Goal: Task Accomplishment & Management: Complete application form

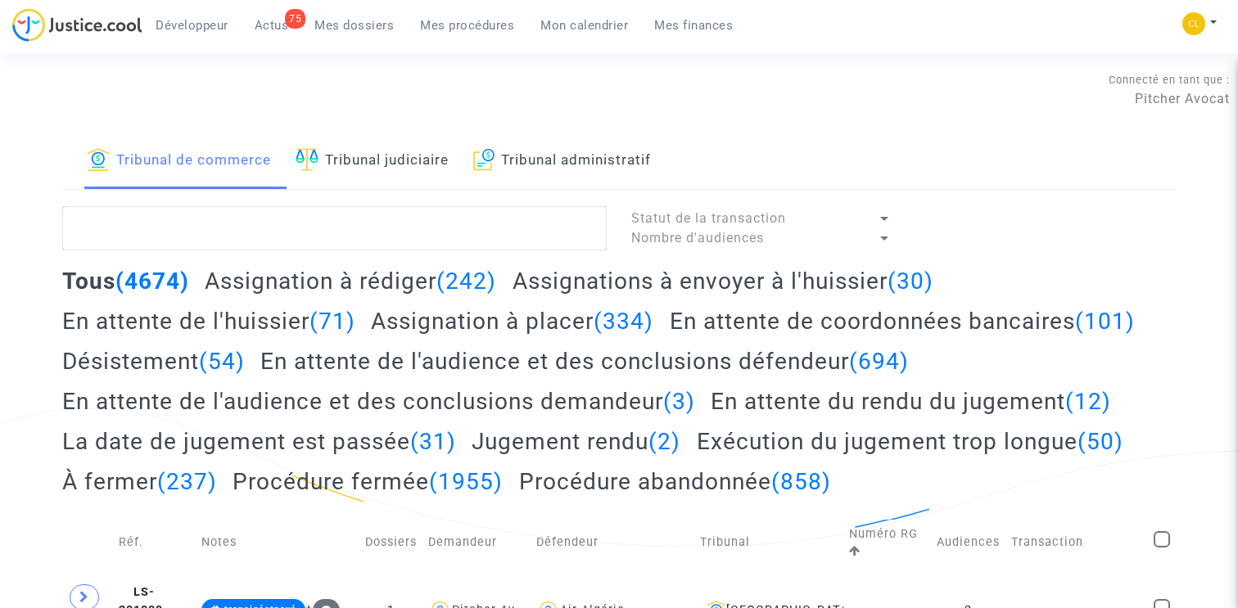
click at [492, 323] on h2 "Assignation à placer (334)" at bounding box center [512, 321] width 282 height 29
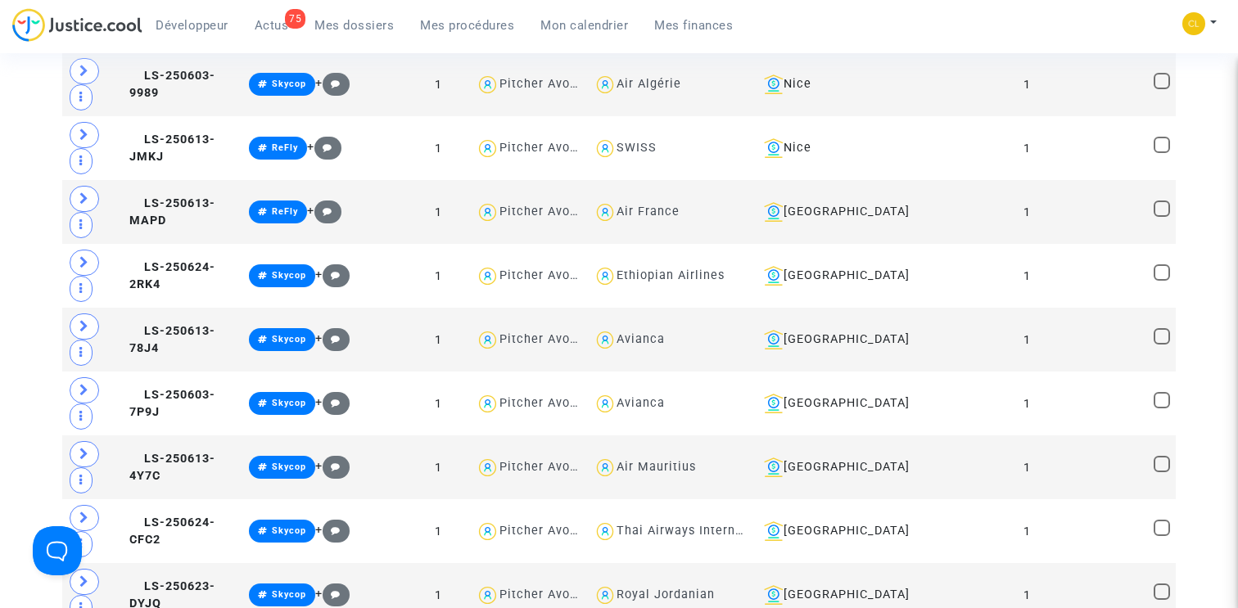
scroll to position [2370, 0]
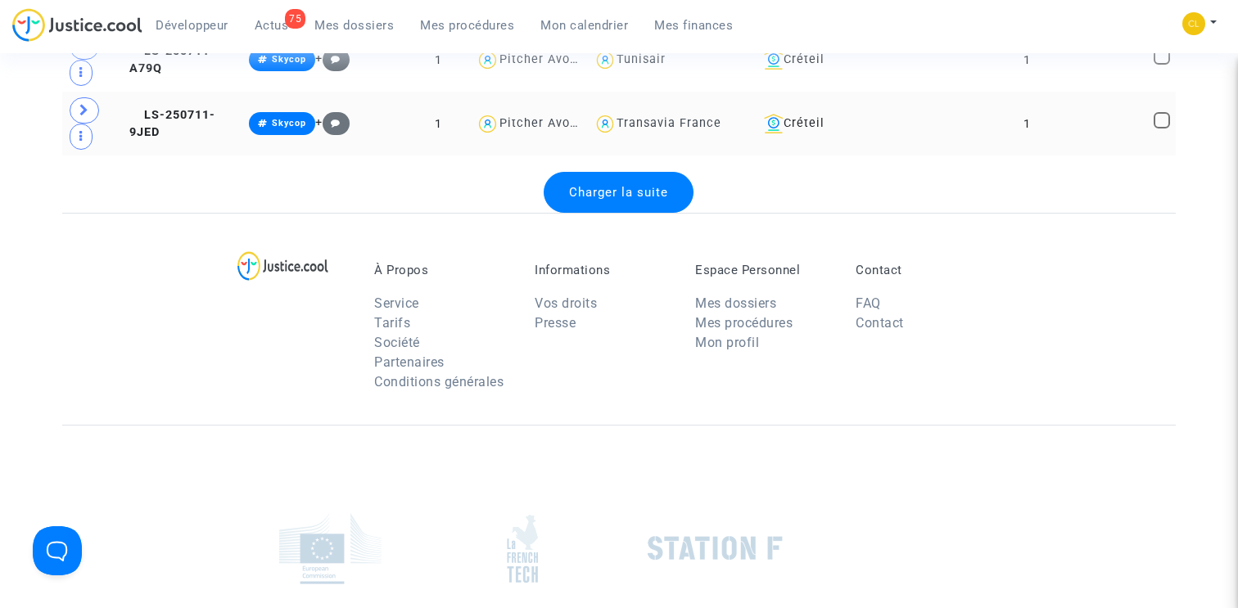
scroll to position [6747, 0]
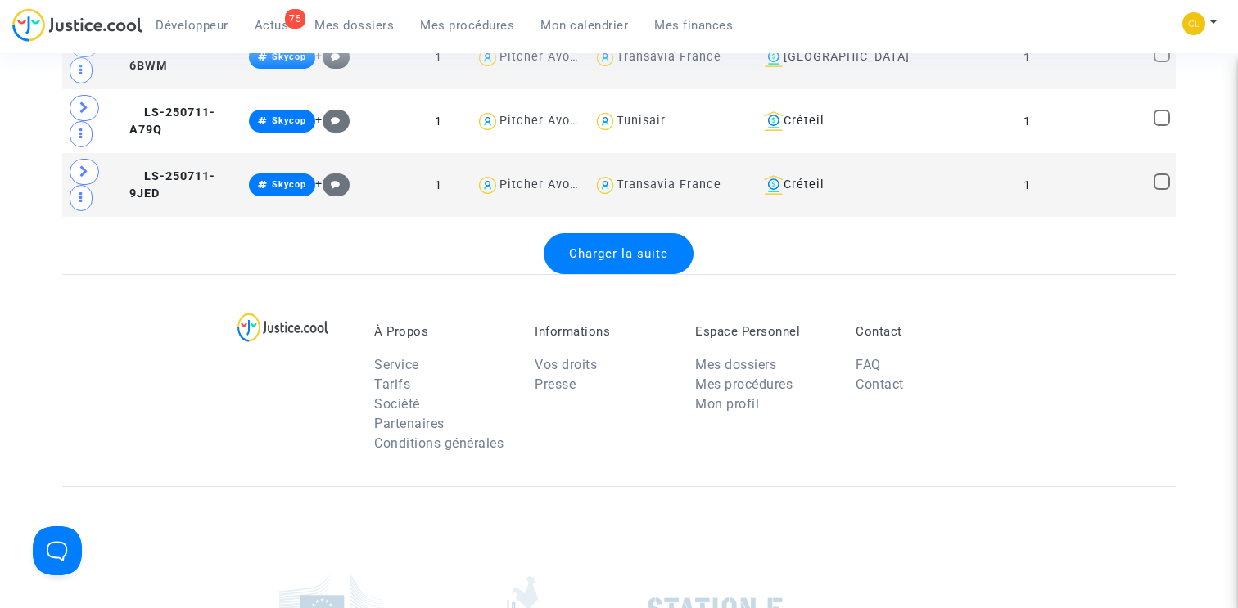
click at [613, 258] on span "Charger la suite" at bounding box center [618, 253] width 99 height 15
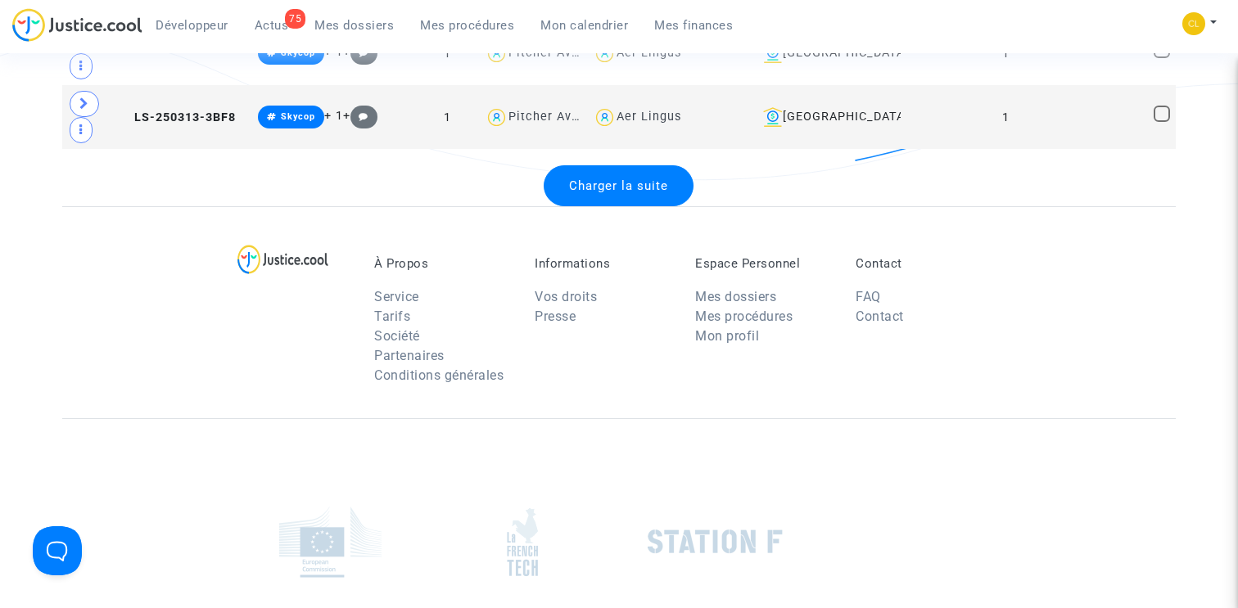
scroll to position [10042, 0]
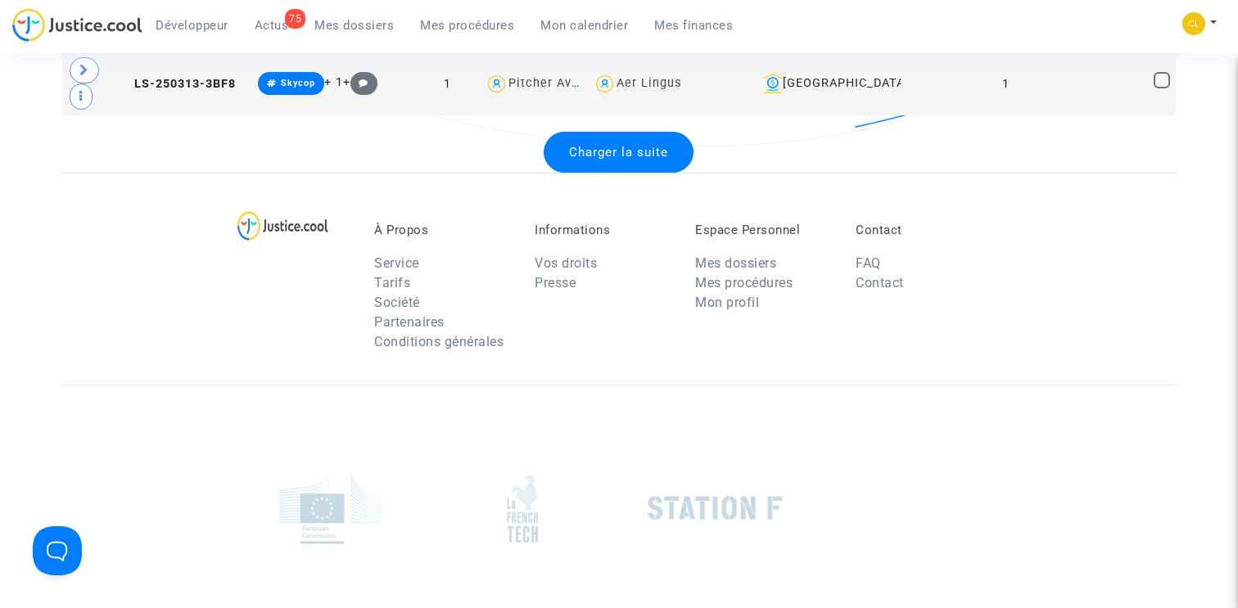
click at [617, 169] on div "Charger la suite" at bounding box center [619, 152] width 150 height 41
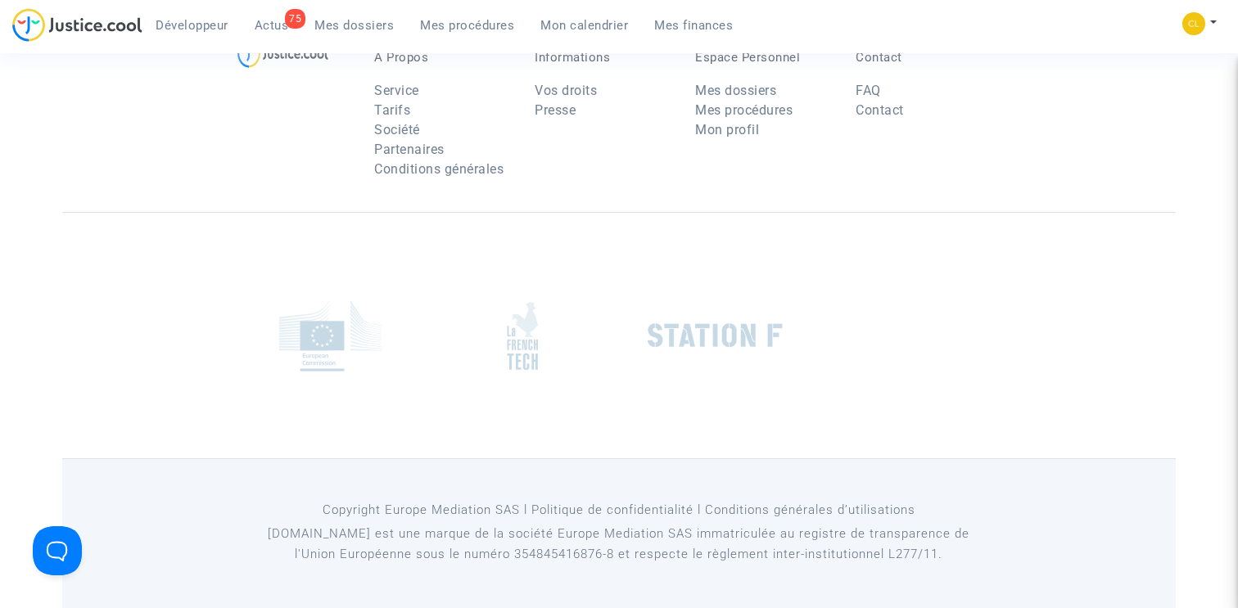
scroll to position [13215, 0]
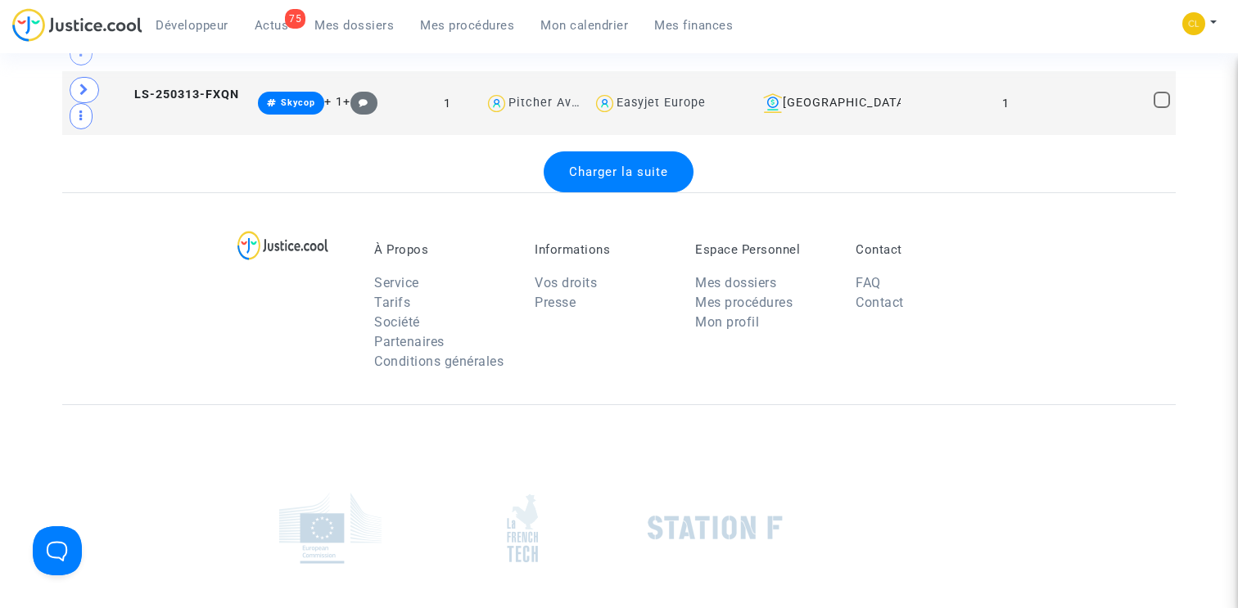
click at [617, 183] on div "Charger la suite" at bounding box center [619, 171] width 150 height 41
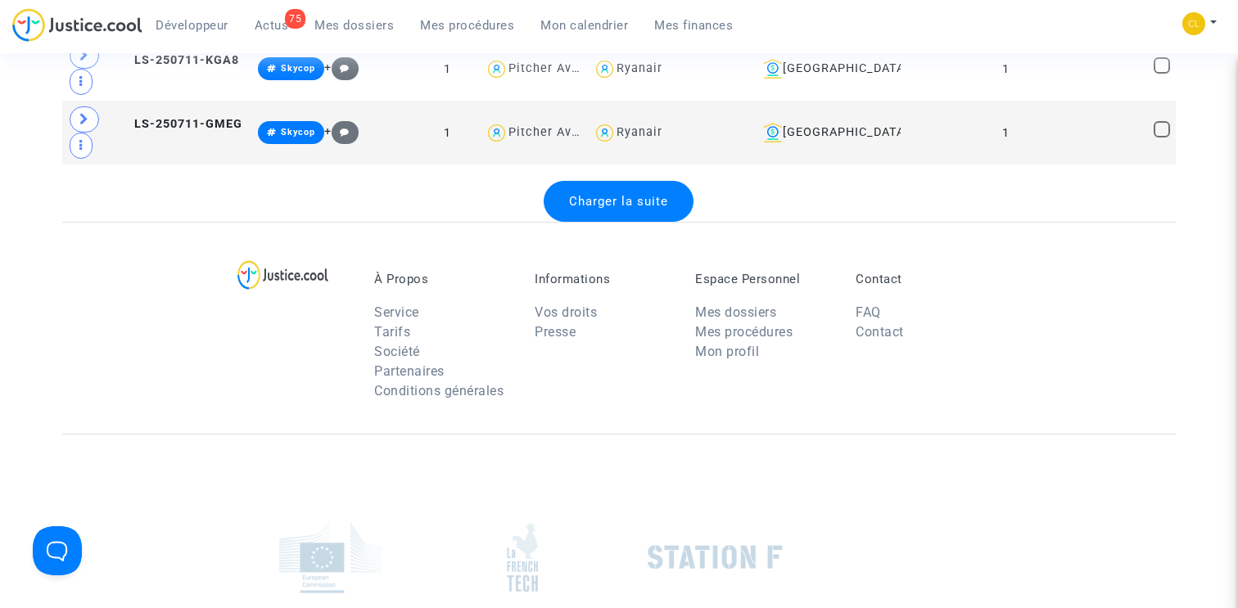
scroll to position [16398, 0]
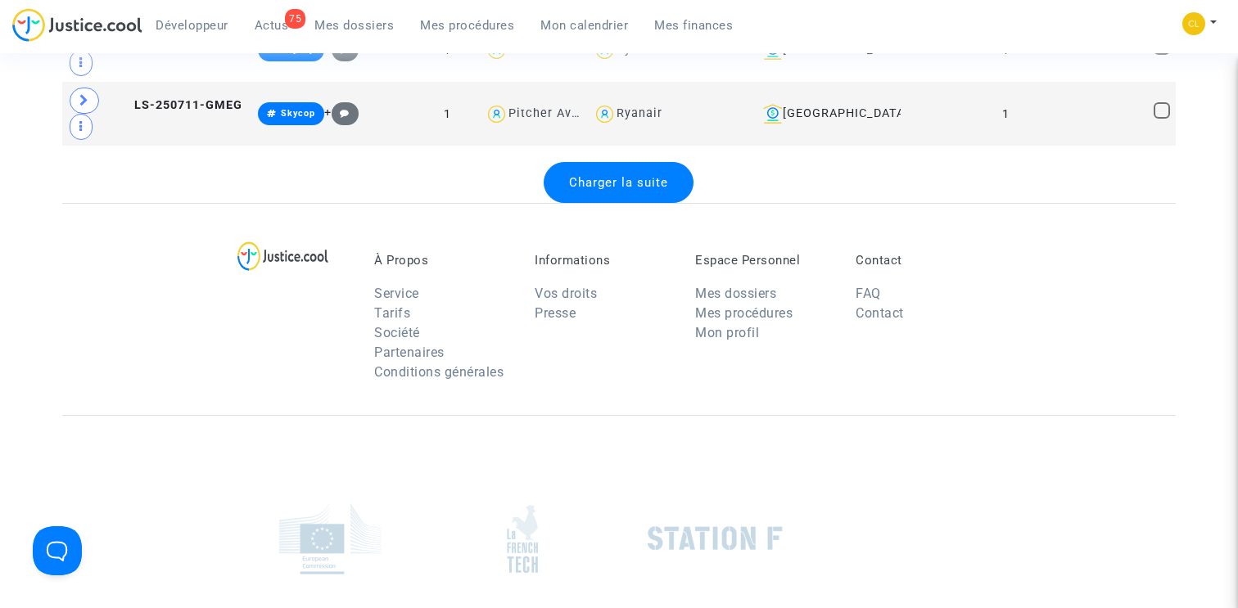
click at [633, 183] on span "Charger la suite" at bounding box center [618, 182] width 99 height 15
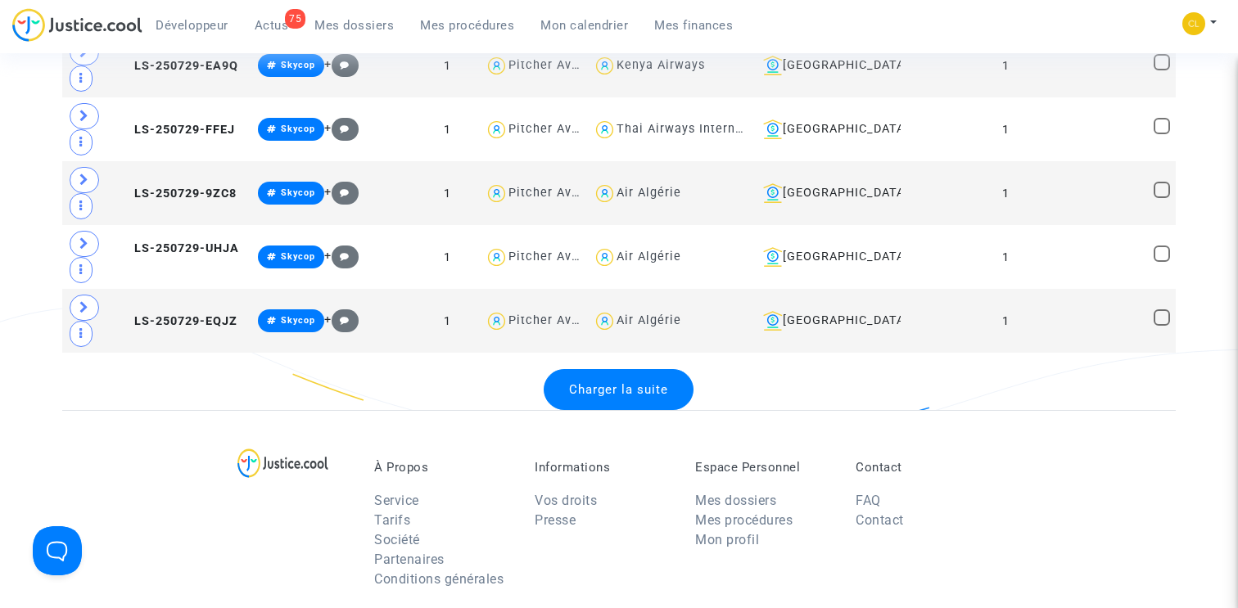
scroll to position [19412, 0]
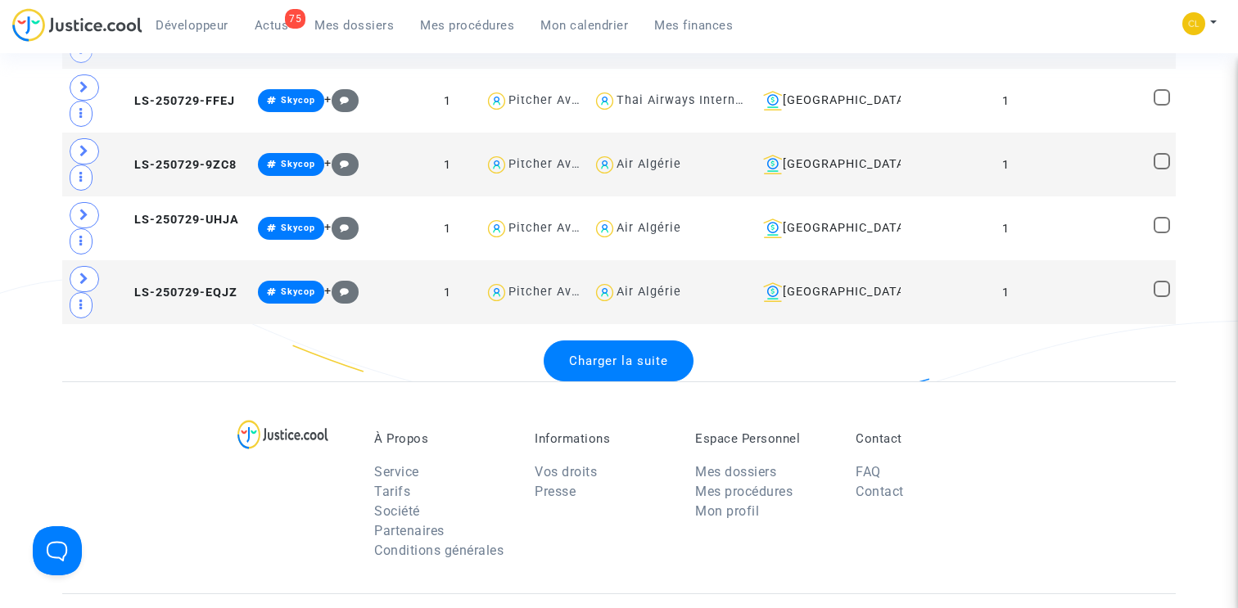
click at [612, 360] on span "Charger la suite" at bounding box center [618, 361] width 99 height 15
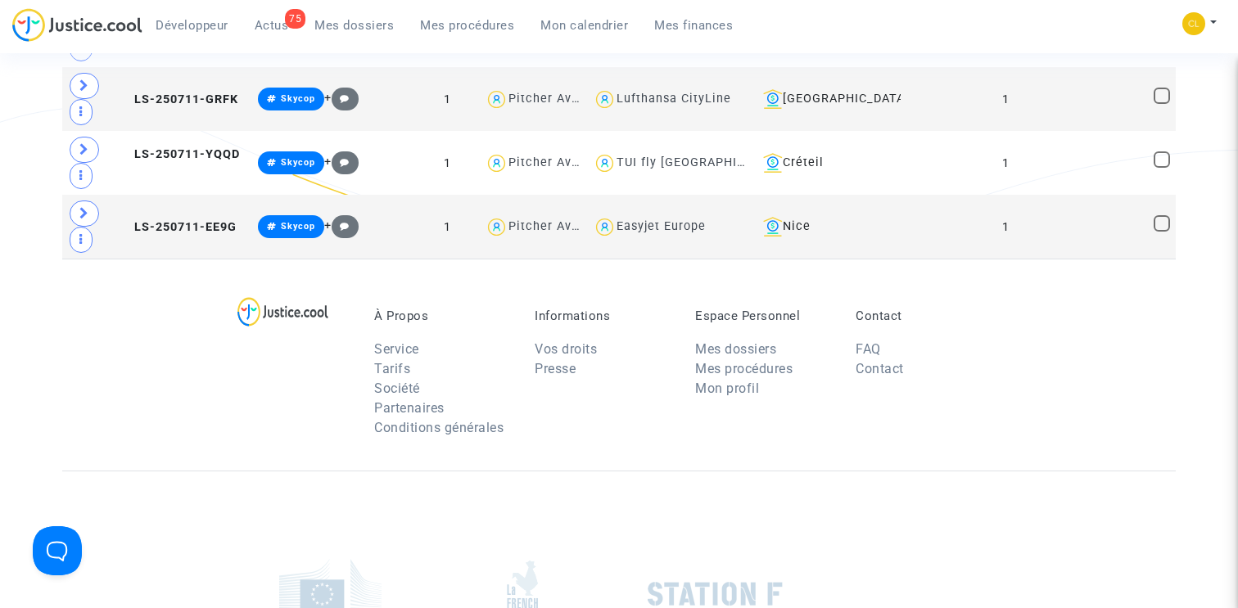
scroll to position [19208, 0]
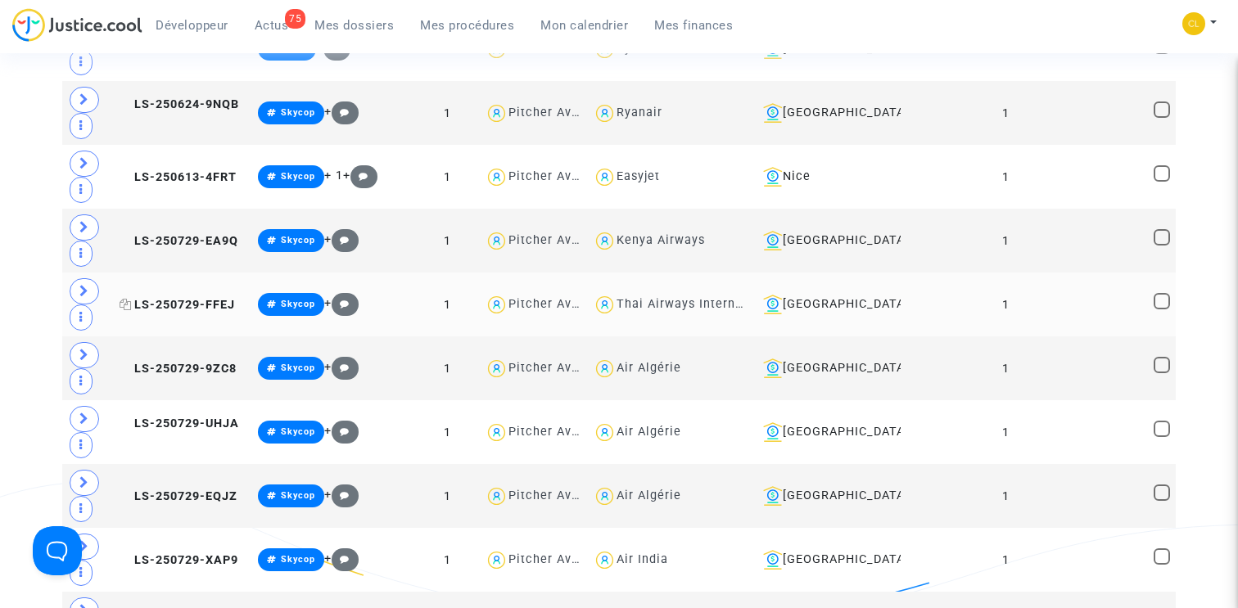
click at [177, 298] on span "LS-250729-FFEJ" at bounding box center [177, 305] width 115 height 14
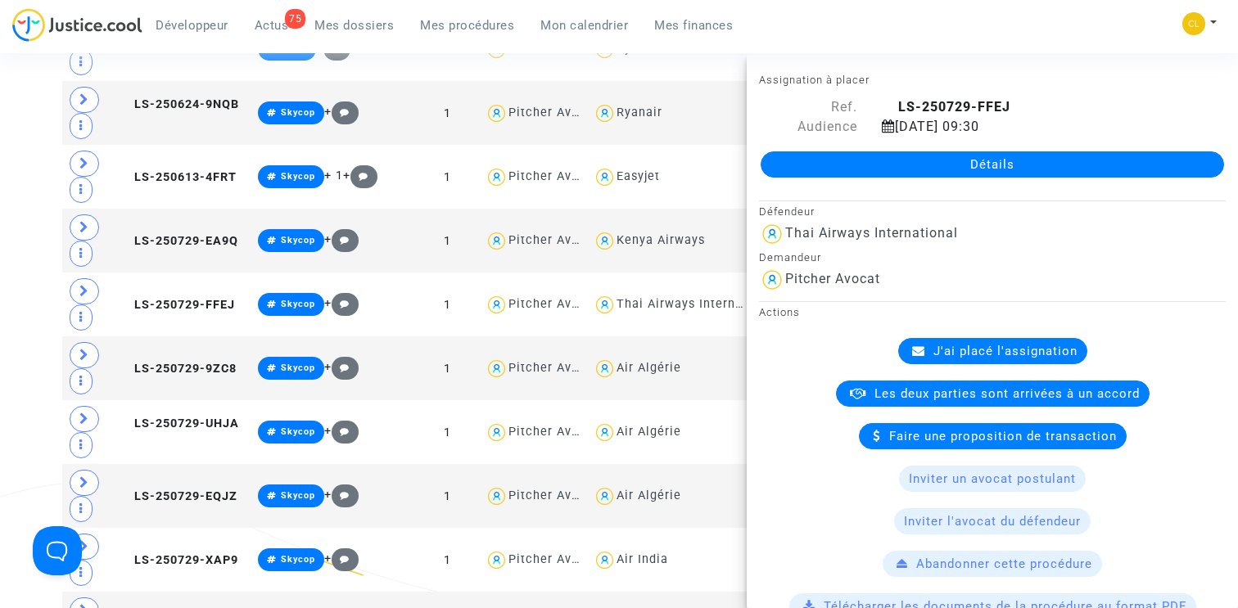
scroll to position [925, 0]
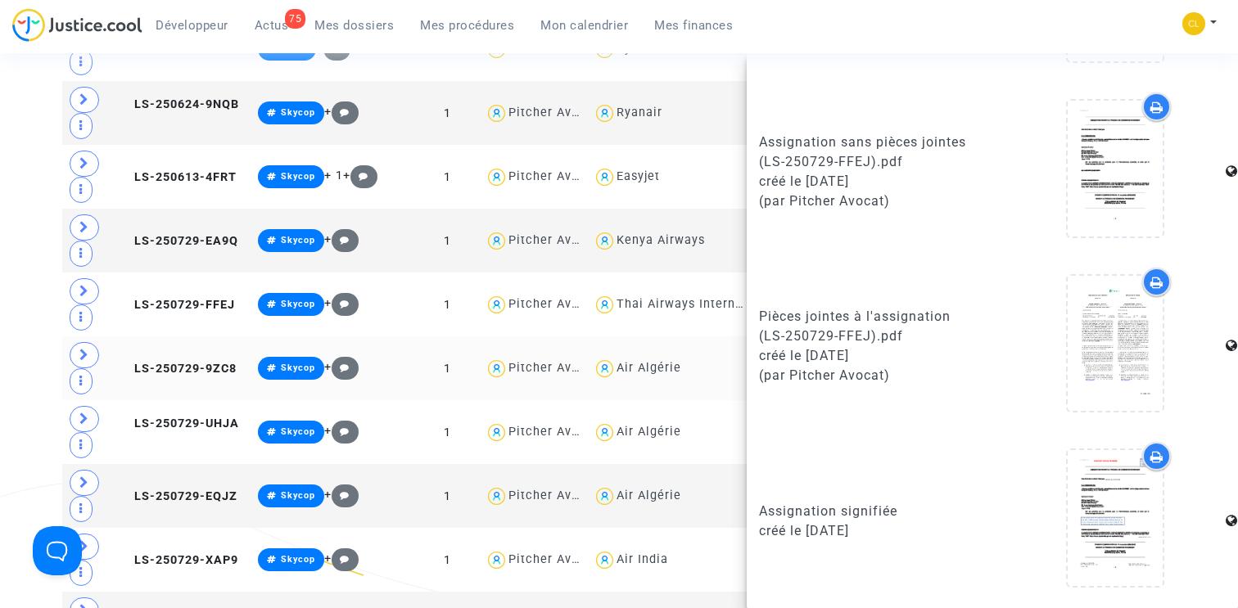
click at [180, 368] on td "LS-250729-9ZC8" at bounding box center [183, 368] width 138 height 64
click at [172, 433] on td "LS-250729-UHJA" at bounding box center [183, 432] width 138 height 64
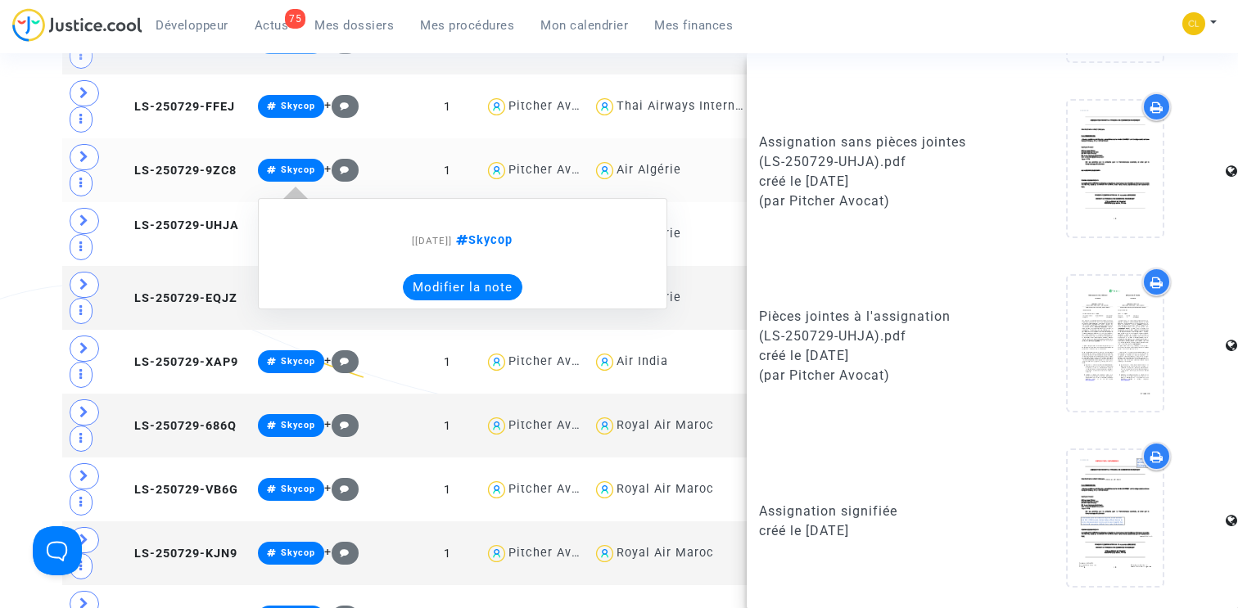
scroll to position [19550, 0]
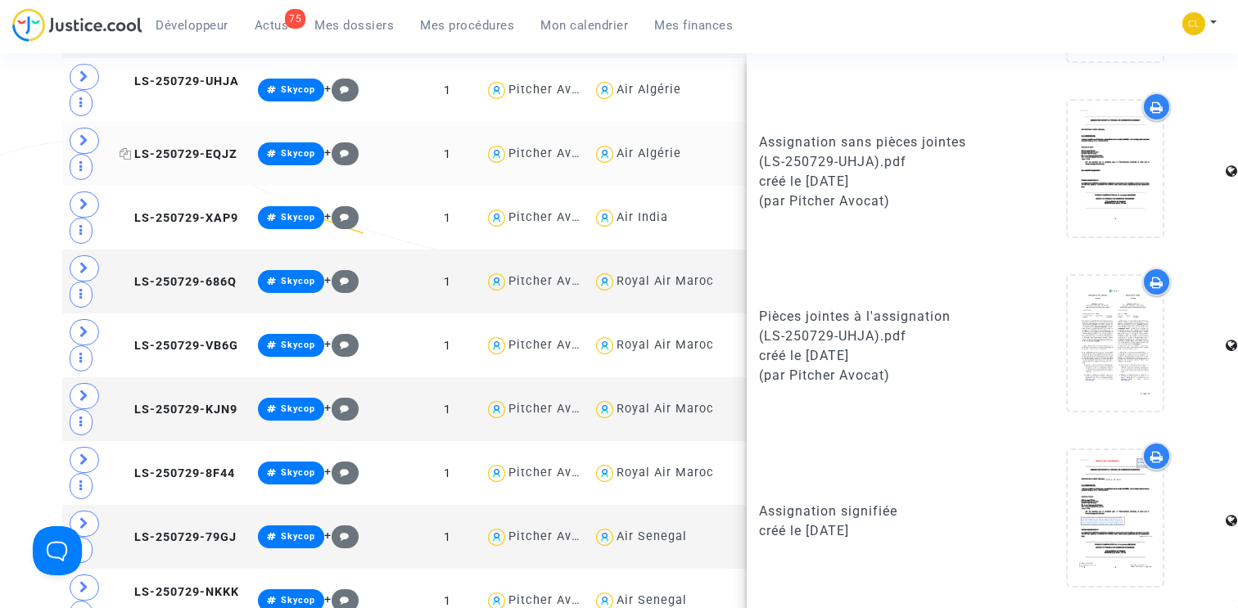
click at [165, 147] on span "LS-250729-EQJZ" at bounding box center [179, 154] width 118 height 14
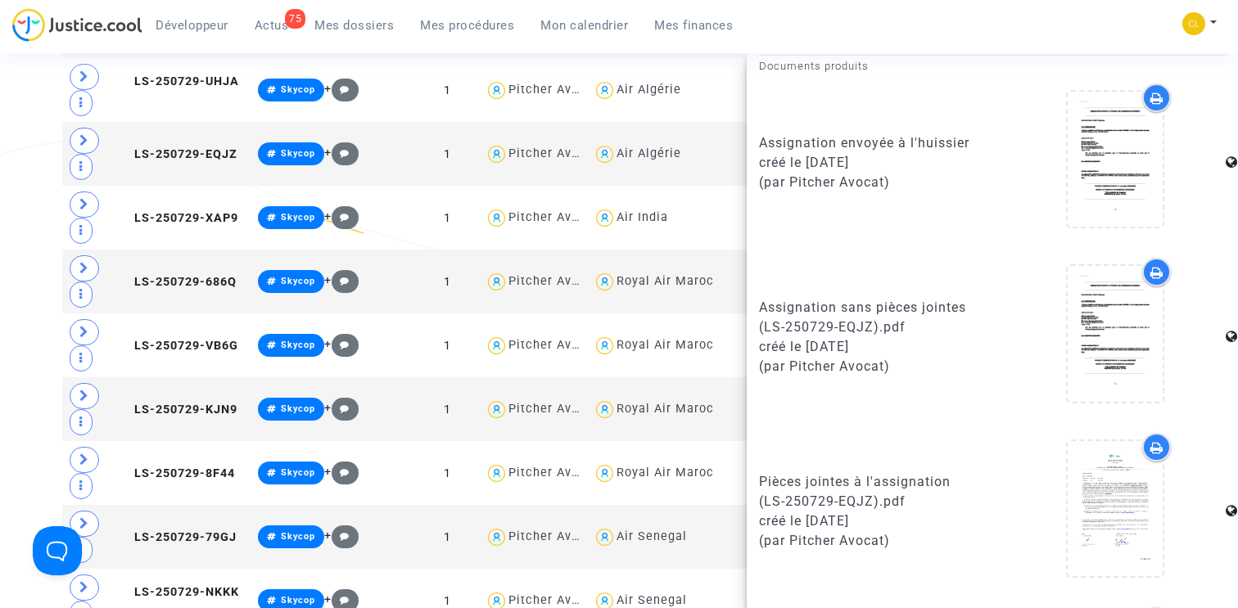
scroll to position [925, 0]
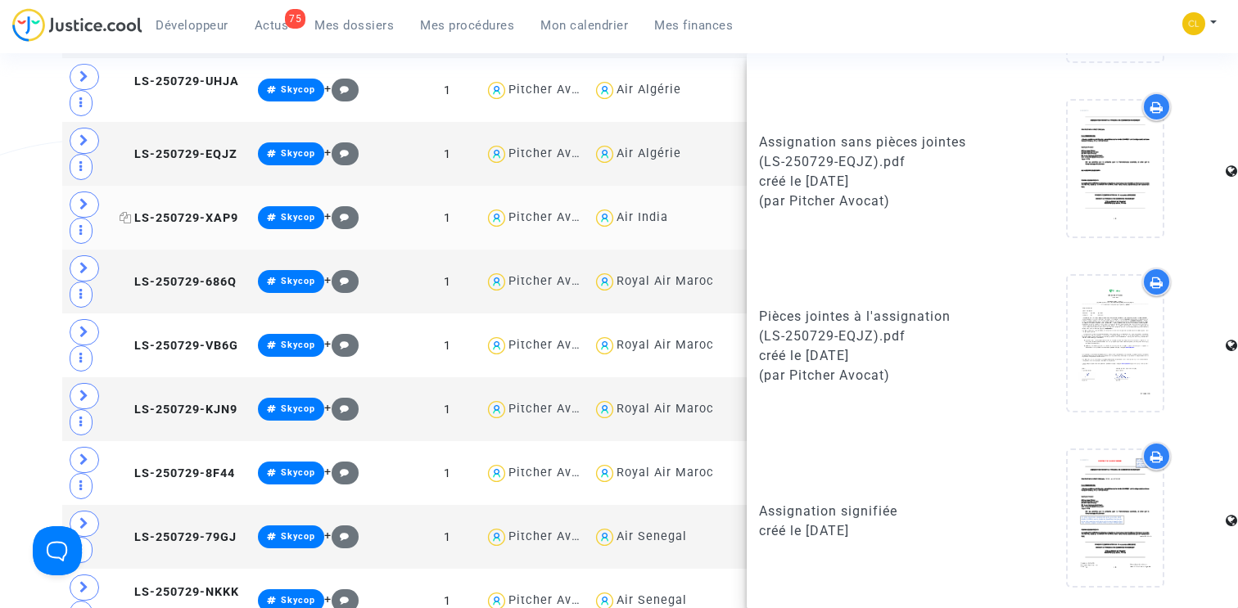
click at [178, 211] on span "LS-250729-XAP9" at bounding box center [179, 218] width 119 height 14
click at [176, 280] on td "LS-250729-686Q" at bounding box center [183, 282] width 138 height 64
click at [171, 341] on span "LS-250729-VB6G" at bounding box center [179, 346] width 119 height 14
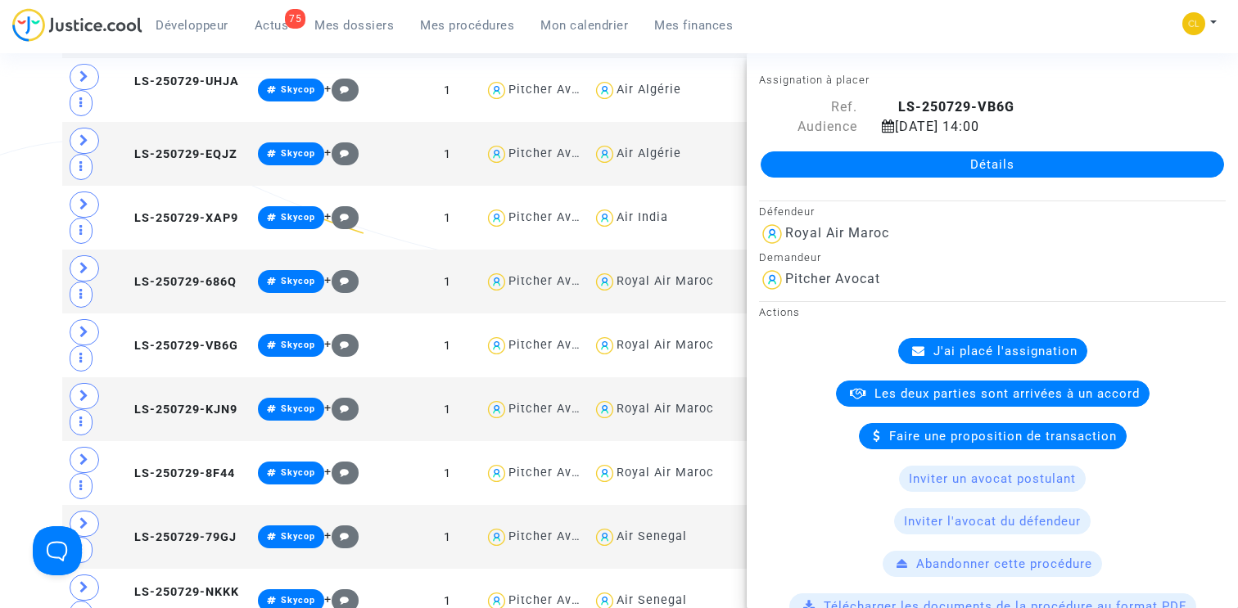
click at [936, 162] on link "Détails" at bounding box center [992, 164] width 463 height 26
click at [892, 106] on icon at bounding box center [889, 106] width 14 height 13
click at [183, 326] on td "LS-250729-VB6G" at bounding box center [183, 346] width 138 height 64
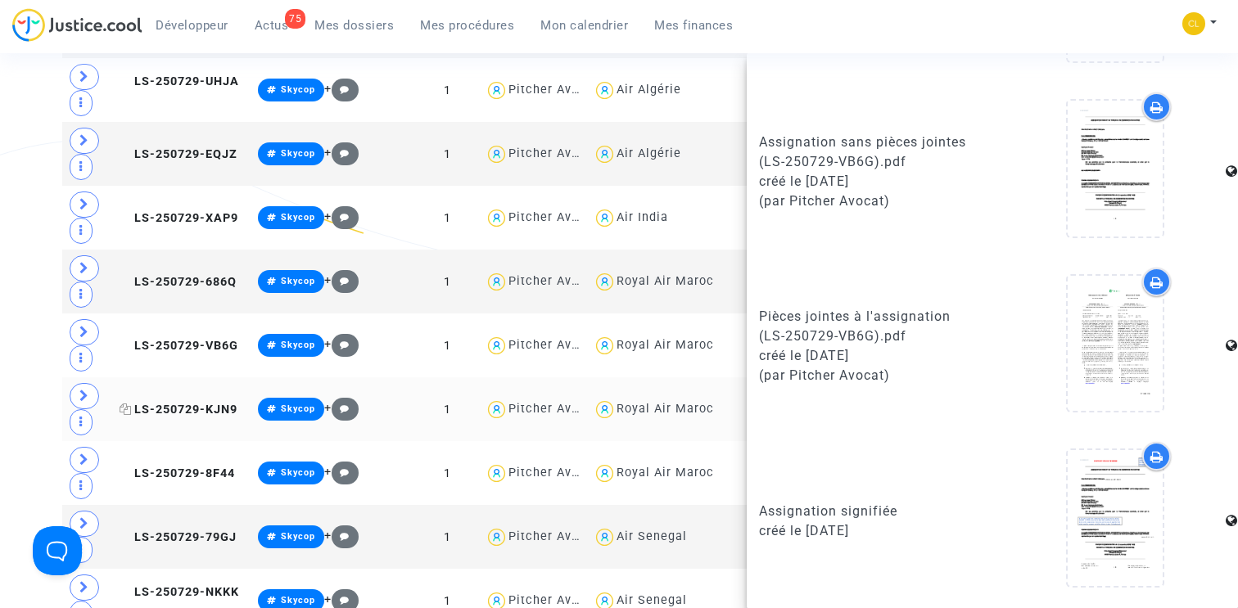
click at [190, 403] on span "LS-250729-KJN9" at bounding box center [179, 410] width 118 height 14
click at [158, 467] on span "LS-250729-8F44" at bounding box center [177, 474] width 115 height 14
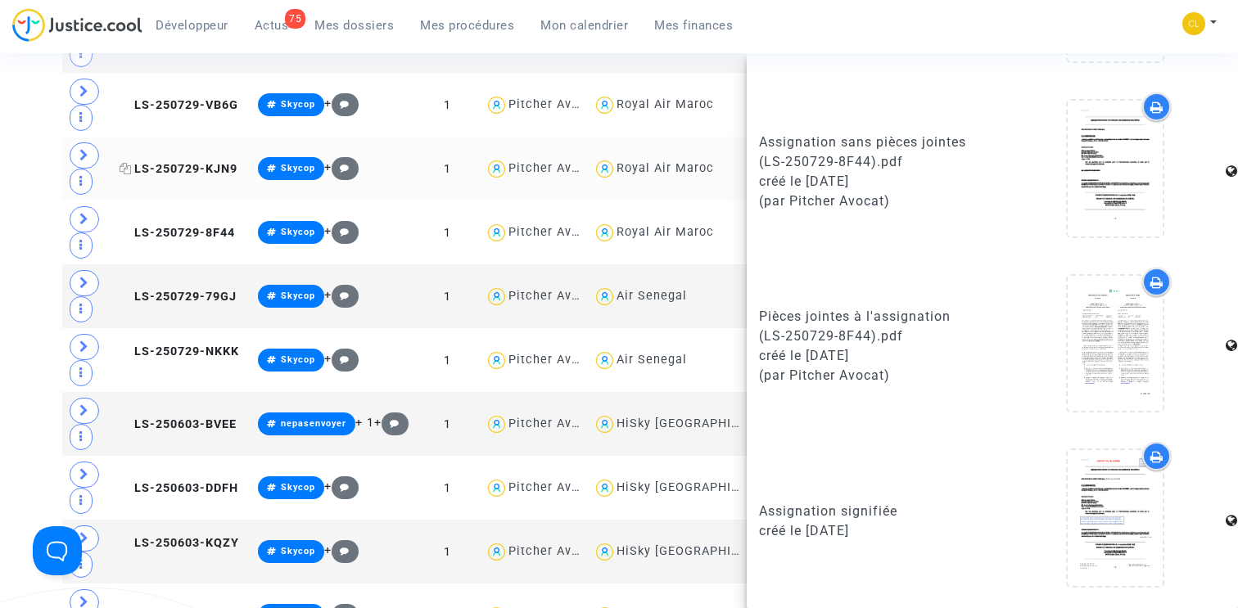
scroll to position [19824, 0]
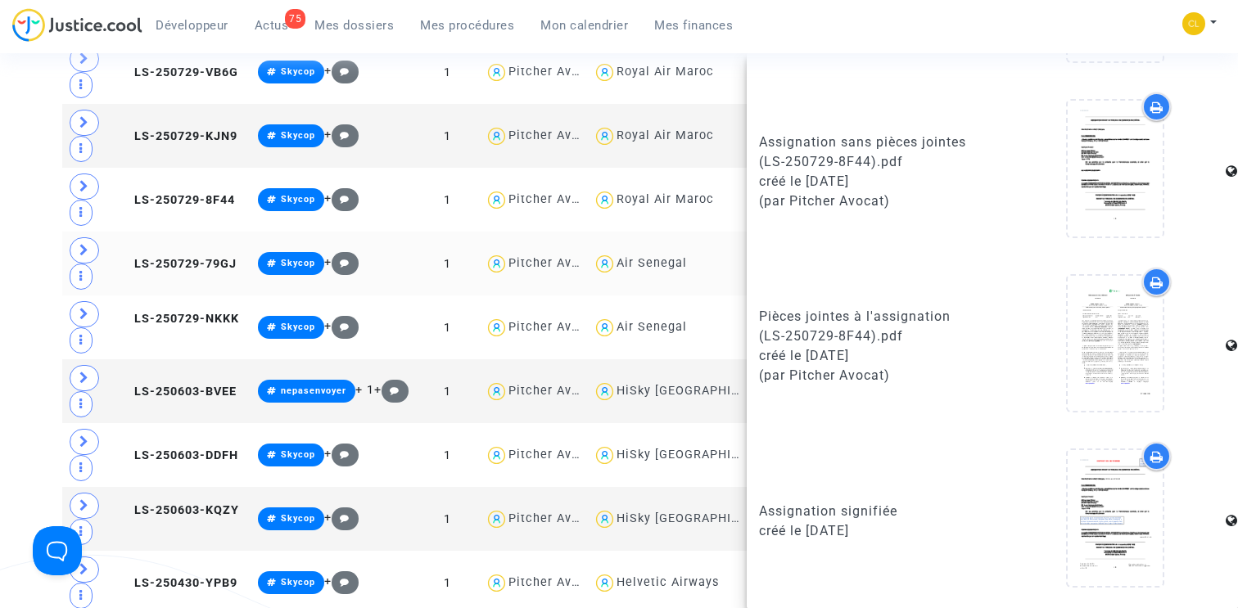
click at [165, 270] on td "LS-250729-79GJ" at bounding box center [183, 264] width 138 height 64
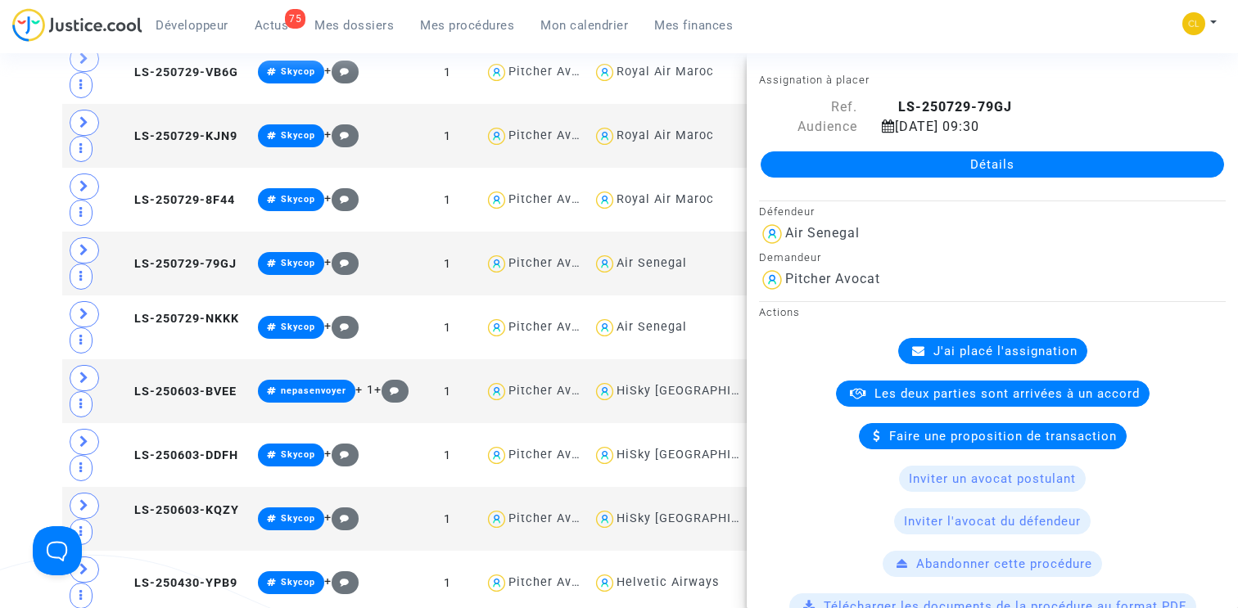
scroll to position [925, 0]
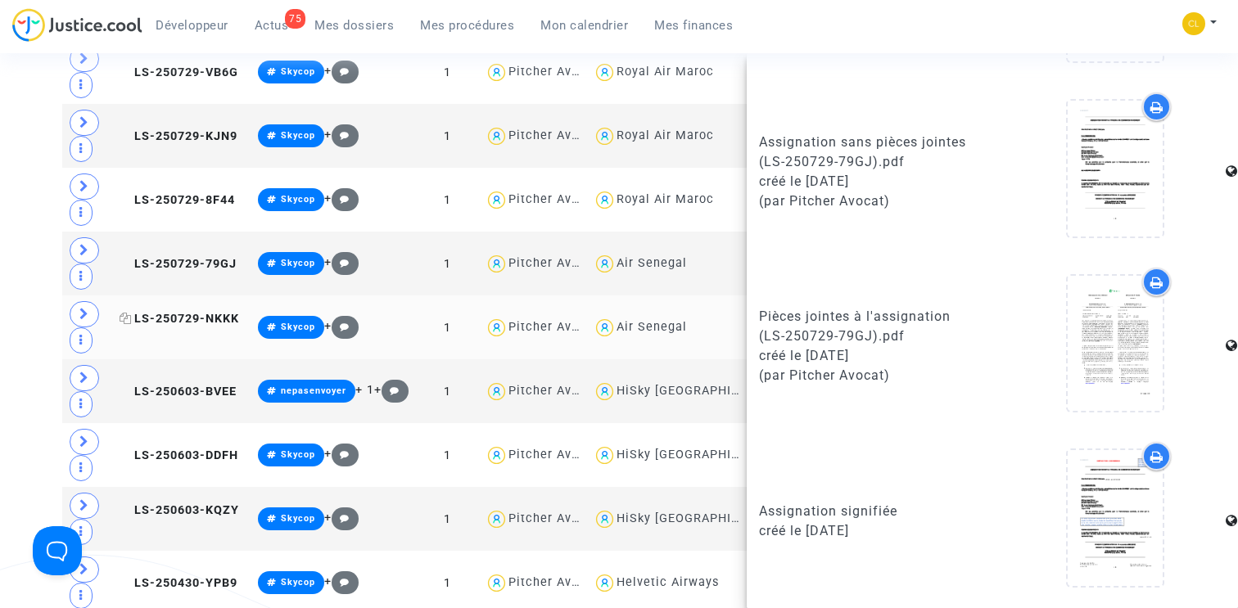
click at [179, 321] on span "LS-250729-NKKK" at bounding box center [180, 319] width 120 height 14
click at [183, 385] on span "LS-250603-BVEE" at bounding box center [178, 392] width 117 height 14
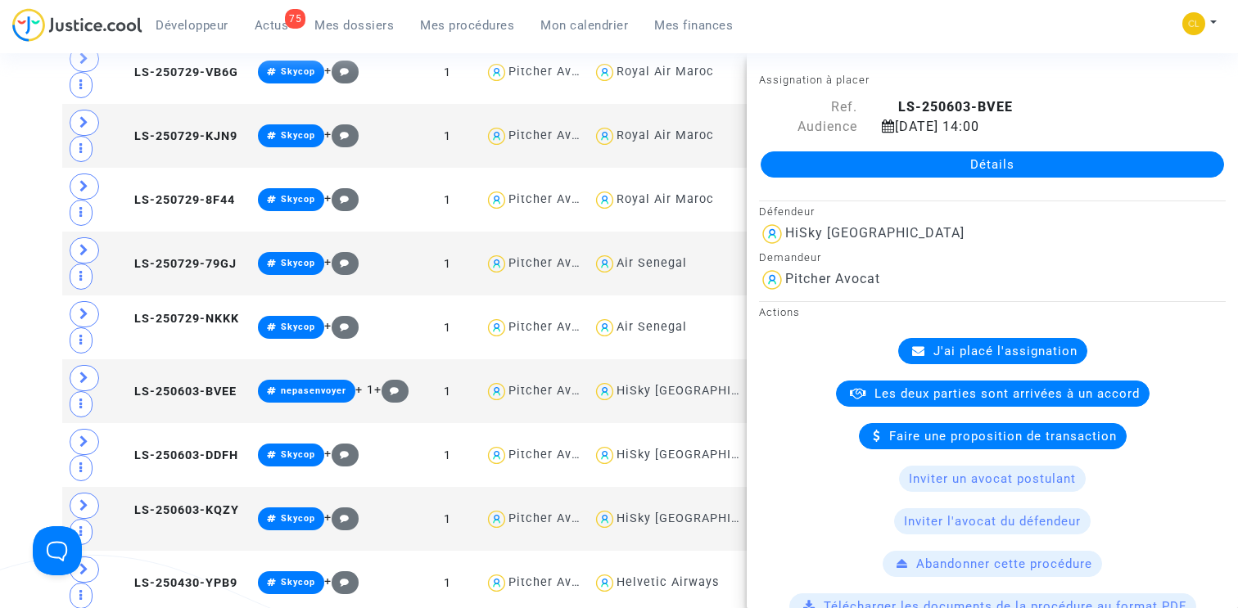
click at [947, 165] on link "Détails" at bounding box center [992, 164] width 463 height 26
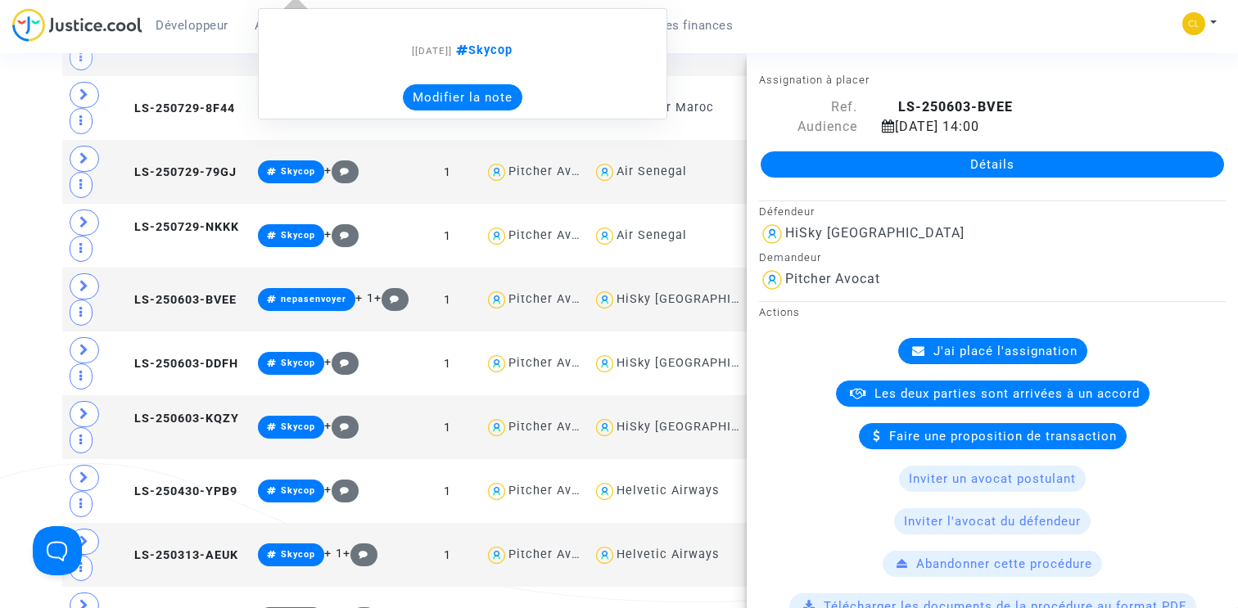
scroll to position [19933, 0]
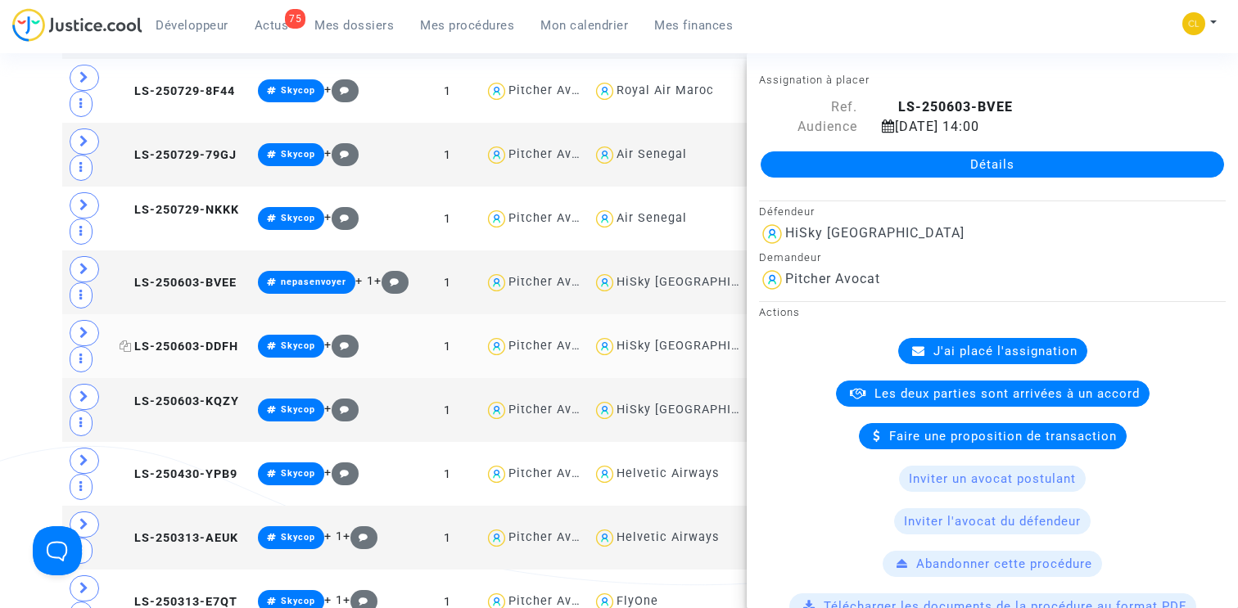
click at [151, 341] on span "LS-250603-DDFH" at bounding box center [179, 347] width 119 height 14
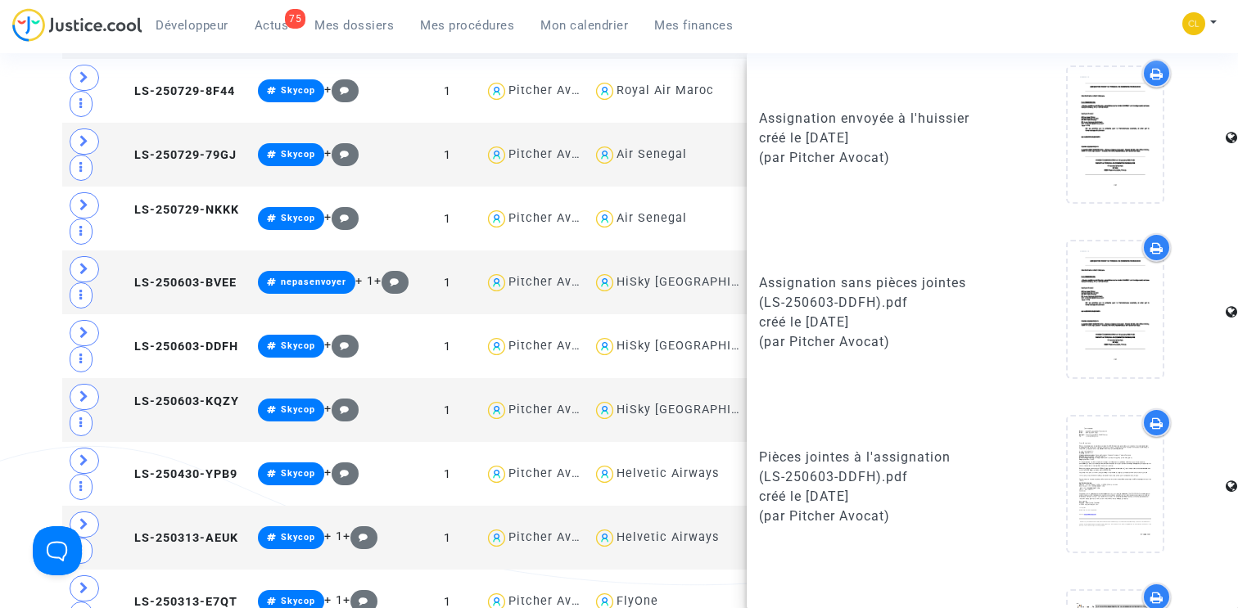
scroll to position [925, 0]
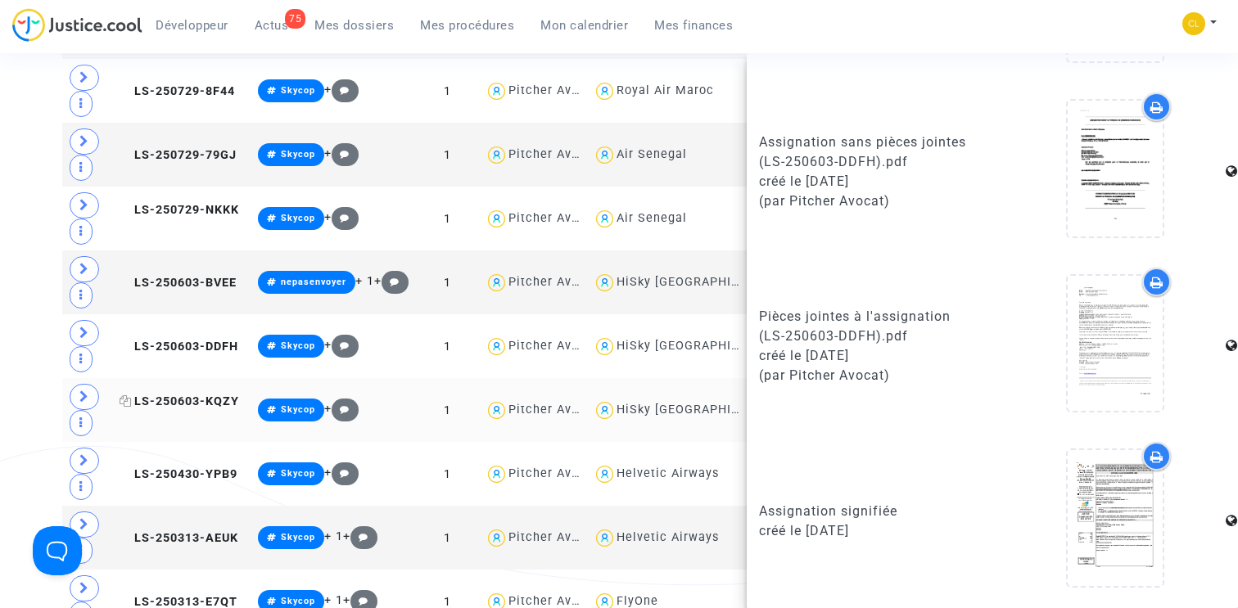
click at [160, 404] on span "LS-250603-KQZY" at bounding box center [180, 402] width 120 height 14
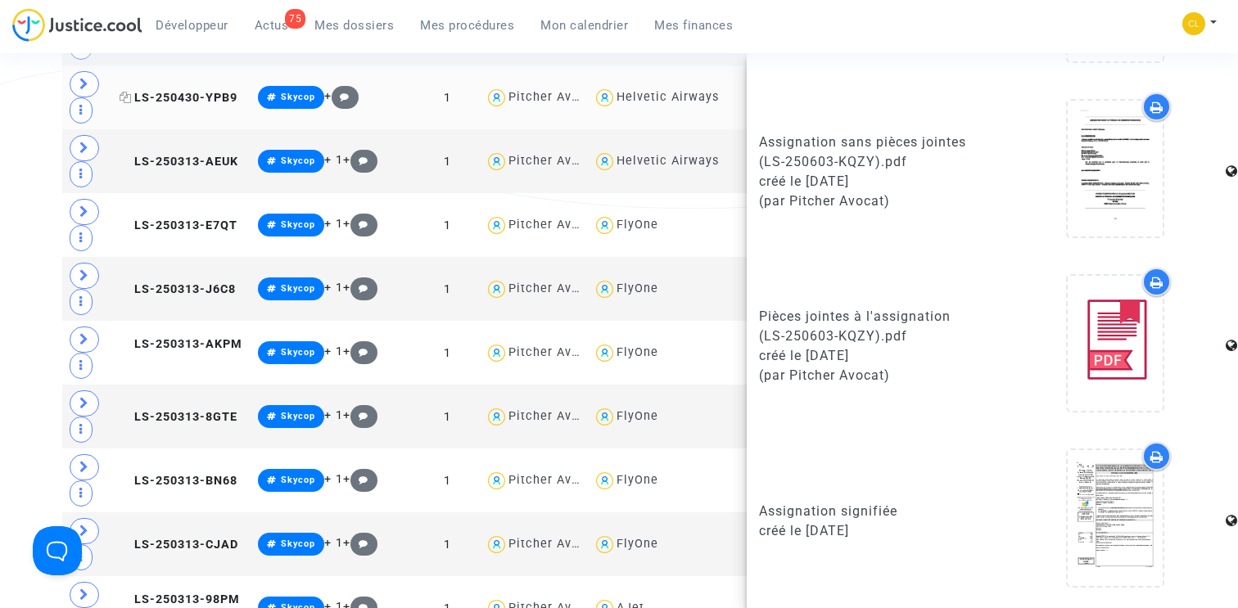
scroll to position [20323, 0]
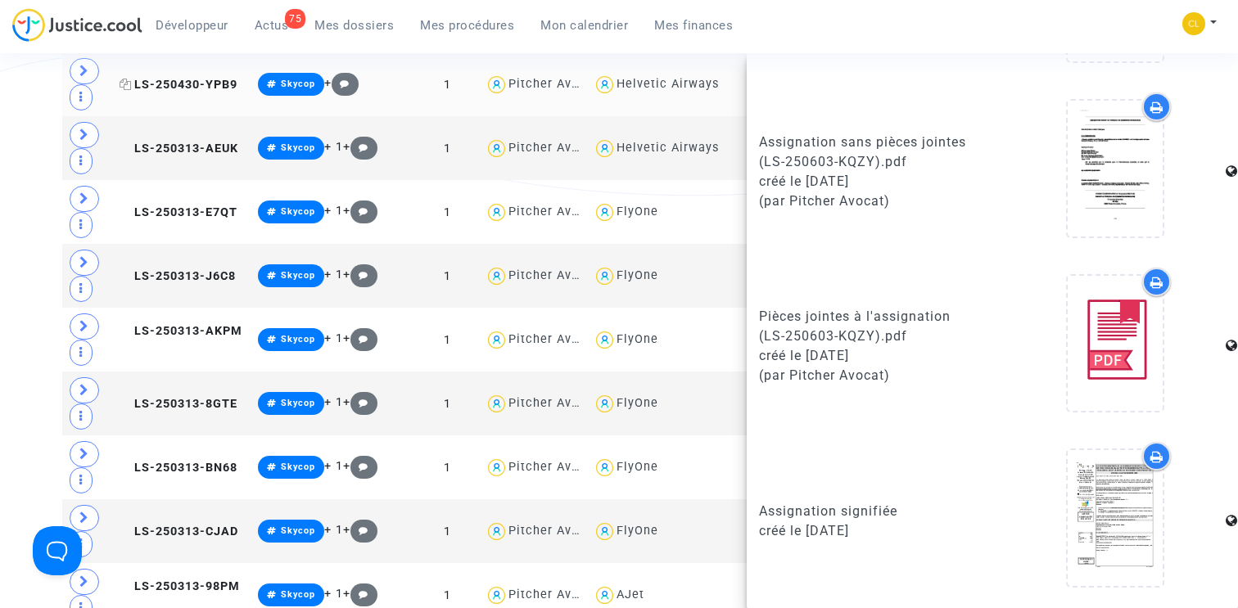
click at [163, 78] on span "LS-250430-YPB9" at bounding box center [179, 85] width 118 height 14
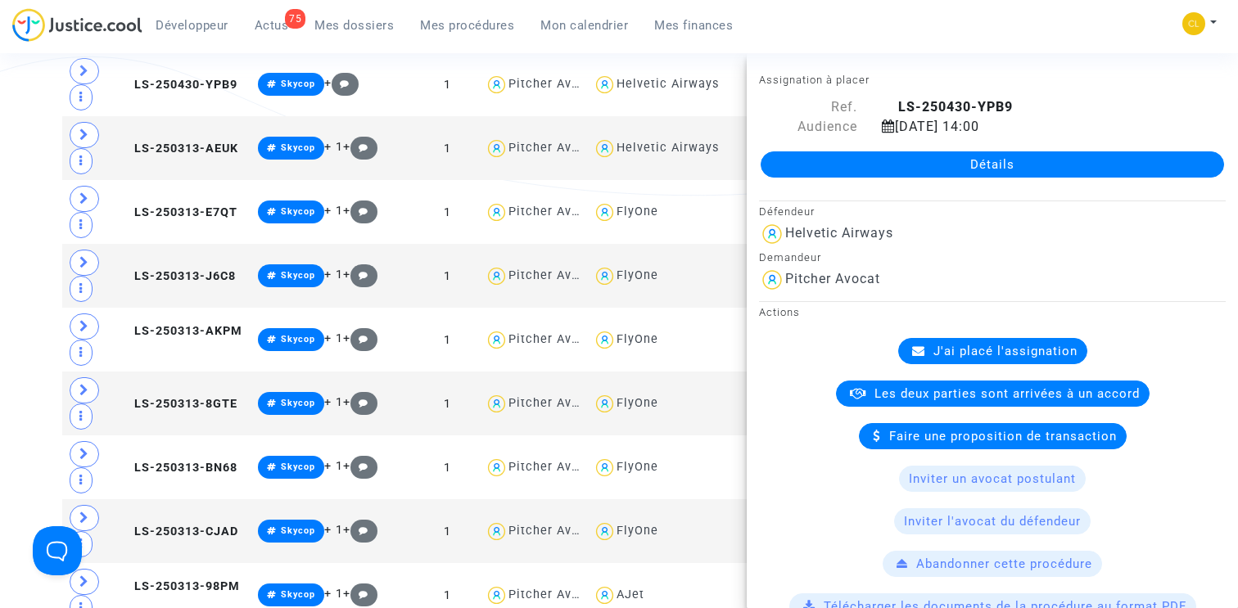
scroll to position [925, 0]
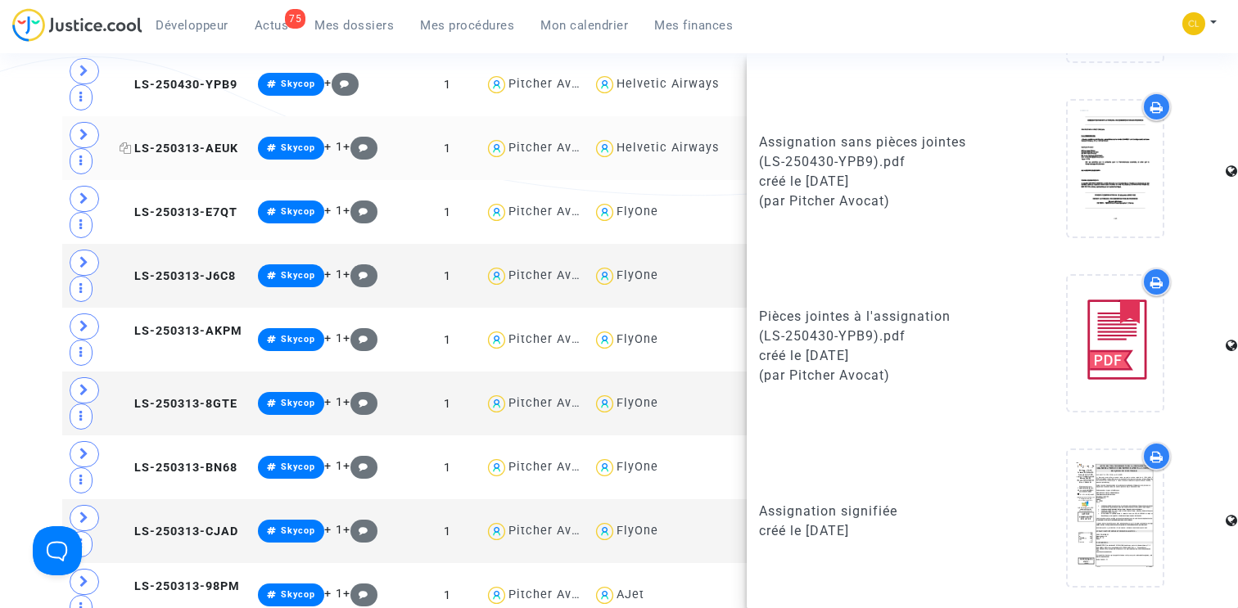
click at [169, 142] on span "LS-250313-AEUK" at bounding box center [179, 149] width 119 height 14
click at [178, 206] on span "LS-250313-E7QT" at bounding box center [179, 213] width 118 height 14
click at [159, 269] on span "LS-250313-J6C8" at bounding box center [178, 276] width 116 height 14
click at [173, 332] on span "LS-250313-AKPM" at bounding box center [181, 331] width 123 height 14
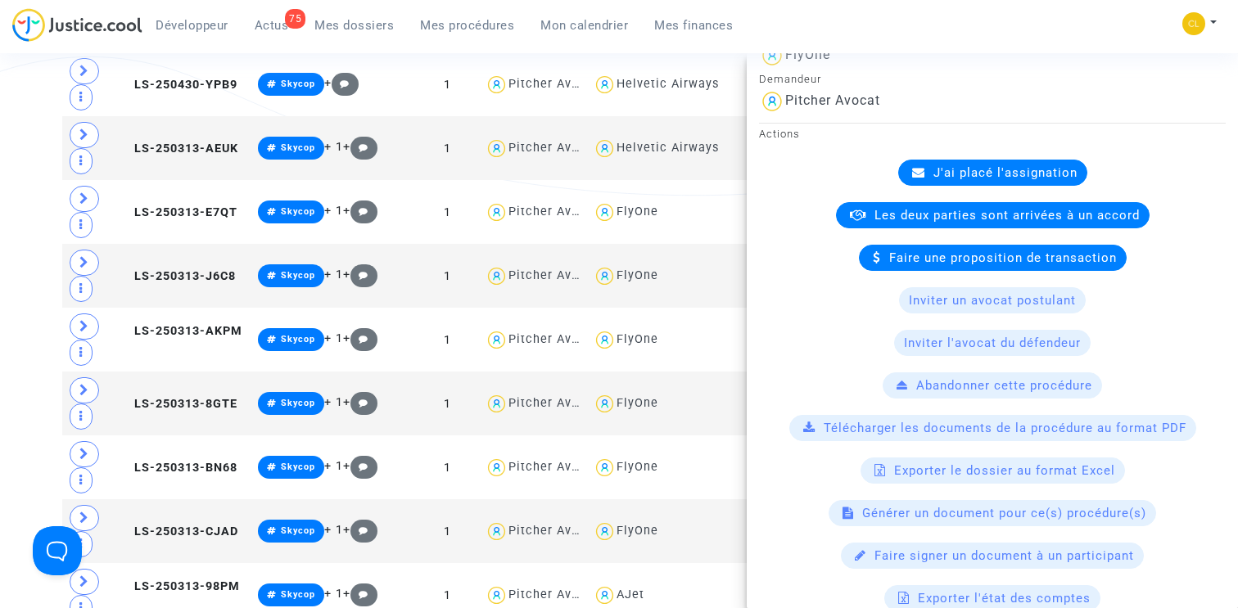
scroll to position [0, 0]
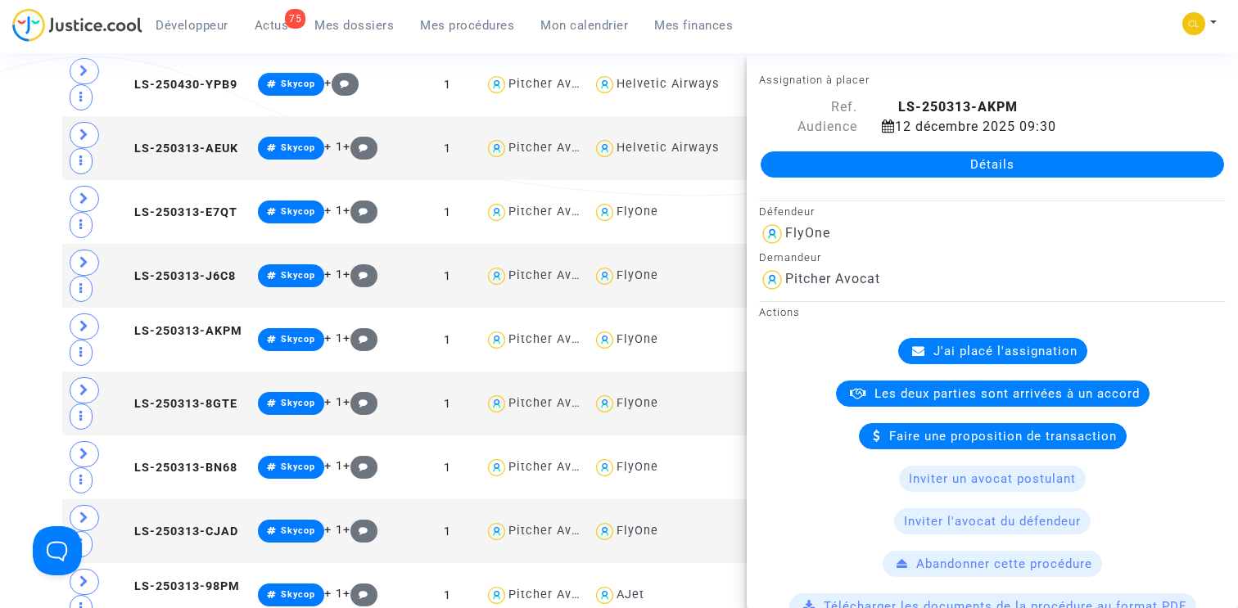
click at [962, 174] on link "Détails" at bounding box center [992, 164] width 463 height 26
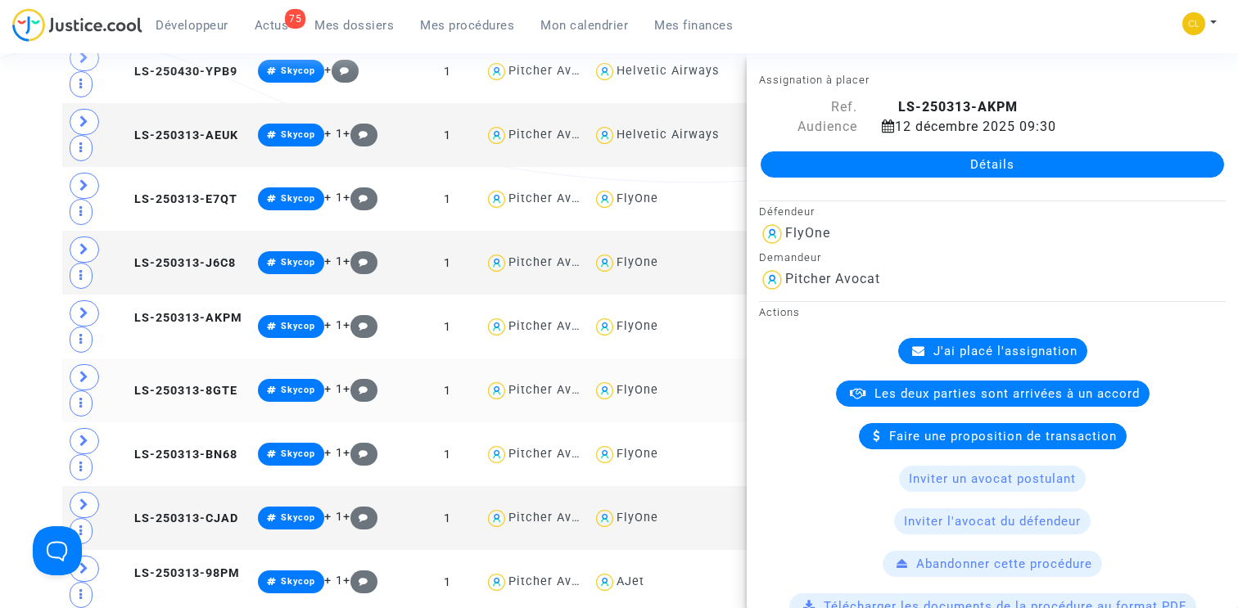
click at [174, 362] on td "LS-250313-8GTE" at bounding box center [183, 391] width 138 height 64
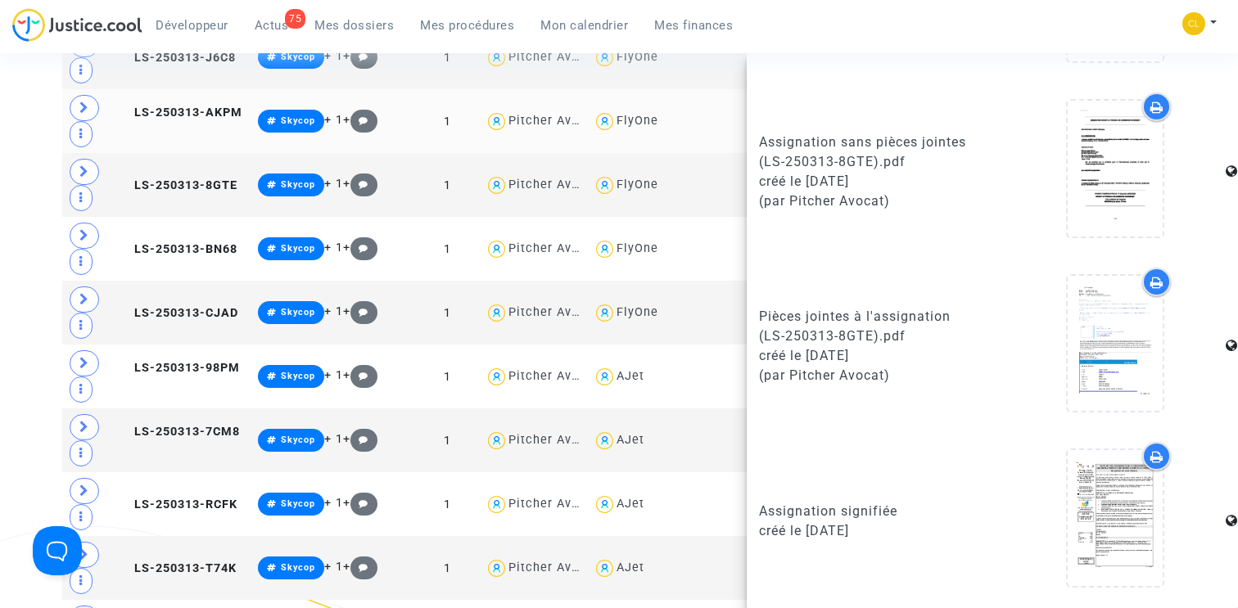
scroll to position [20594, 0]
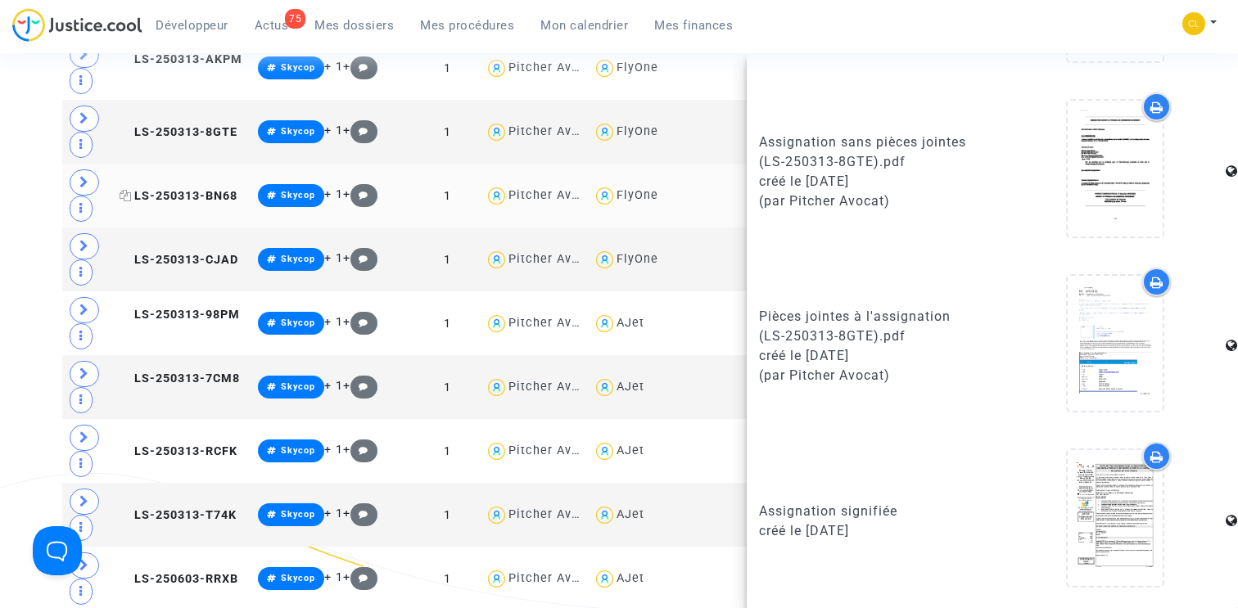
click at [169, 189] on span "LS-250313-BN68" at bounding box center [179, 196] width 118 height 14
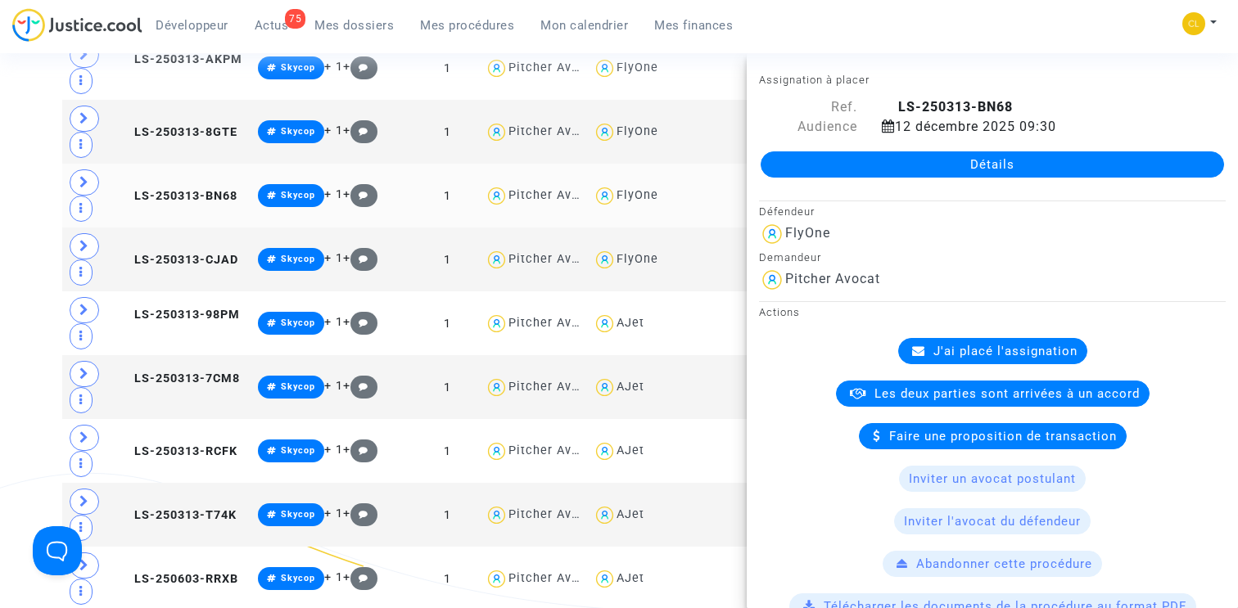
scroll to position [925, 0]
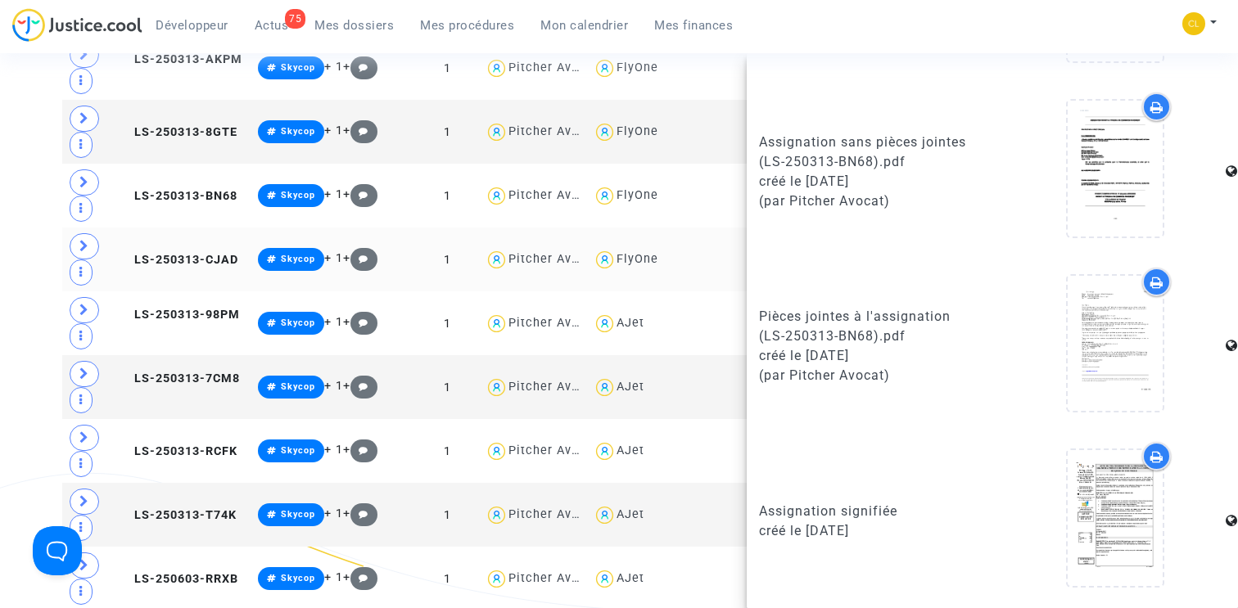
click at [189, 238] on td "LS-250313-CJAD" at bounding box center [183, 260] width 138 height 64
click at [170, 312] on span "LS-250313-98PM" at bounding box center [180, 315] width 120 height 14
click at [171, 378] on span "LS-250313-7CM8" at bounding box center [180, 379] width 120 height 14
click at [182, 445] on span "LS-250313-RCFK" at bounding box center [179, 452] width 118 height 14
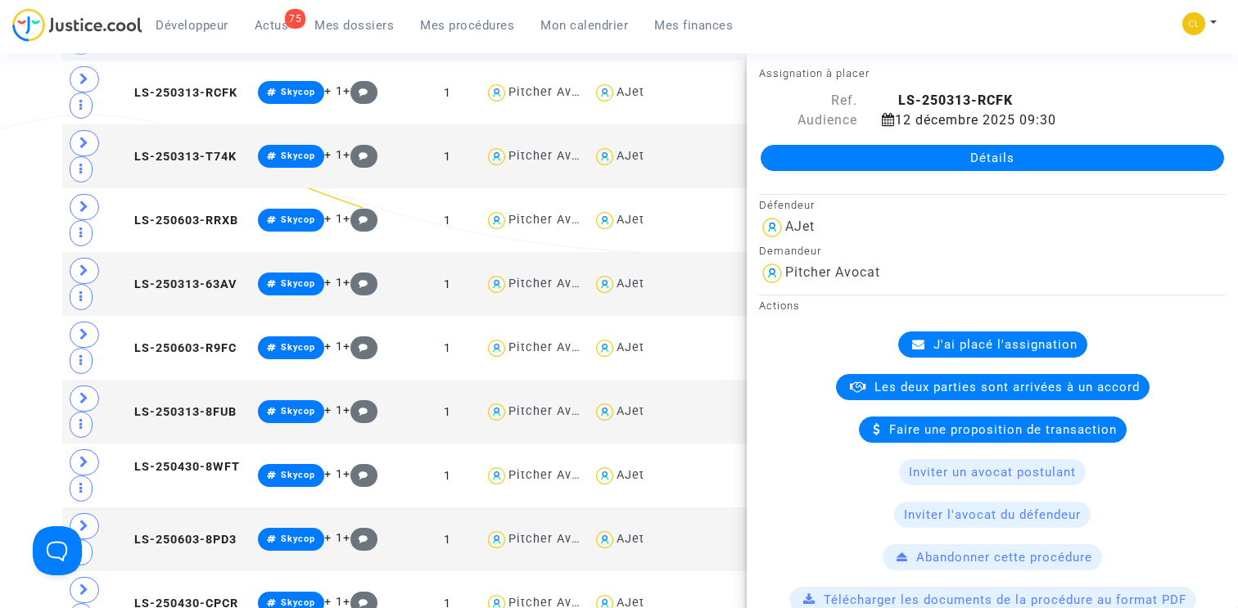
scroll to position [0, 0]
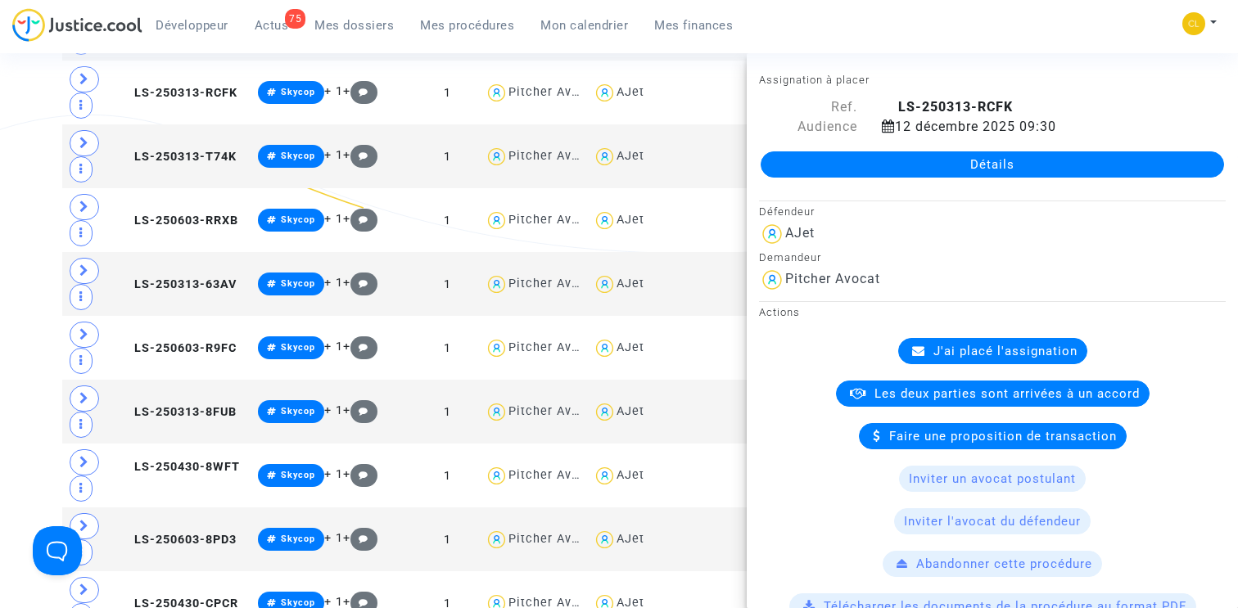
click at [955, 166] on link "Détails" at bounding box center [992, 164] width 463 height 26
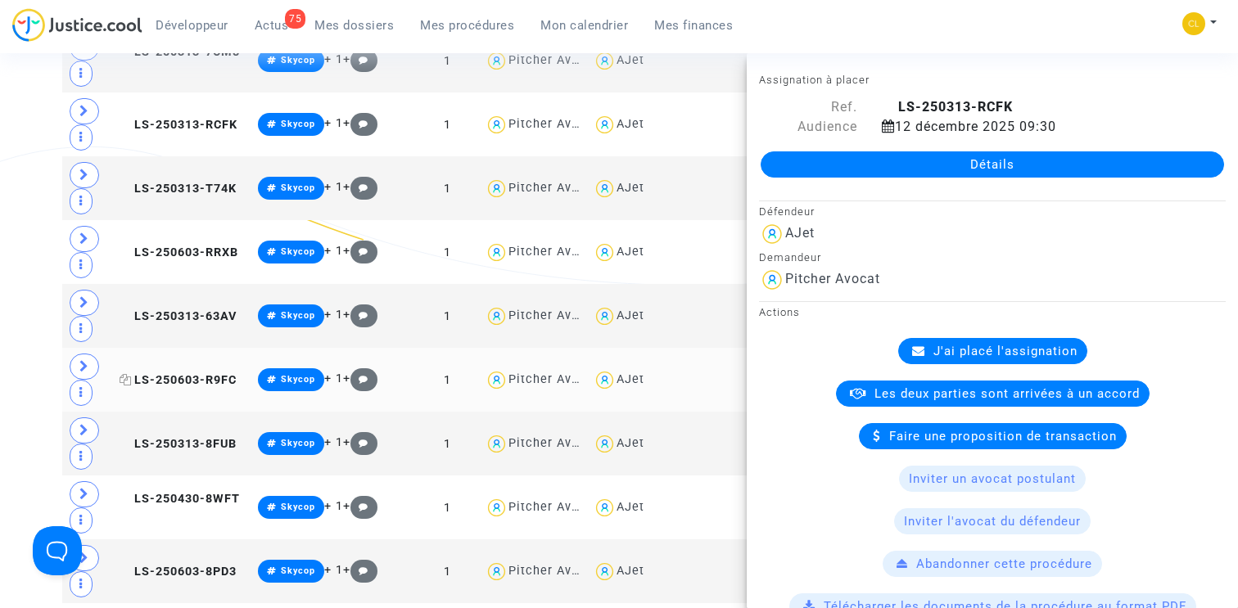
scroll to position [20911, 0]
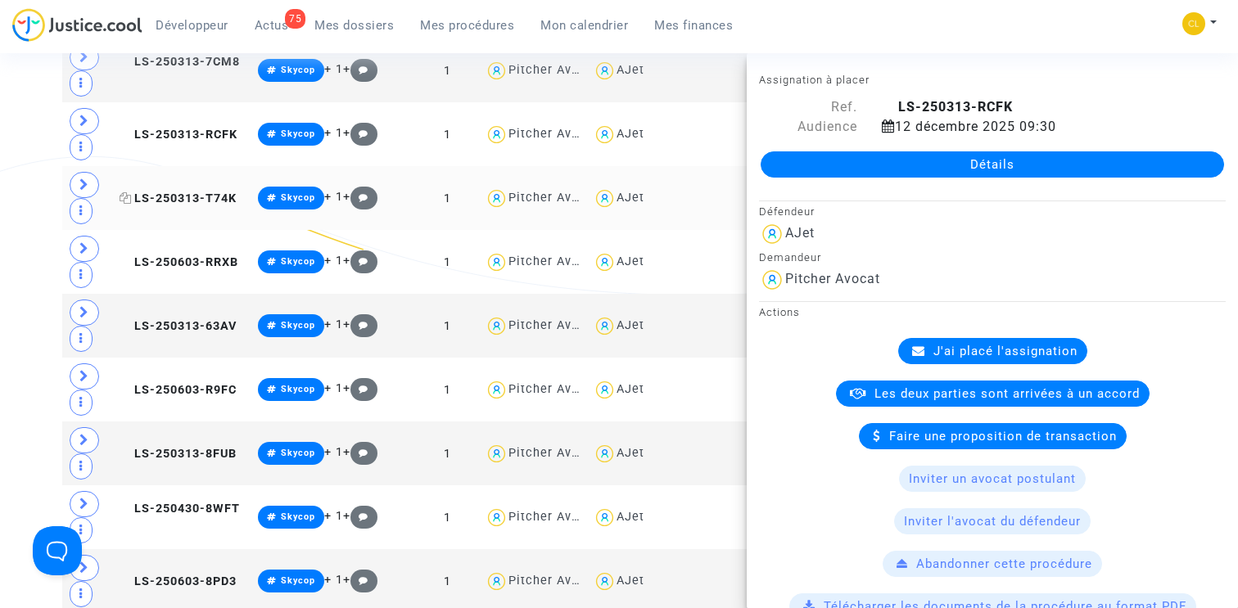
click at [174, 192] on span "LS-250313-T74K" at bounding box center [178, 199] width 117 height 14
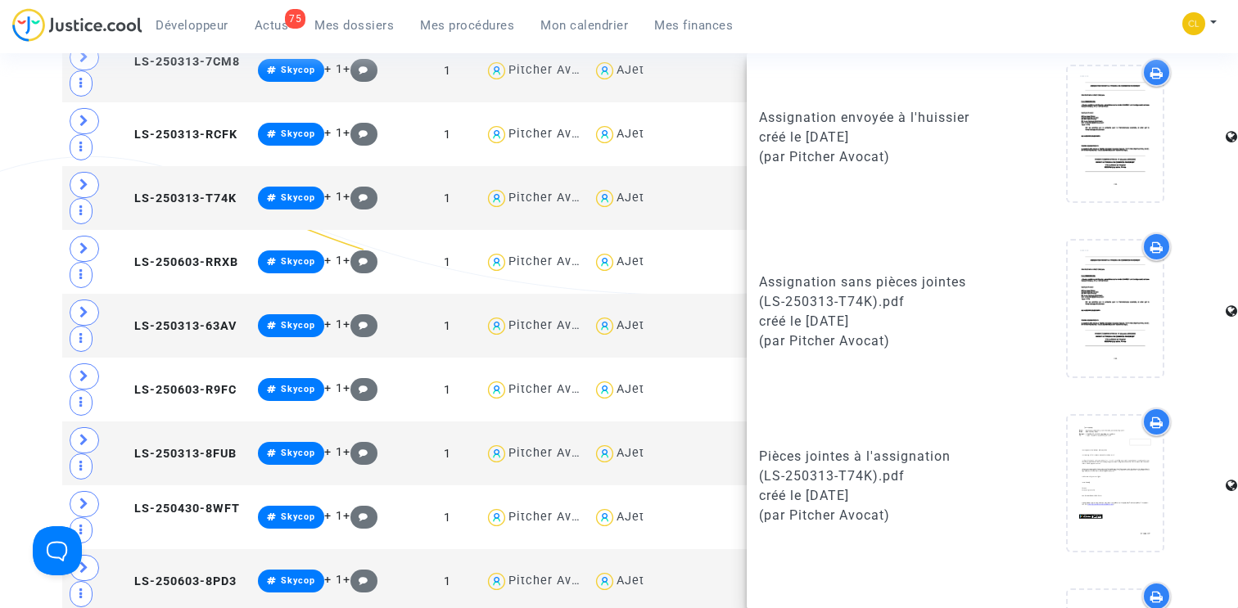
scroll to position [925, 0]
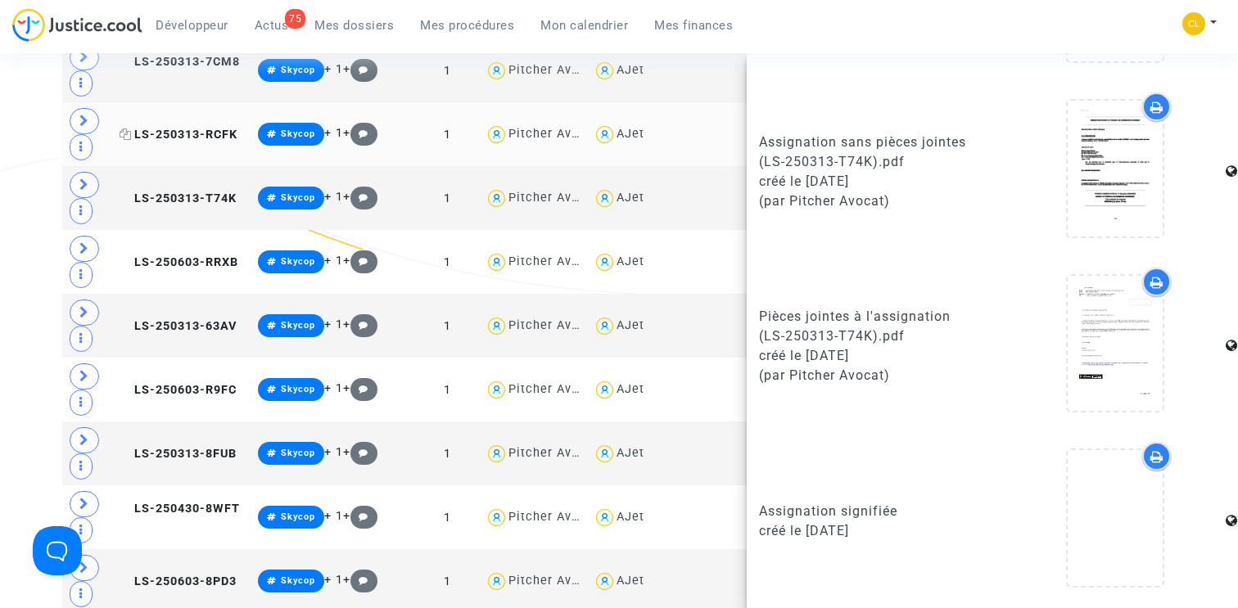
click at [192, 128] on span "LS-250313-RCFK" at bounding box center [179, 135] width 118 height 14
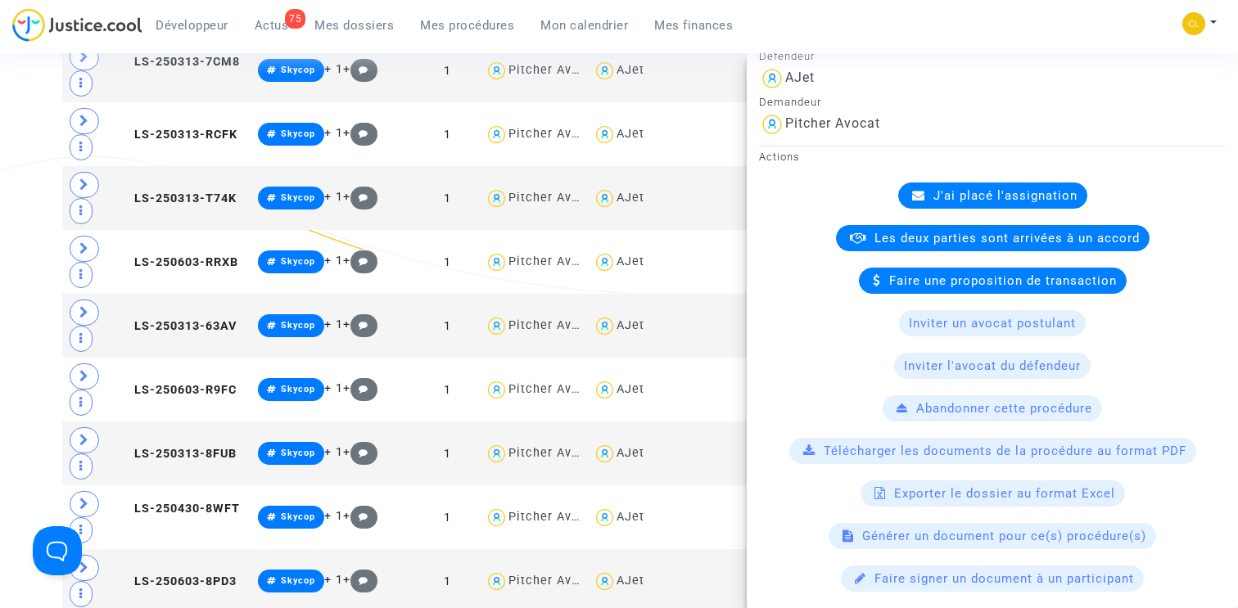
scroll to position [0, 0]
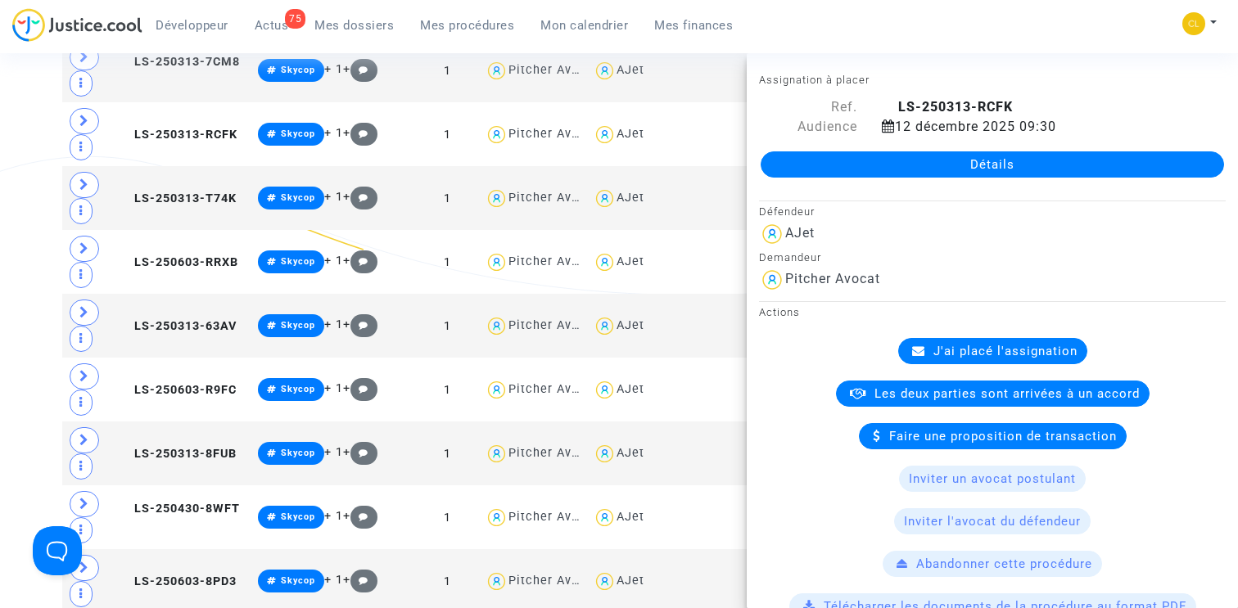
click at [904, 168] on link "Détails" at bounding box center [992, 164] width 463 height 26
click at [171, 192] on span "LS-250313-T74K" at bounding box center [178, 199] width 117 height 14
click at [886, 106] on icon at bounding box center [889, 106] width 14 height 13
click at [931, 167] on link "Détails" at bounding box center [992, 164] width 463 height 26
click at [183, 260] on td "LS-250603-RRXB" at bounding box center [183, 262] width 138 height 64
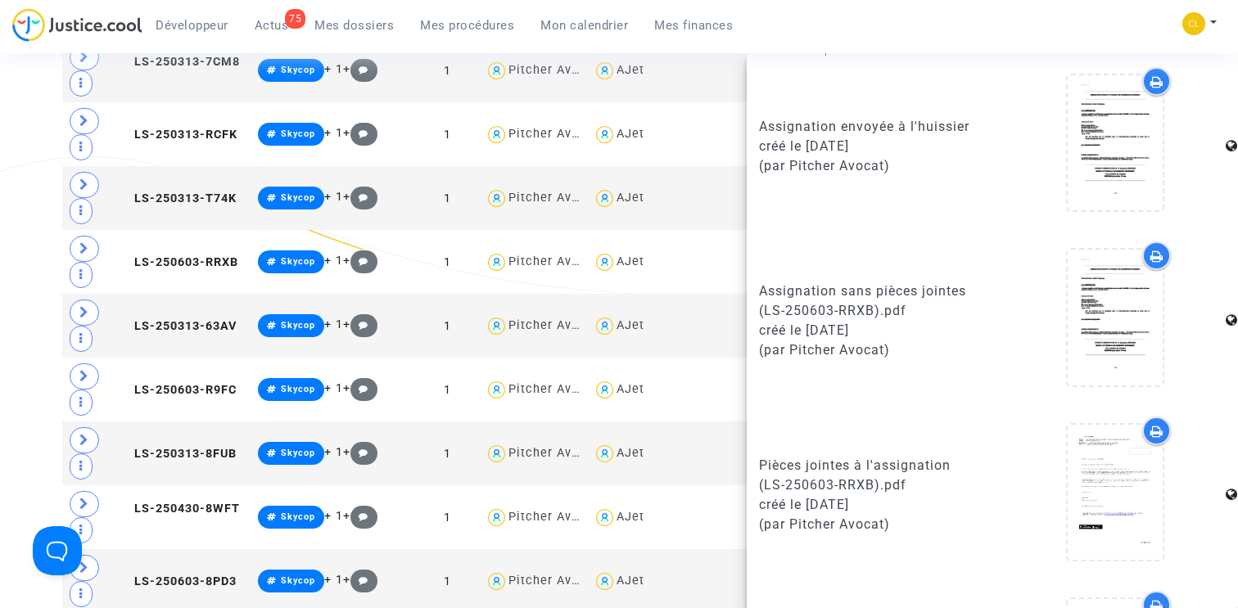
scroll to position [925, 0]
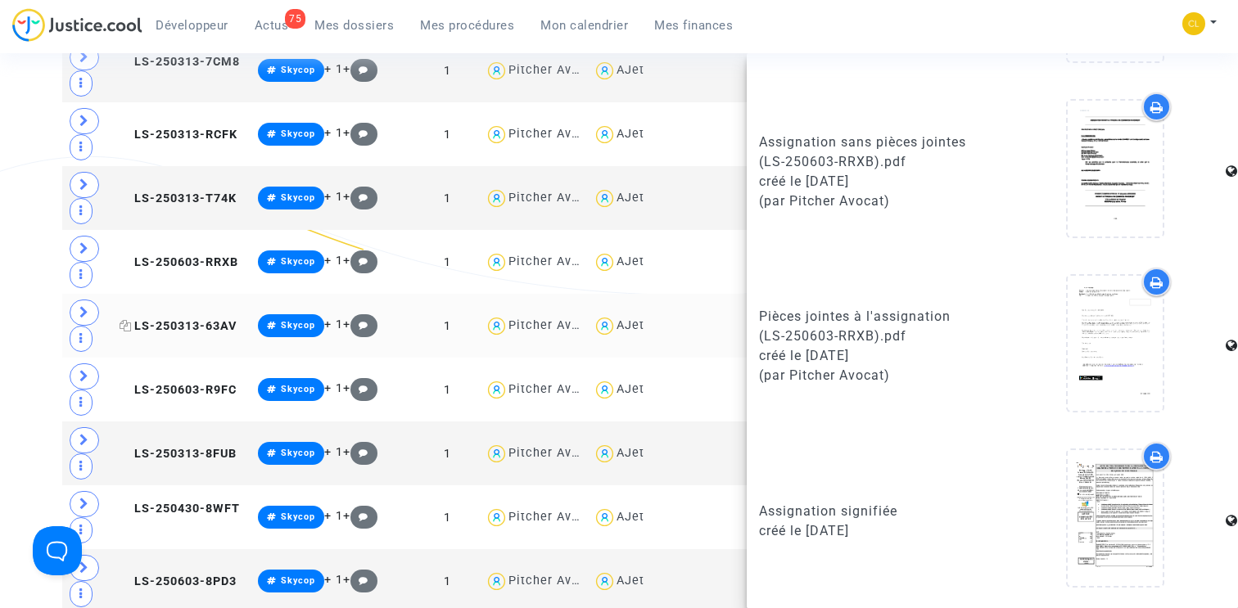
click at [171, 321] on span "LS-250313-63AV" at bounding box center [178, 326] width 117 height 14
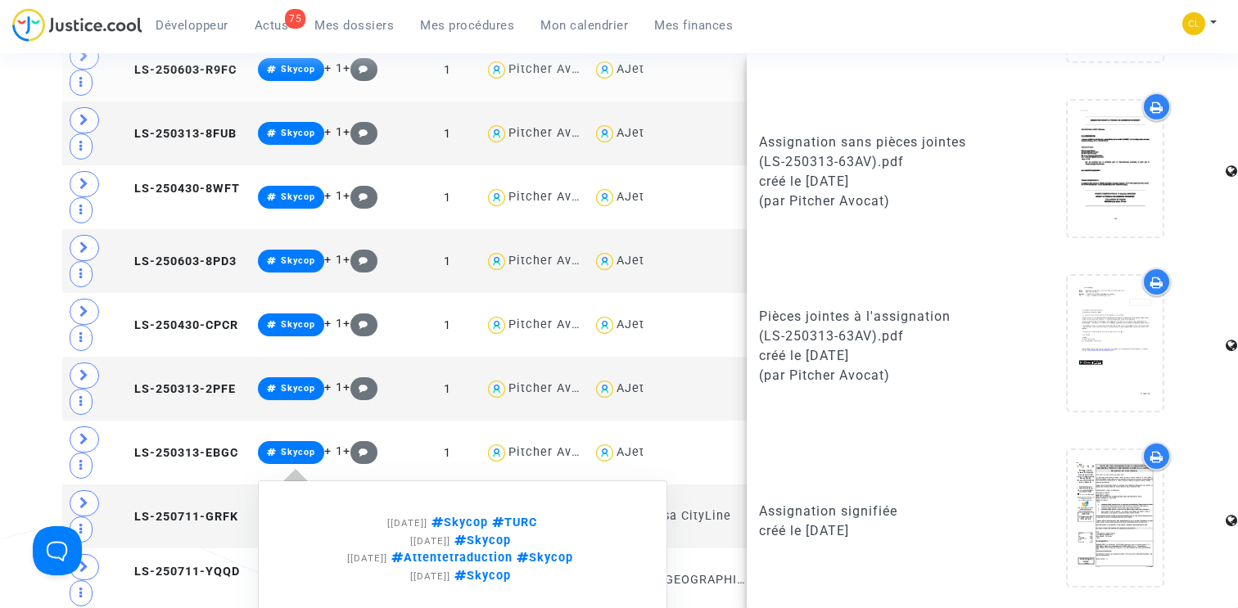
scroll to position [21214, 0]
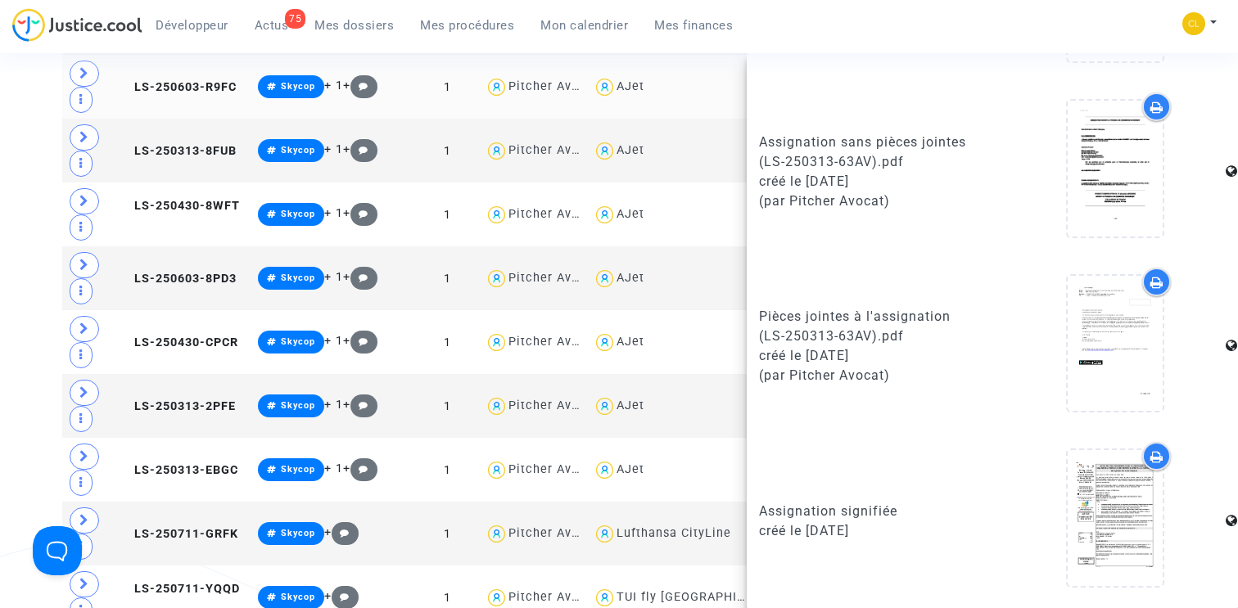
click at [169, 70] on td "LS-250603-R9FC" at bounding box center [183, 87] width 138 height 64
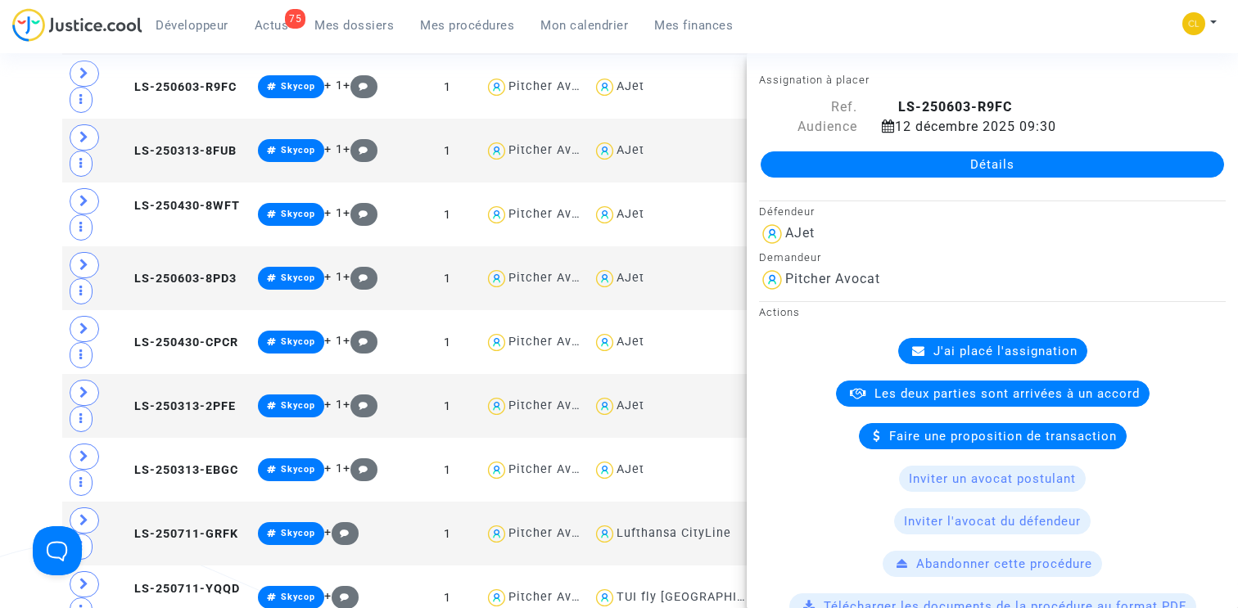
scroll to position [925, 0]
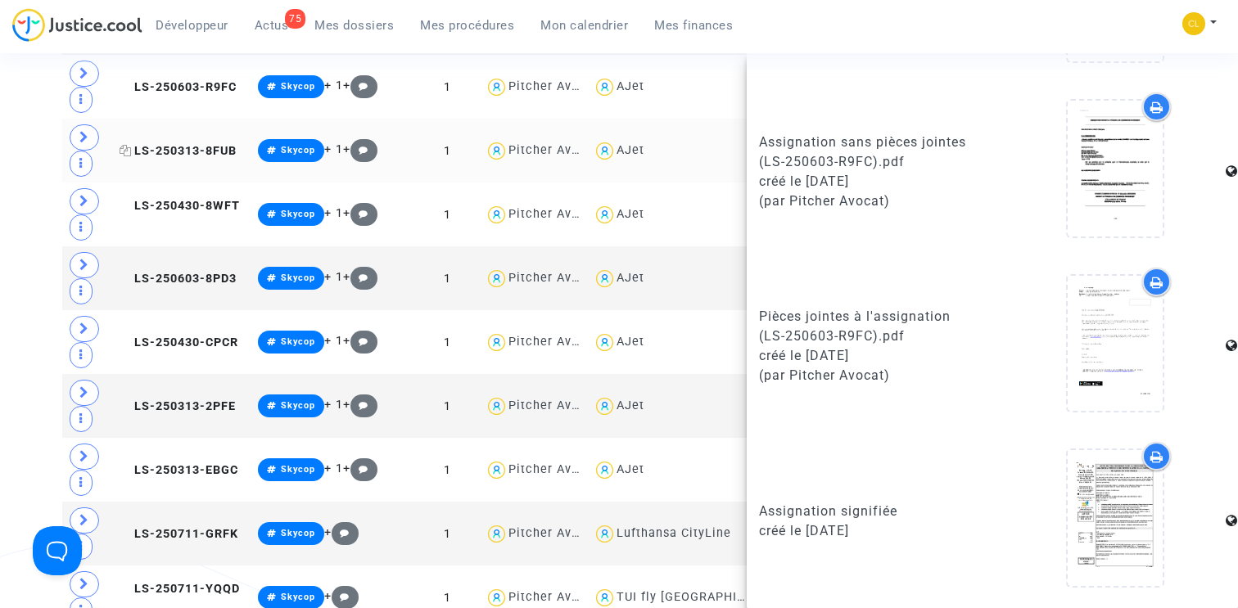
click at [169, 144] on span "LS-250313-8FUB" at bounding box center [178, 151] width 117 height 14
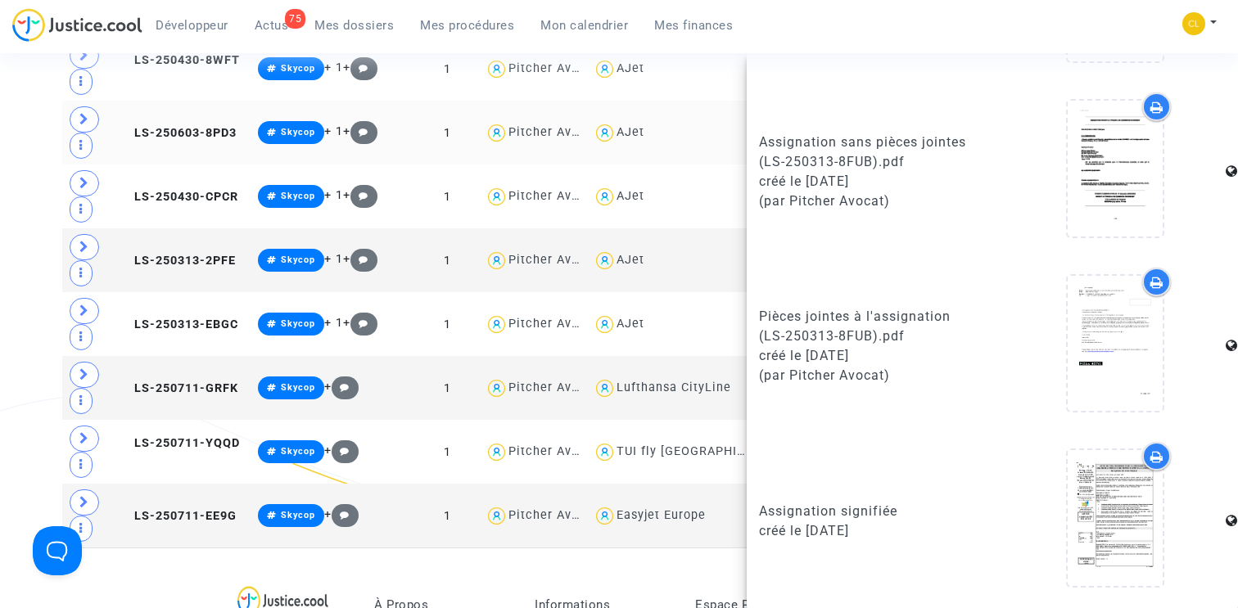
scroll to position [21322, 0]
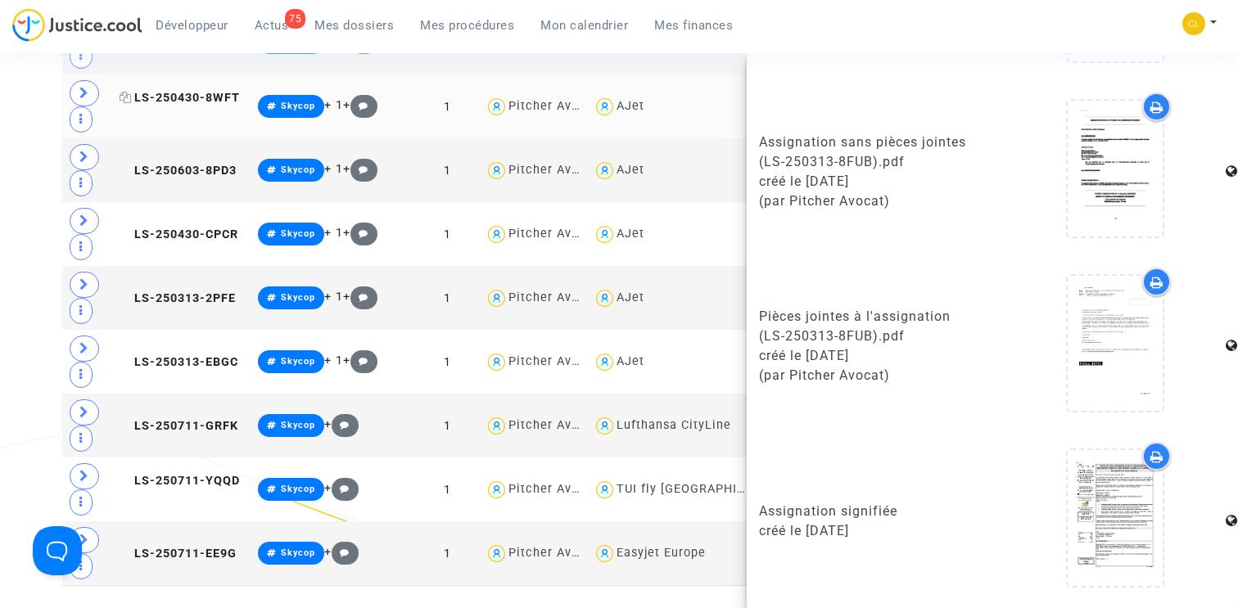
click at [188, 95] on span "LS-250430-8WFT" at bounding box center [180, 98] width 120 height 14
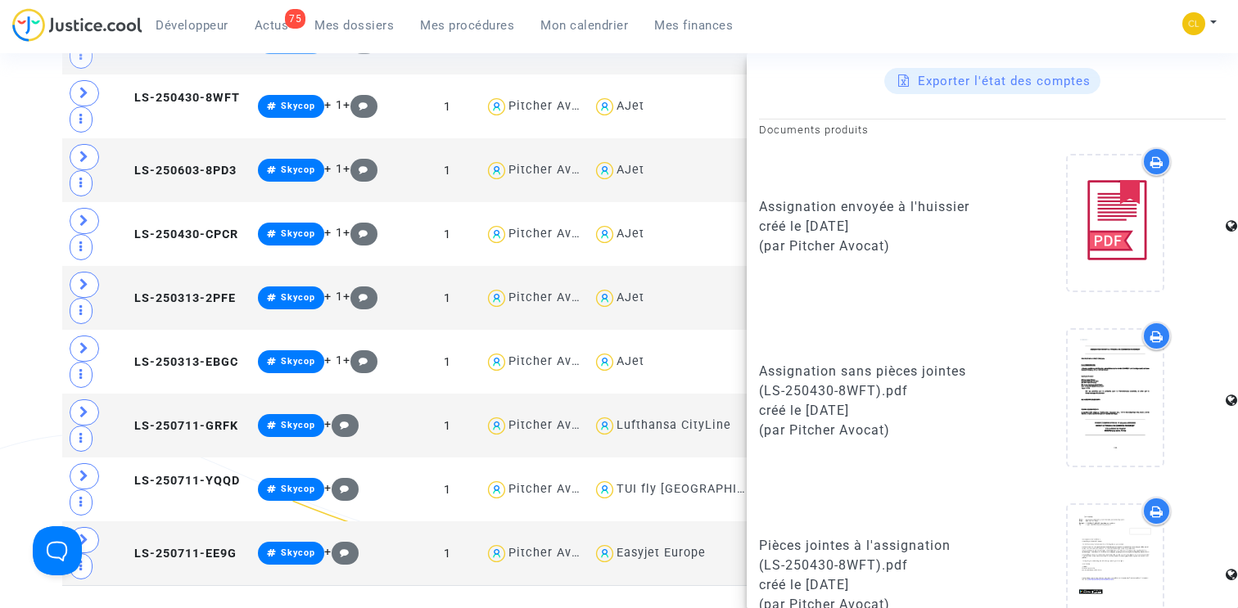
scroll to position [925, 0]
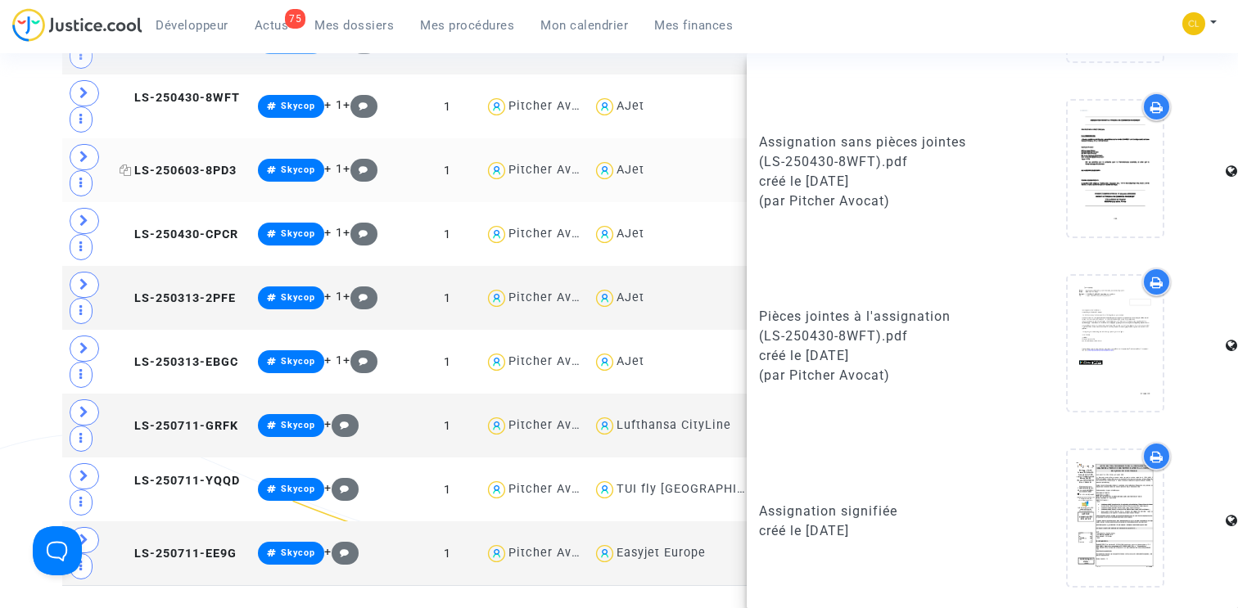
click at [182, 164] on span "LS-250603-8PD3" at bounding box center [178, 171] width 117 height 14
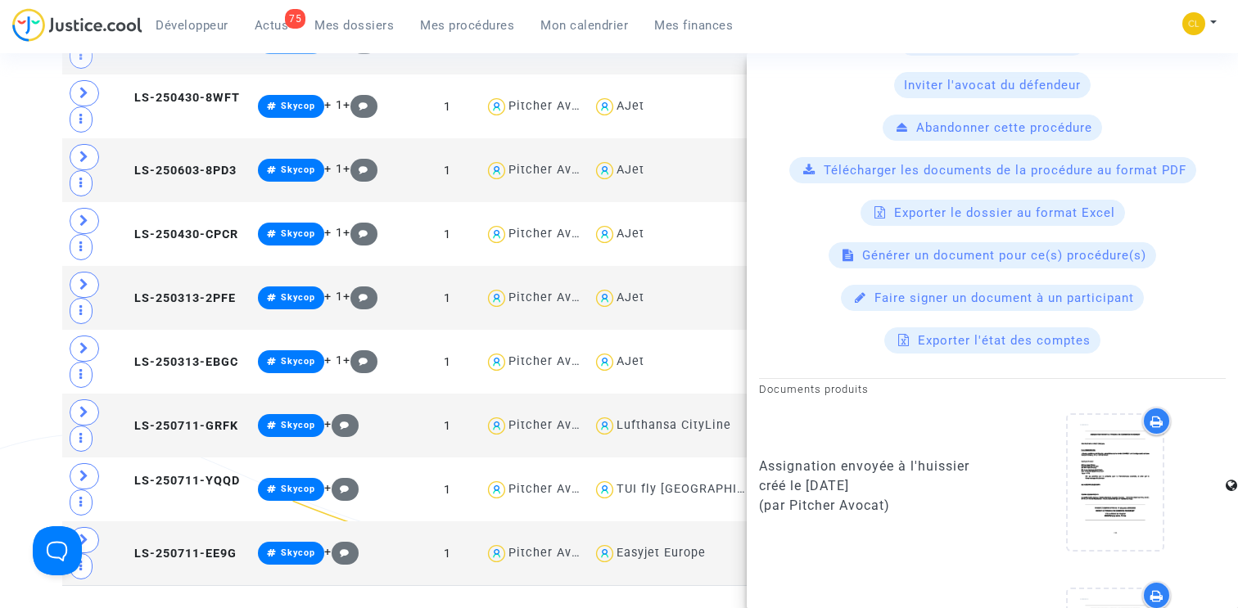
scroll to position [0, 0]
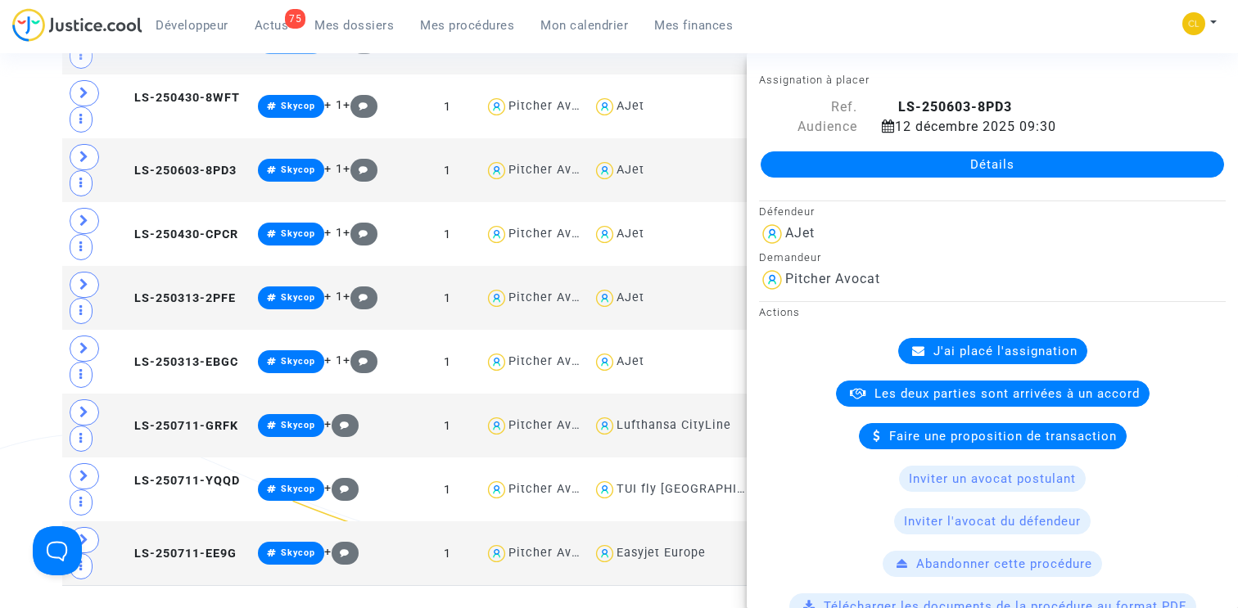
click at [953, 167] on link "Détails" at bounding box center [992, 164] width 463 height 26
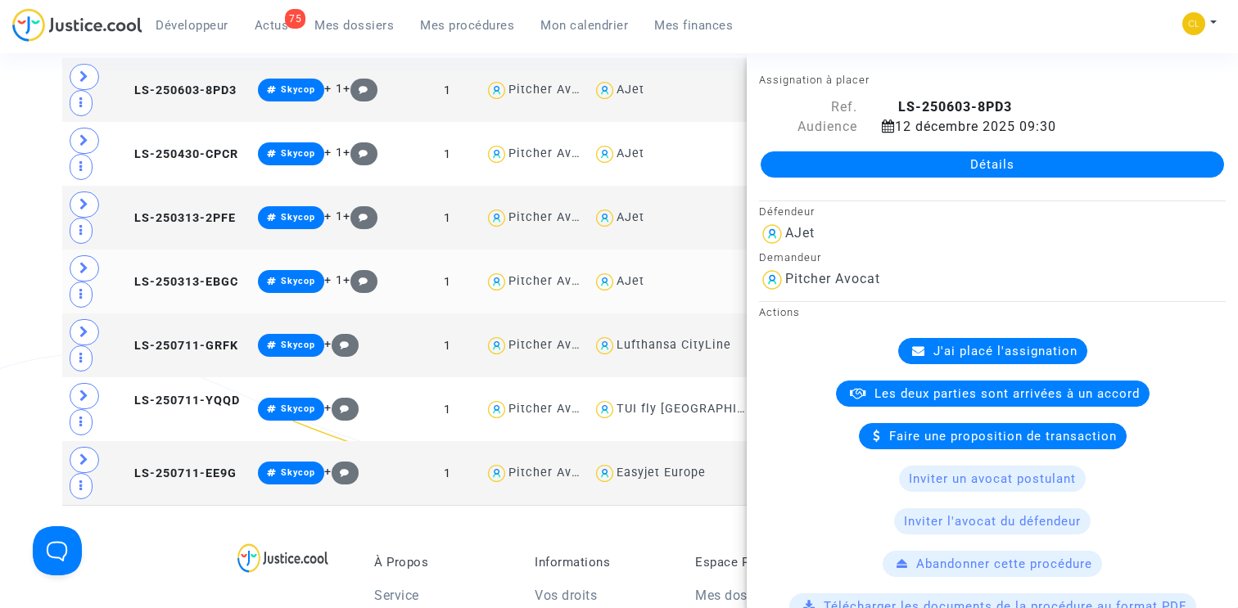
scroll to position [21395, 0]
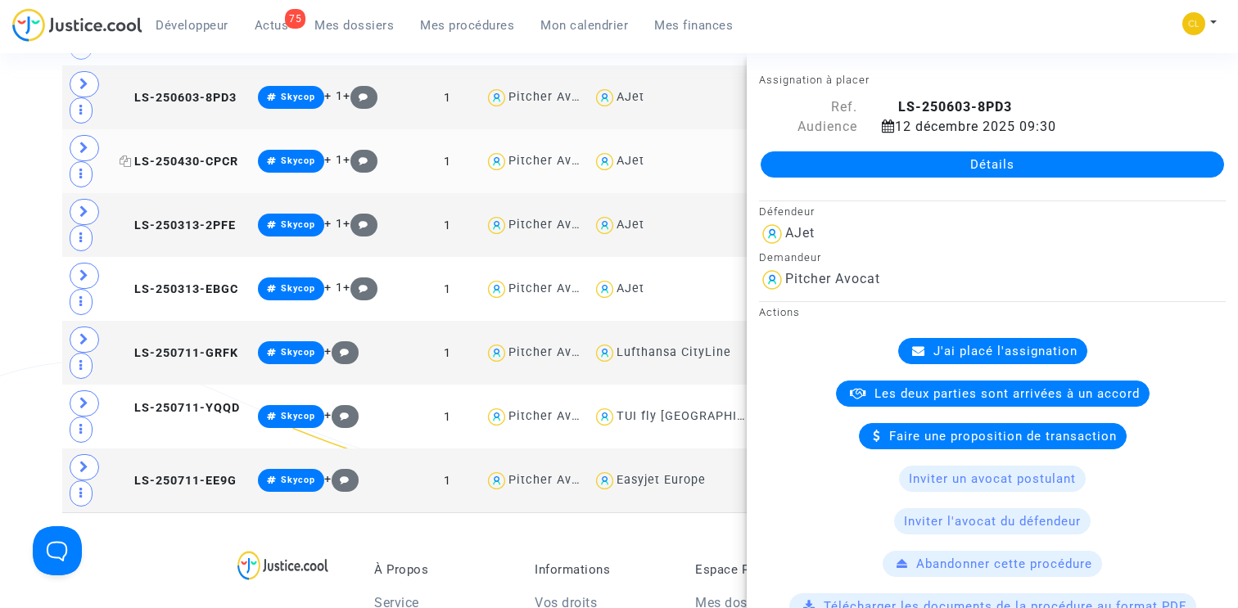
click at [173, 155] on span "LS-250430-CPCR" at bounding box center [179, 162] width 119 height 14
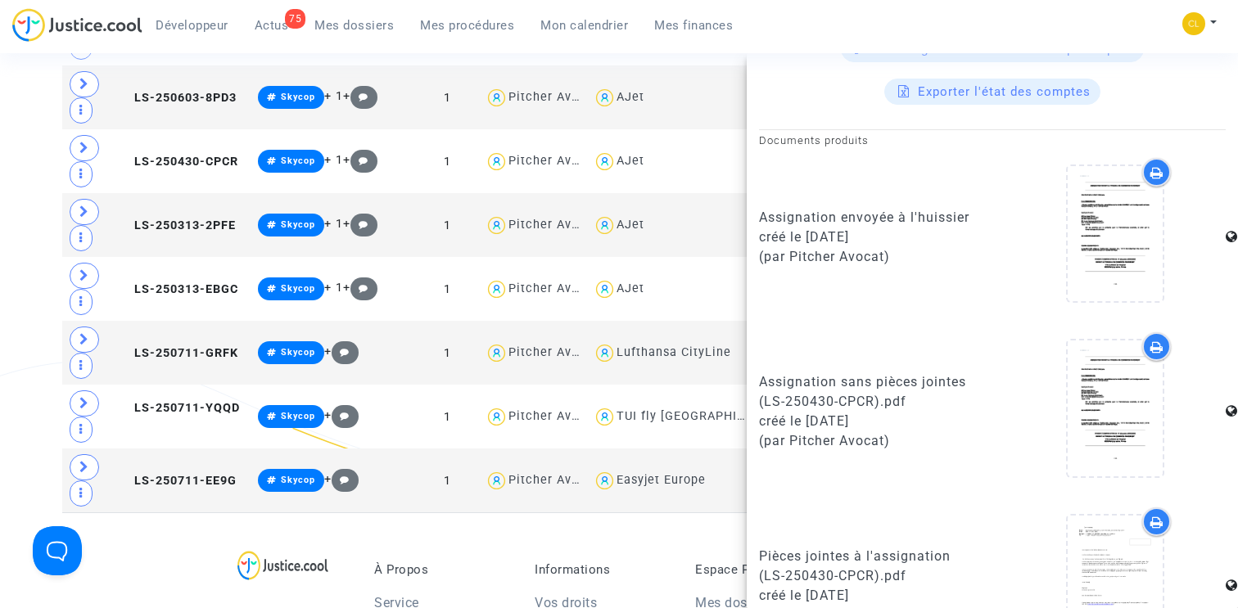
scroll to position [925, 0]
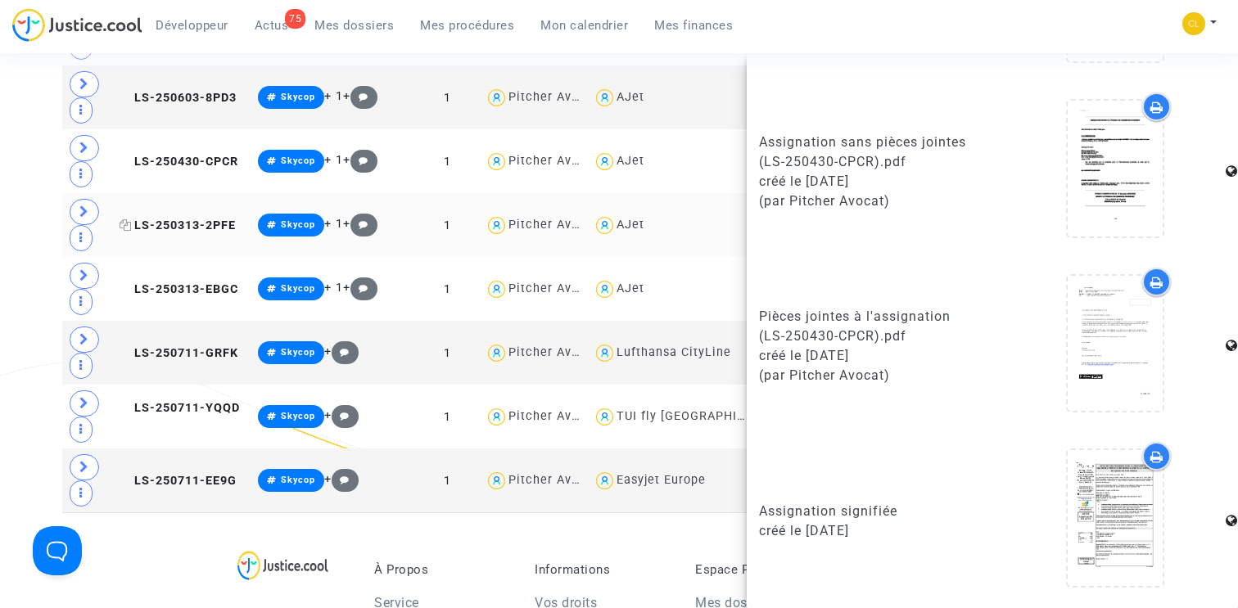
click at [181, 219] on span "LS-250313-2PFE" at bounding box center [178, 226] width 116 height 14
click at [187, 269] on td "LS-250313-EBGC" at bounding box center [183, 289] width 138 height 64
drag, startPoint x: 168, startPoint y: 346, endPoint x: 191, endPoint y: 345, distance: 23.0
click at [168, 346] on span "LS-250711-GRFK" at bounding box center [179, 353] width 119 height 14
click at [171, 409] on span "LS-250711-YQQD" at bounding box center [180, 408] width 120 height 14
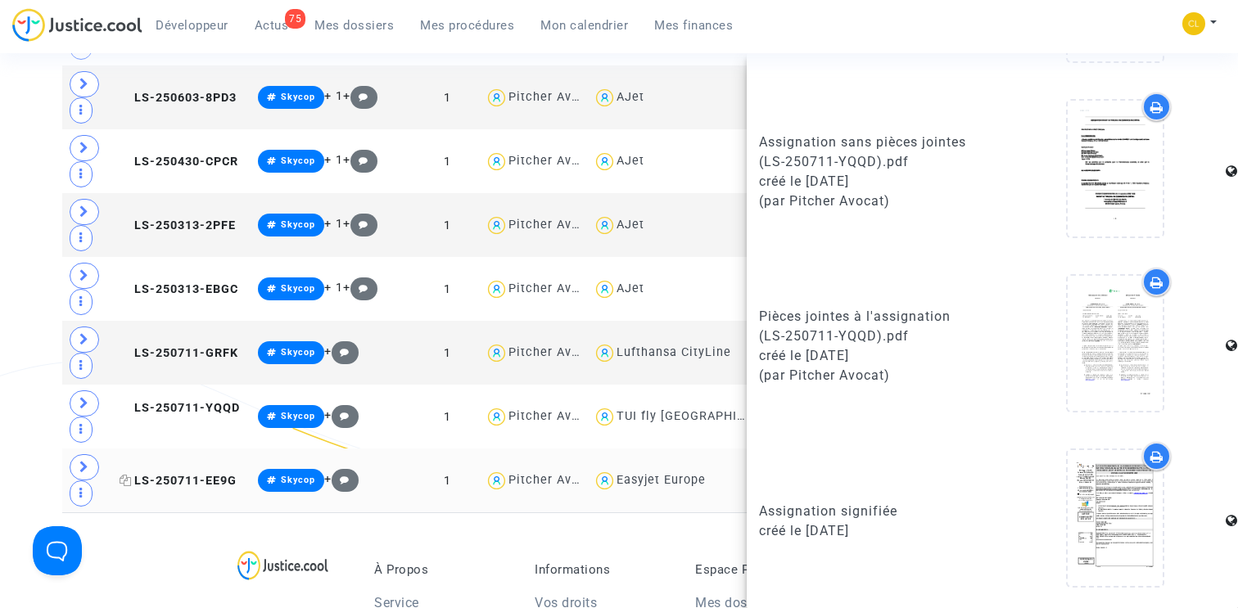
click at [170, 474] on span "LS-250711-EE9G" at bounding box center [178, 481] width 117 height 14
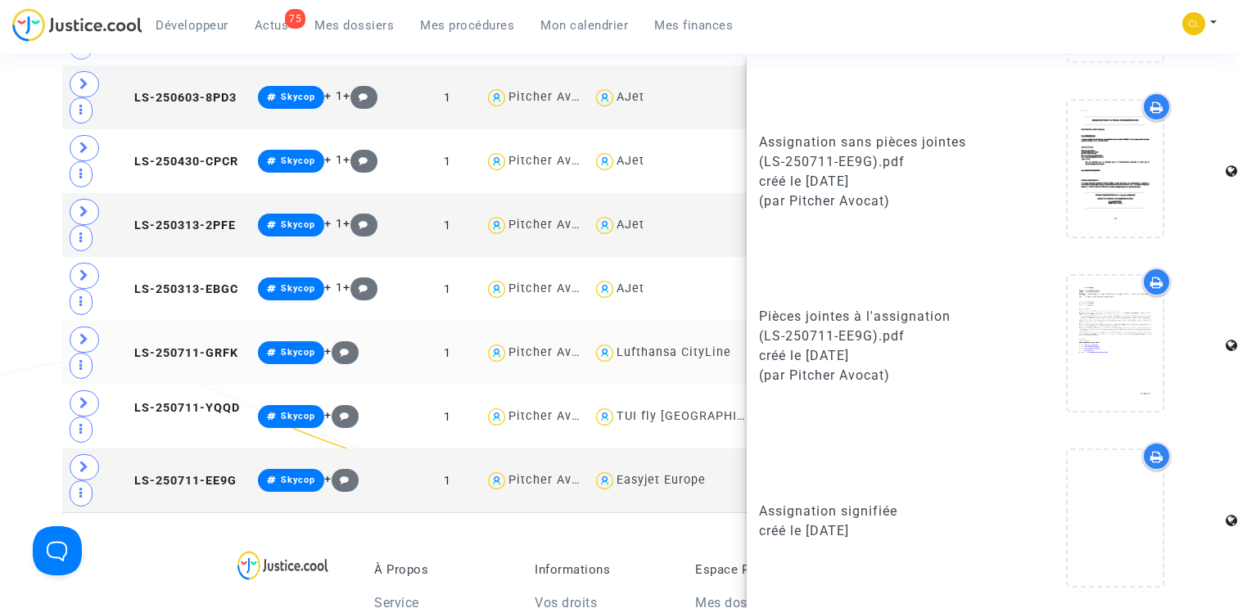
scroll to position [0, 0]
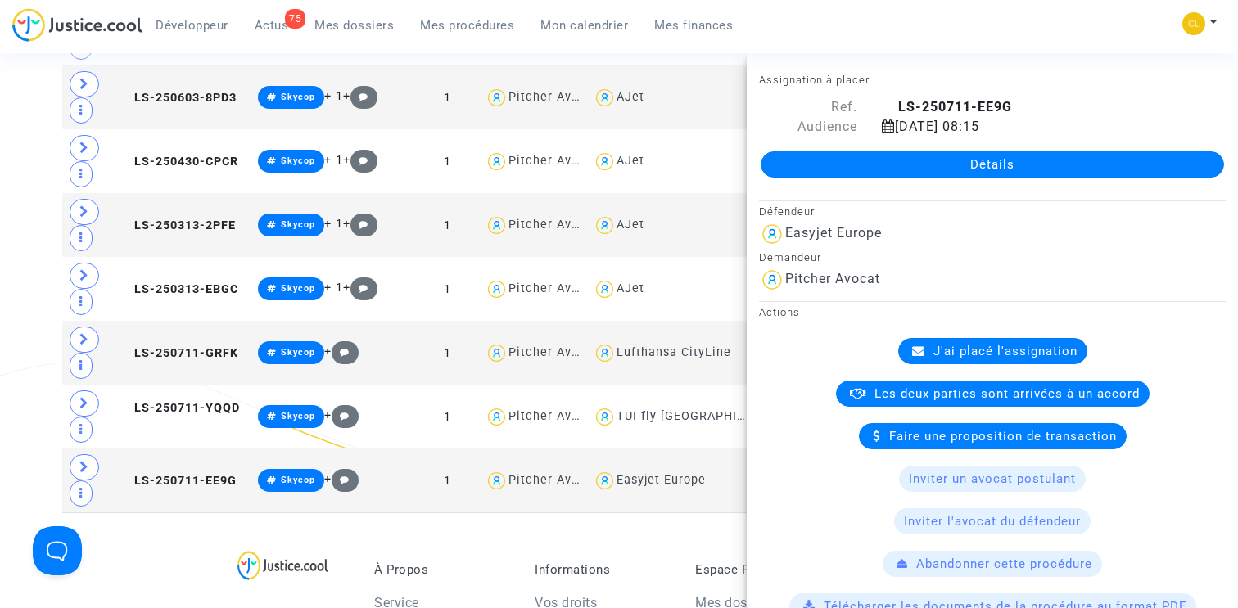
click at [965, 167] on link "Détails" at bounding box center [992, 164] width 463 height 26
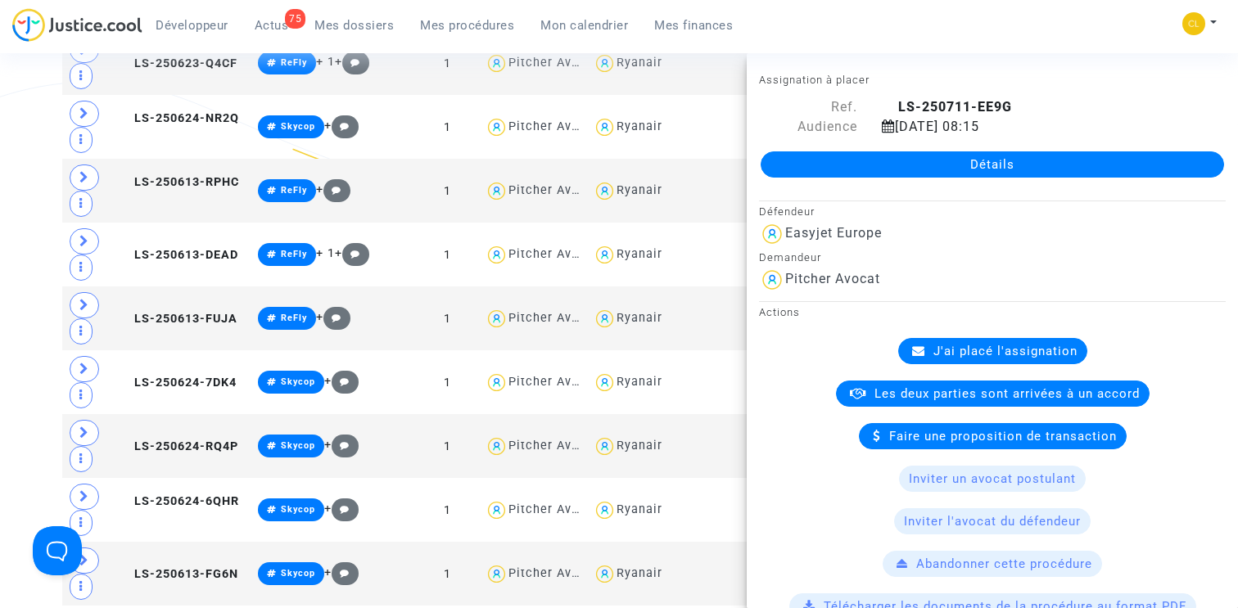
scroll to position [14719, 0]
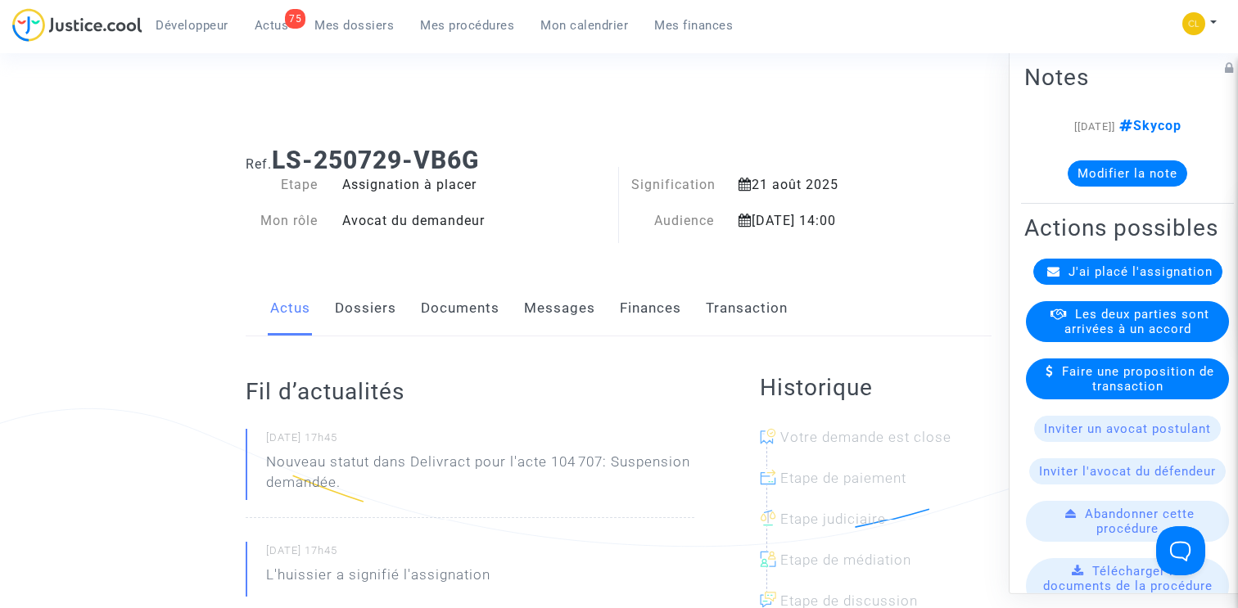
click at [460, 292] on link "Documents" at bounding box center [460, 309] width 79 height 54
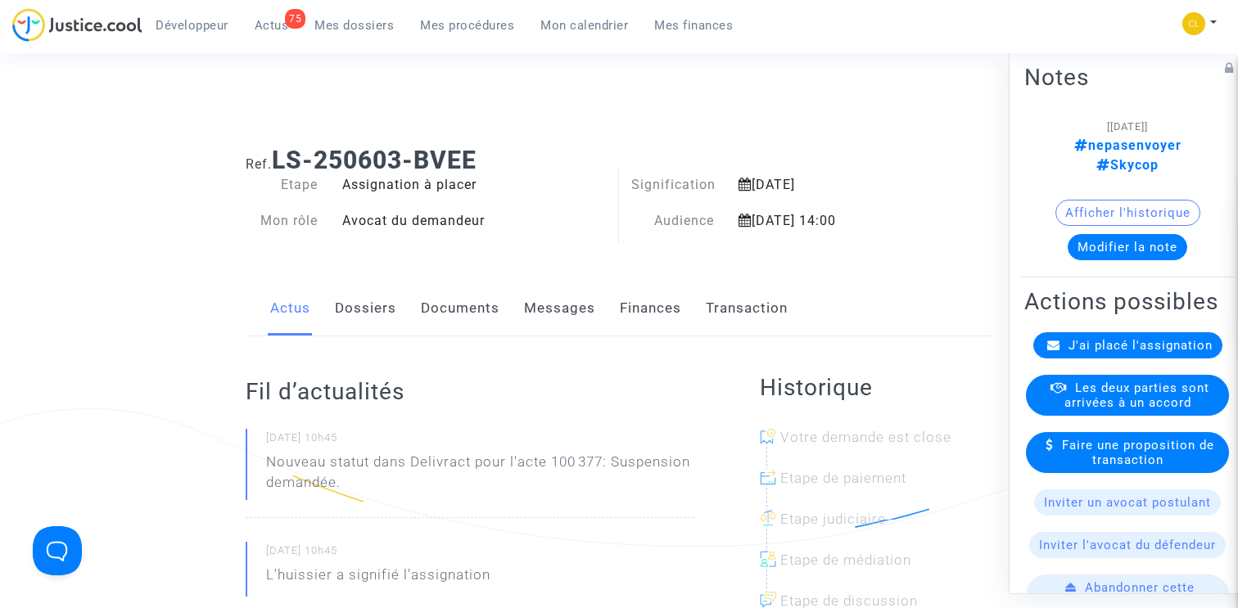
click at [454, 296] on link "Documents" at bounding box center [460, 309] width 79 height 54
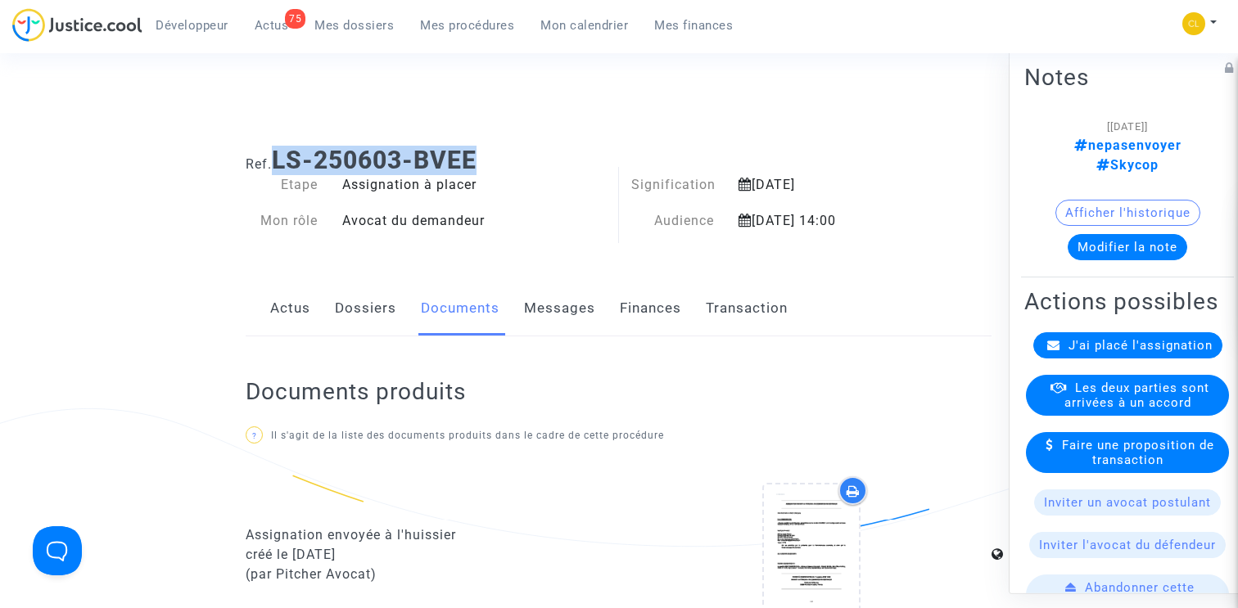
drag, startPoint x: 278, startPoint y: 153, endPoint x: 549, endPoint y: 152, distance: 271.0
click at [549, 152] on h1 "Ref. LS-250603-BVEE" at bounding box center [619, 160] width 746 height 29
copy b "LS-250603-BVEE"
click at [366, 309] on link "Dossiers" at bounding box center [365, 309] width 61 height 54
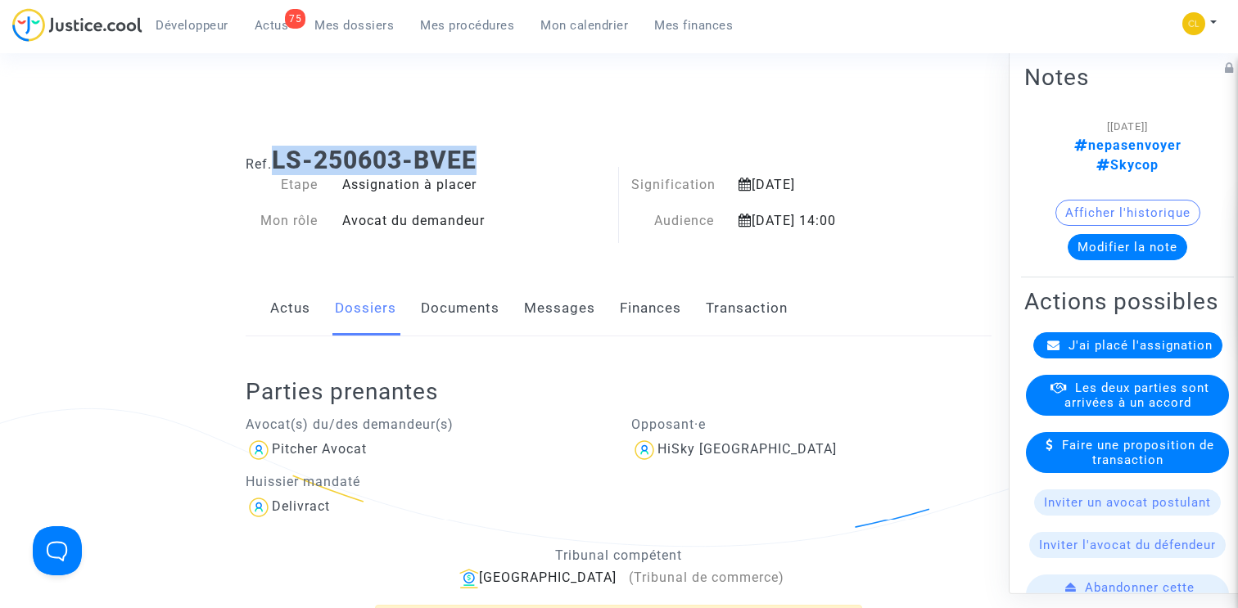
click at [463, 309] on link "Documents" at bounding box center [460, 309] width 79 height 54
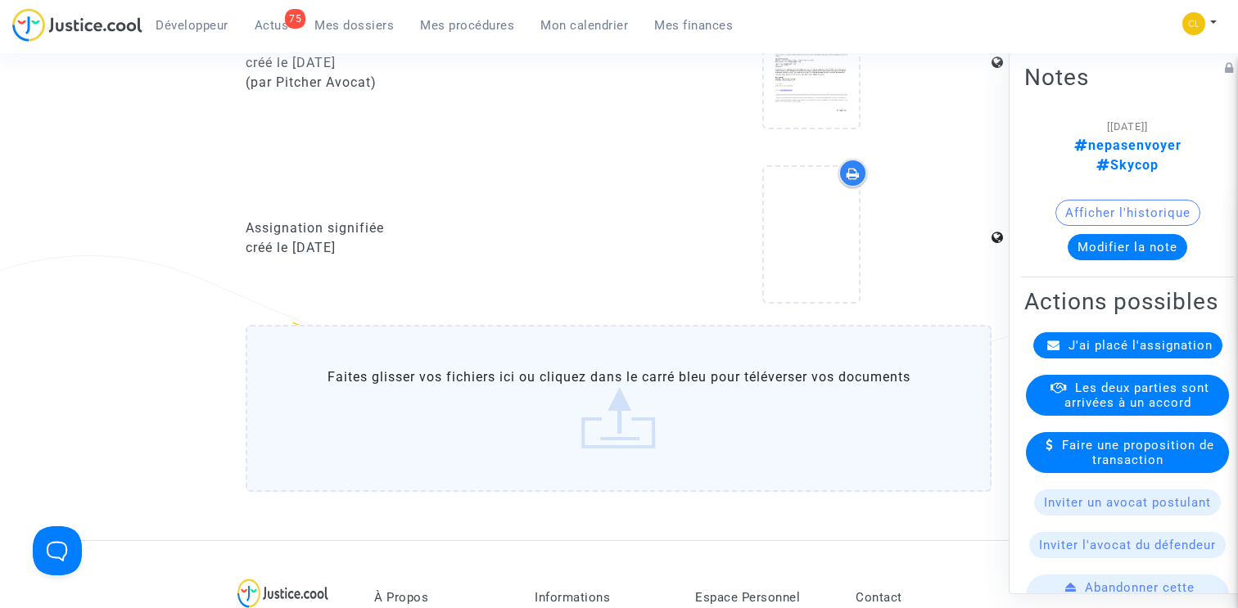
scroll to position [844, 0]
click at [508, 391] on label "Faites glisser vos fichiers ici ou cliquez dans le carré bleu pour téléverser v…" at bounding box center [619, 406] width 746 height 167
click at [0, 0] on input "Faites glisser vos fichiers ici ou cliquez dans le carré bleu pour téléverser v…" at bounding box center [0, 0] width 0 height 0
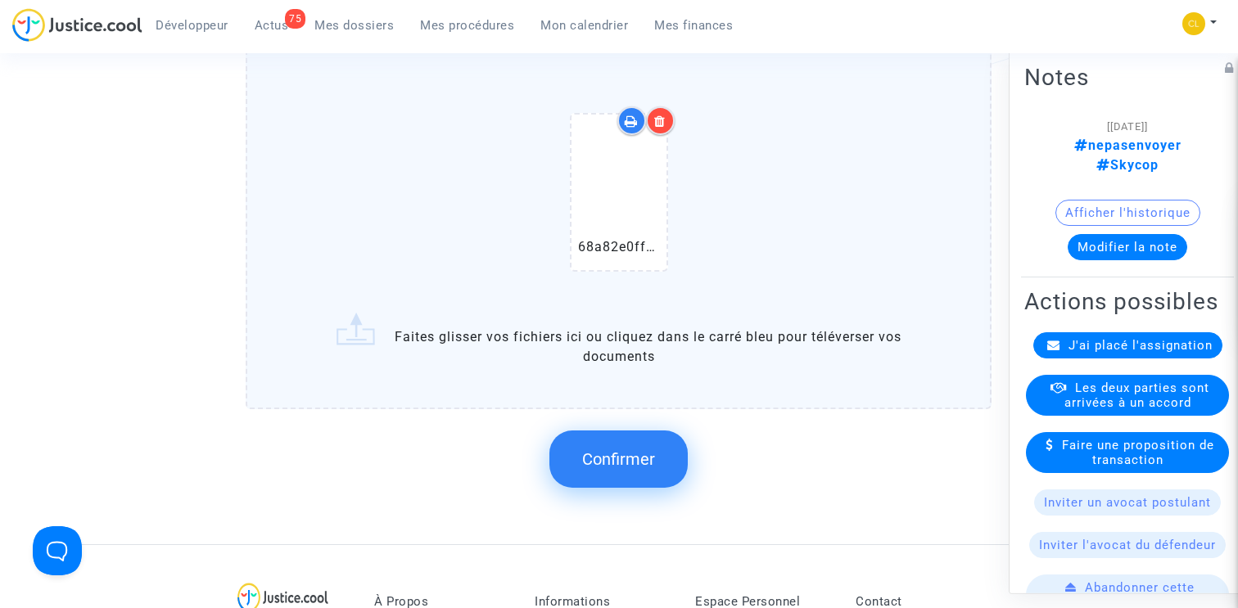
scroll to position [1048, 0]
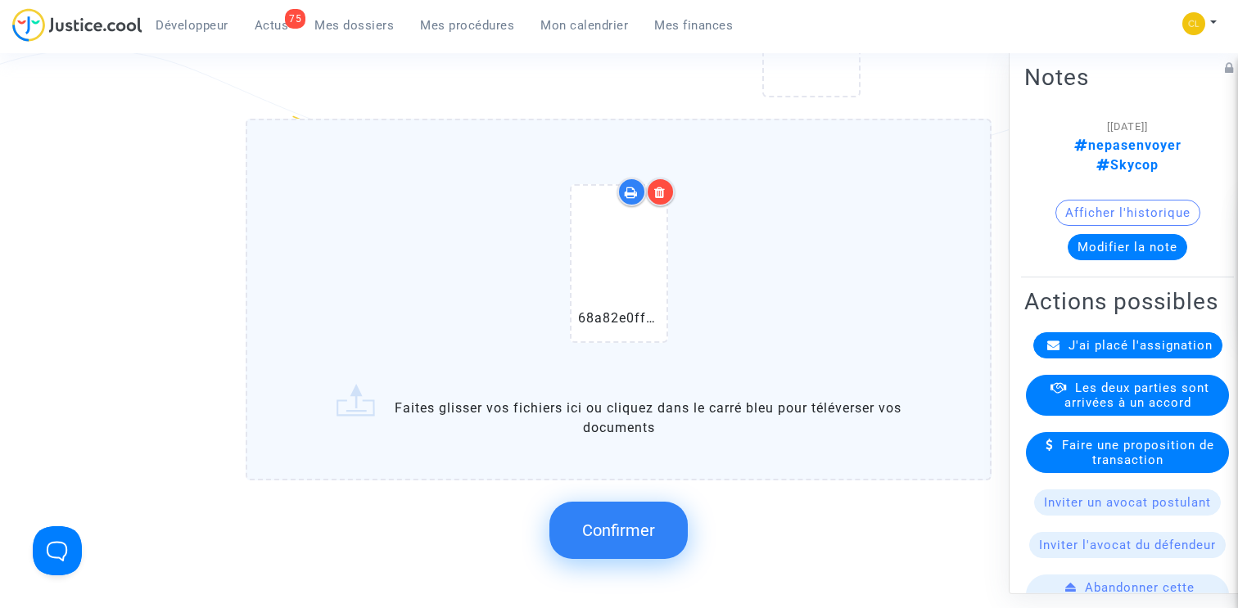
click at [663, 191] on icon at bounding box center [659, 192] width 11 height 13
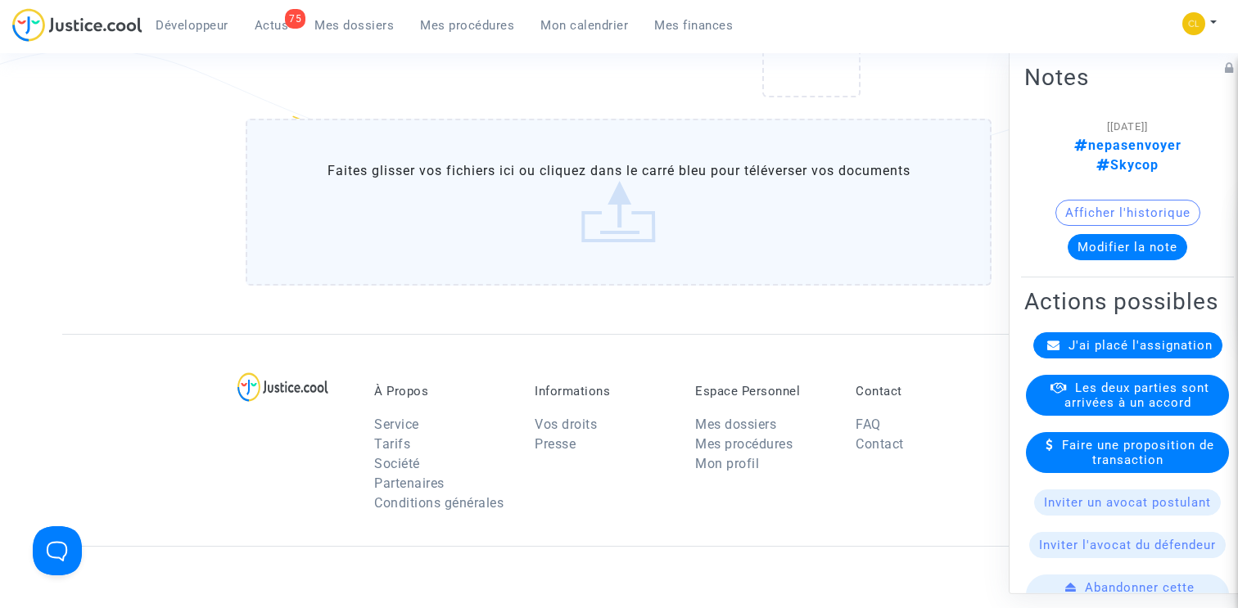
click at [624, 252] on label "Faites glisser vos fichiers ici ou cliquez dans le carré bleu pour téléverser v…" at bounding box center [619, 202] width 746 height 167
click at [0, 0] on input "Faites glisser vos fichiers ici ou cliquez dans le carré bleu pour téléverser v…" at bounding box center [0, 0] width 0 height 0
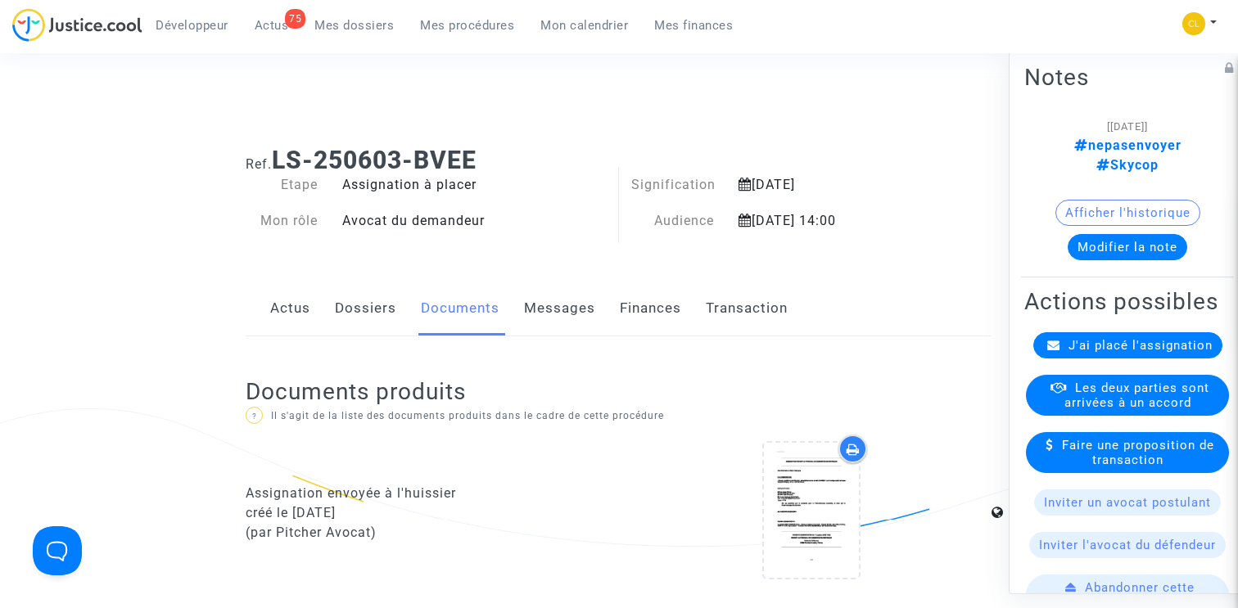
click at [661, 316] on link "Finances" at bounding box center [650, 309] width 61 height 54
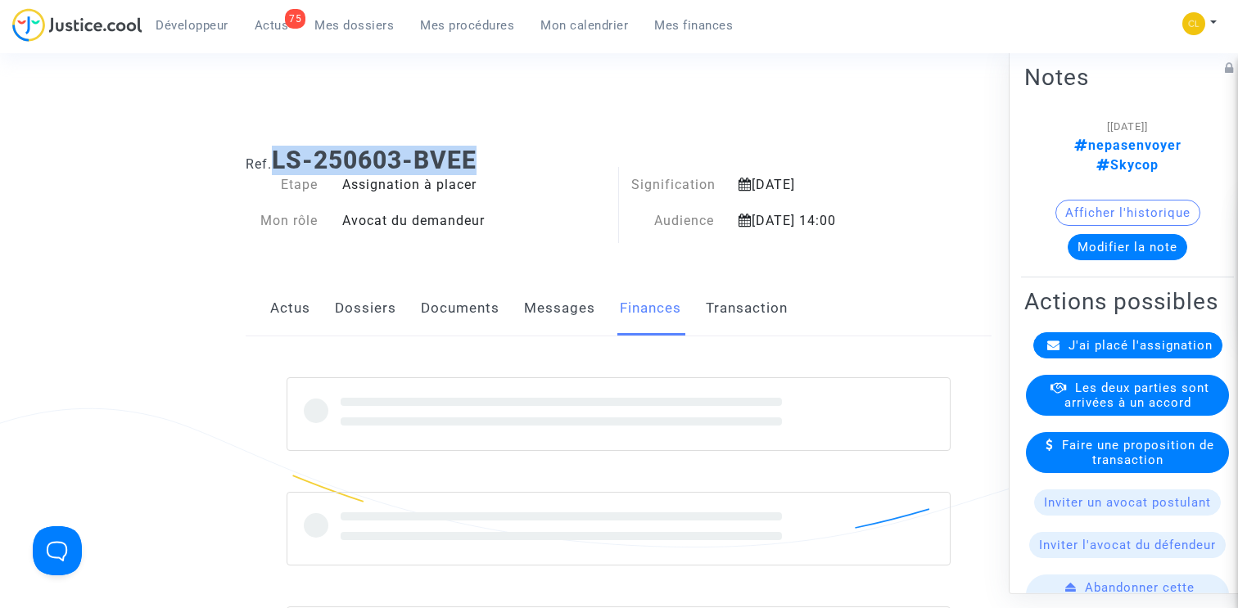
drag, startPoint x: 279, startPoint y: 151, endPoint x: 487, endPoint y: 151, distance: 208.0
click at [487, 151] on h1 "Ref. LS-250603-BVEE" at bounding box center [619, 160] width 746 height 29
copy b "LS-250603-BVEE"
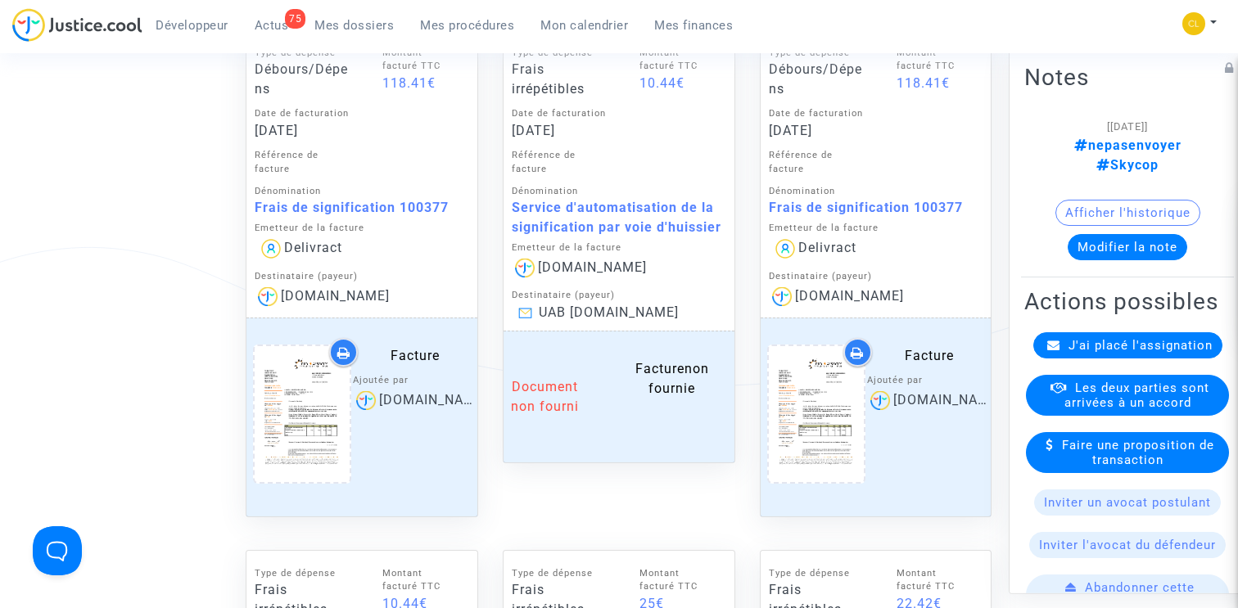
scroll to position [868, 0]
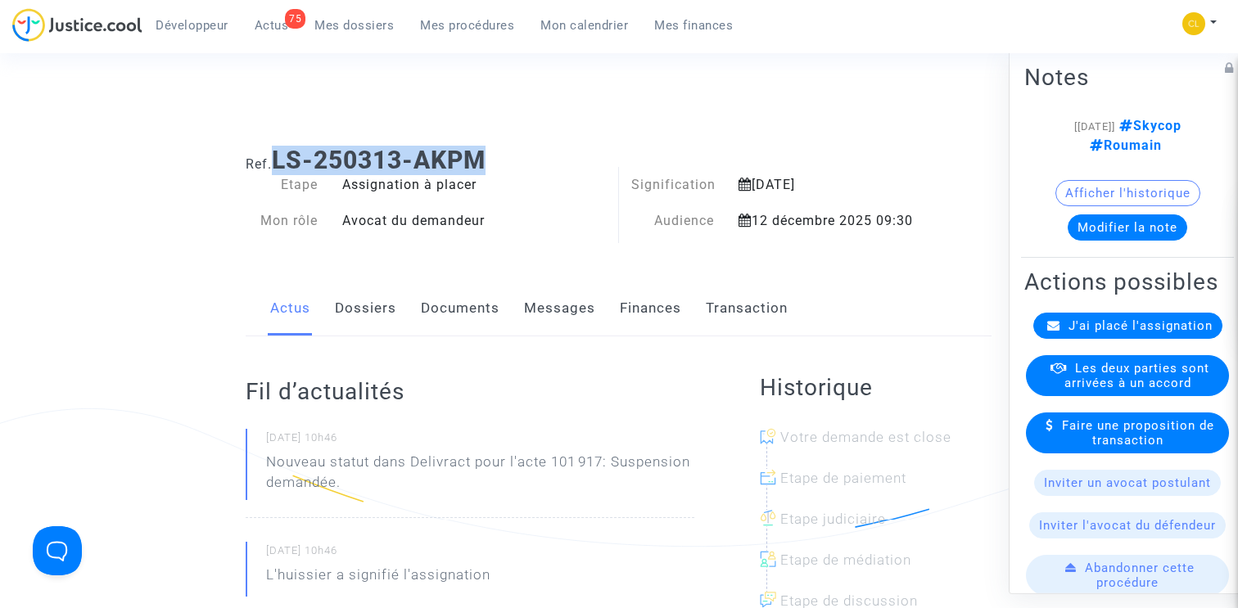
drag, startPoint x: 280, startPoint y: 148, endPoint x: 534, endPoint y: 152, distance: 253.8
click at [534, 152] on h1 "Ref. LS-250313-AKPM" at bounding box center [619, 160] width 746 height 29
copy b "LS-250313-AKPM"
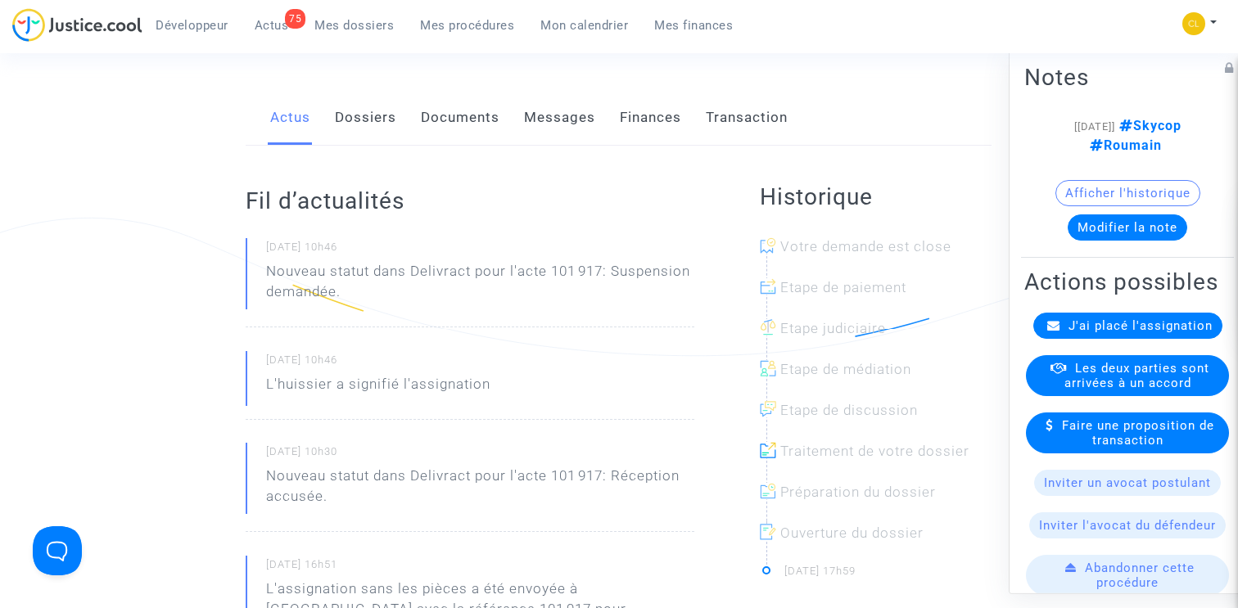
scroll to position [17, 0]
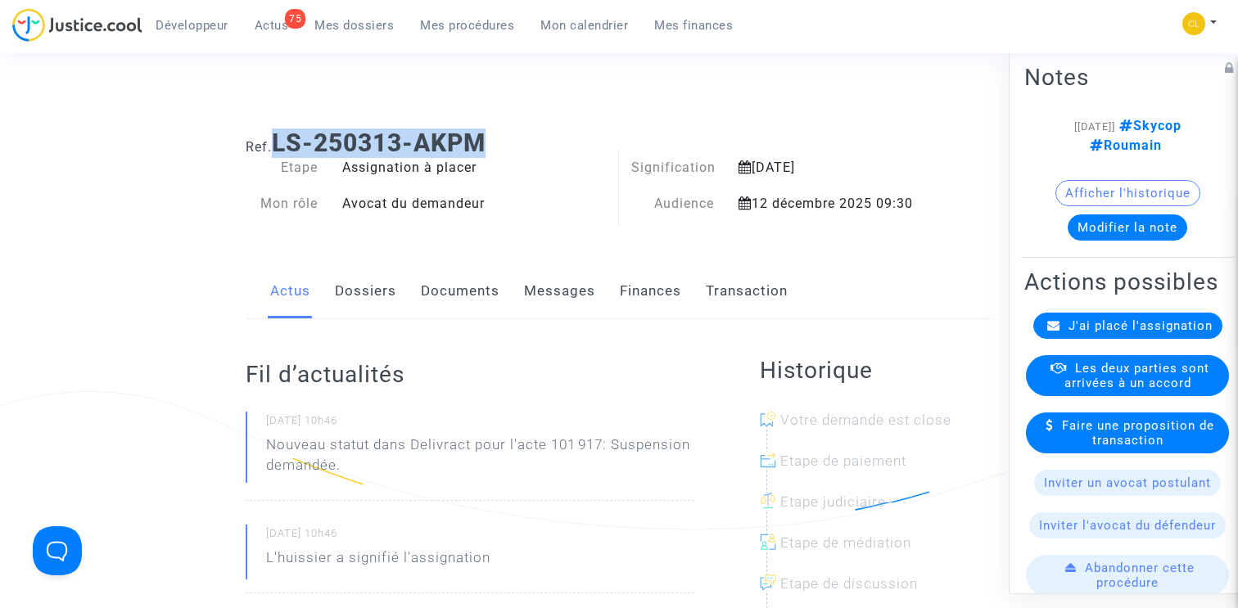
click at [467, 271] on link "Documents" at bounding box center [460, 291] width 79 height 54
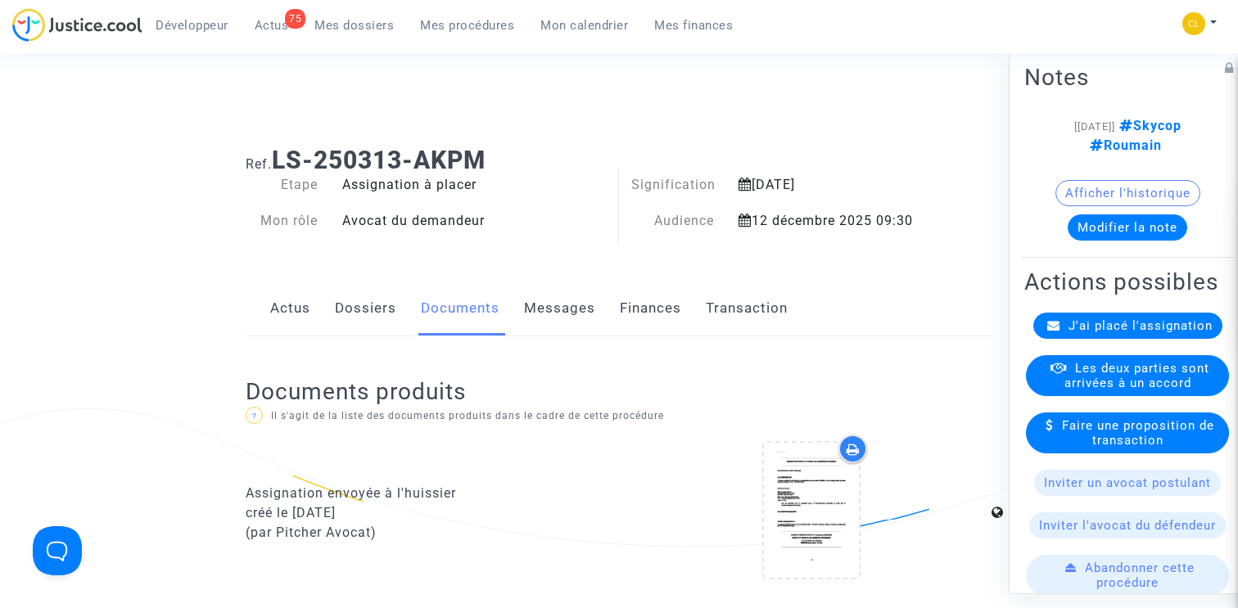
click at [652, 307] on link "Finances" at bounding box center [650, 309] width 61 height 54
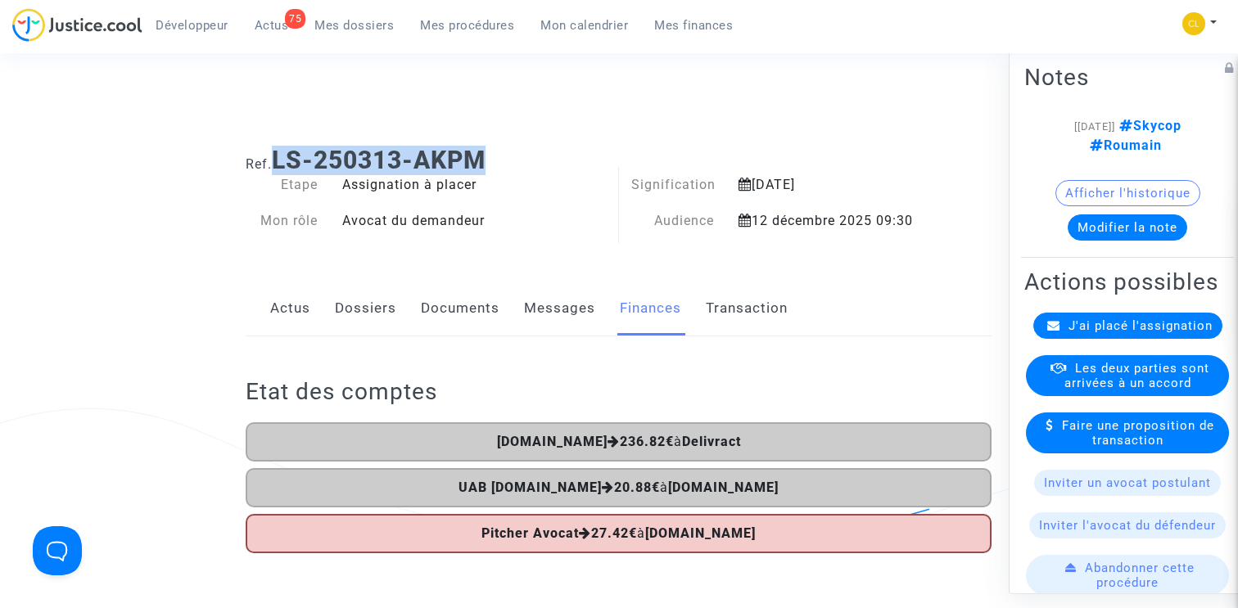
drag, startPoint x: 280, startPoint y: 160, endPoint x: 540, endPoint y: 160, distance: 259.5
click at [540, 160] on h1 "Ref. LS-250313-AKPM" at bounding box center [619, 160] width 746 height 29
copy b "LS-250313-AKPM"
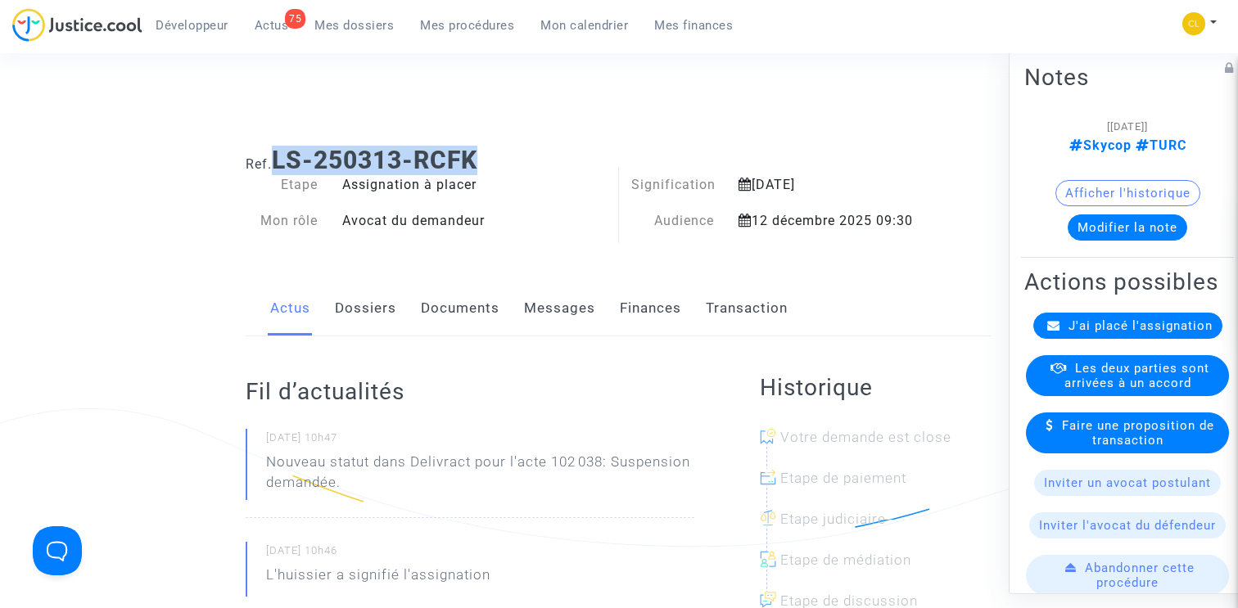
drag, startPoint x: 278, startPoint y: 164, endPoint x: 561, endPoint y: 164, distance: 283.3
click at [562, 164] on h1 "Ref. LS-250313-RCFK" at bounding box center [619, 160] width 746 height 29
copy b "LS-250313-RCFK"
click at [461, 294] on link "Documents" at bounding box center [460, 309] width 79 height 54
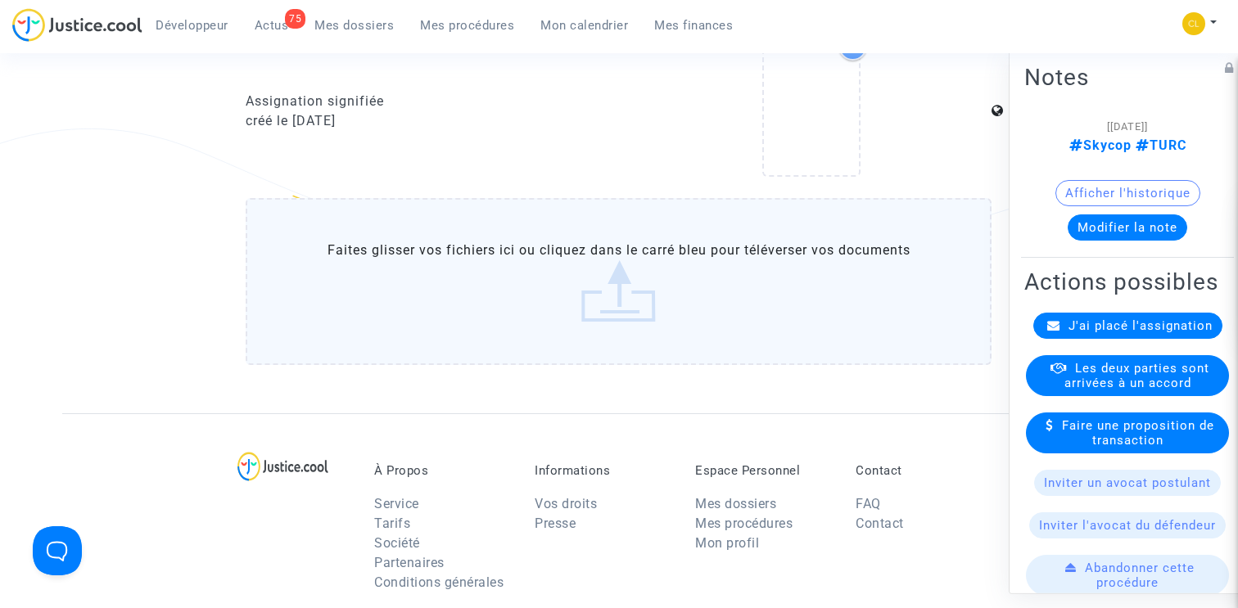
scroll to position [964, 0]
click at [670, 275] on label "Faites glisser vos fichiers ici ou cliquez dans le carré bleu pour téléverser v…" at bounding box center [619, 285] width 746 height 167
click at [0, 0] on input "Faites glisser vos fichiers ici ou cliquez dans le carré bleu pour téléverser v…" at bounding box center [0, 0] width 0 height 0
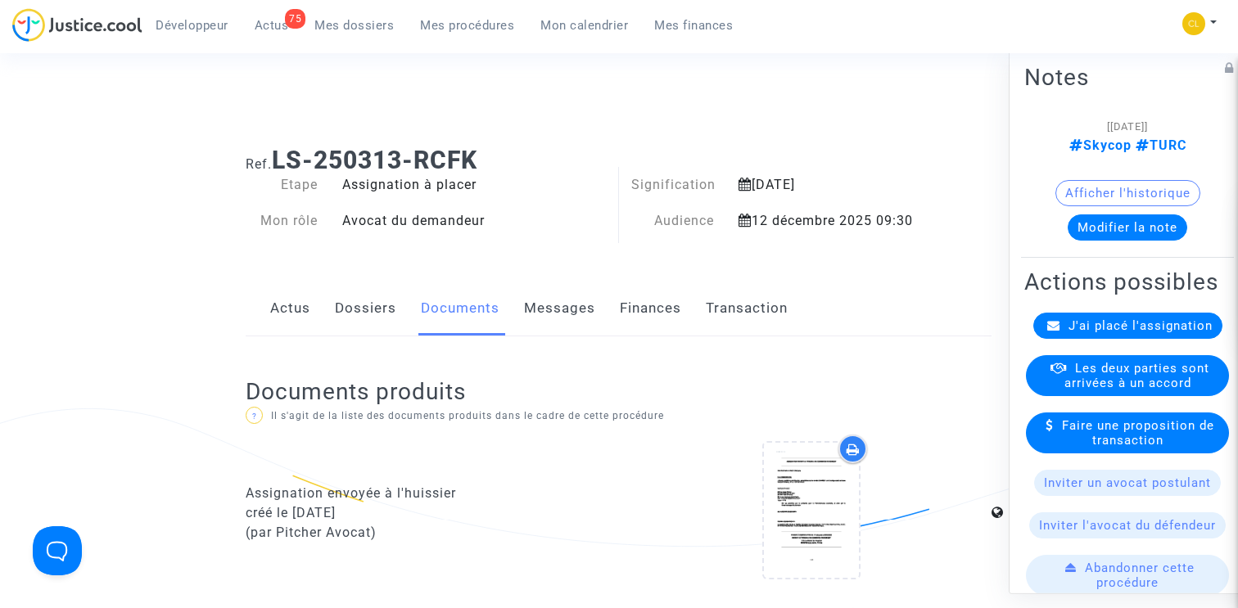
click at [694, 311] on div "Actus Dossiers Documents Messages Finances Transaction" at bounding box center [619, 309] width 746 height 55
click at [666, 310] on link "Finances" at bounding box center [650, 309] width 61 height 54
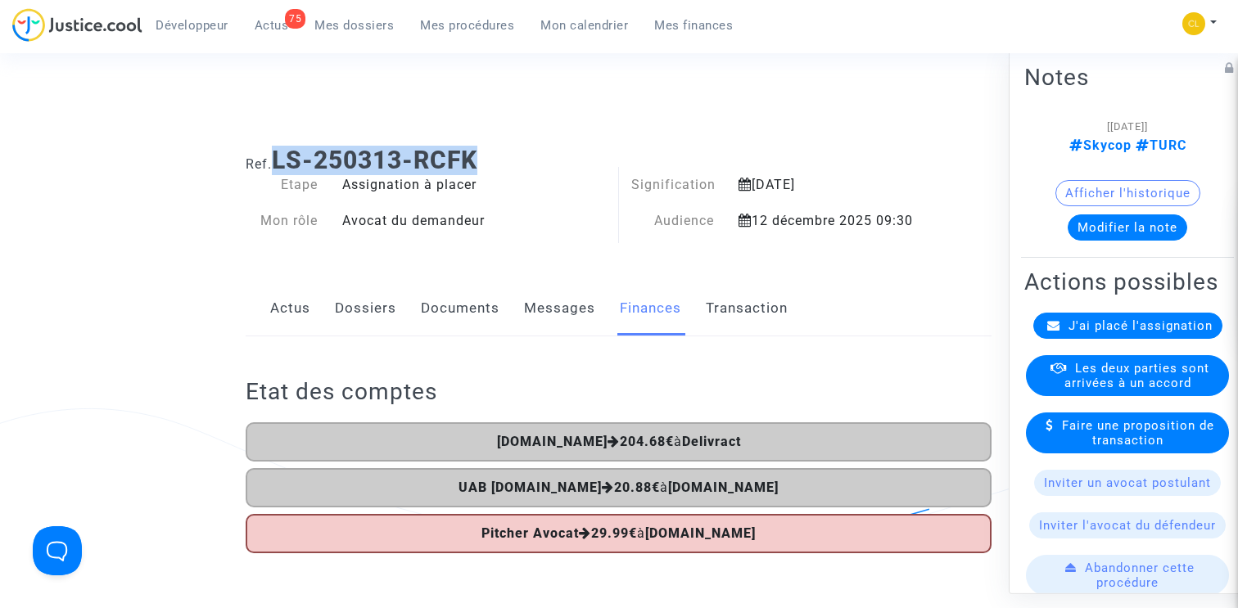
drag, startPoint x: 277, startPoint y: 154, endPoint x: 493, endPoint y: 154, distance: 216.1
click at [493, 154] on h1 "Ref. LS-250313-RCFK" at bounding box center [619, 160] width 746 height 29
copy b "LS-250313-RCFK"
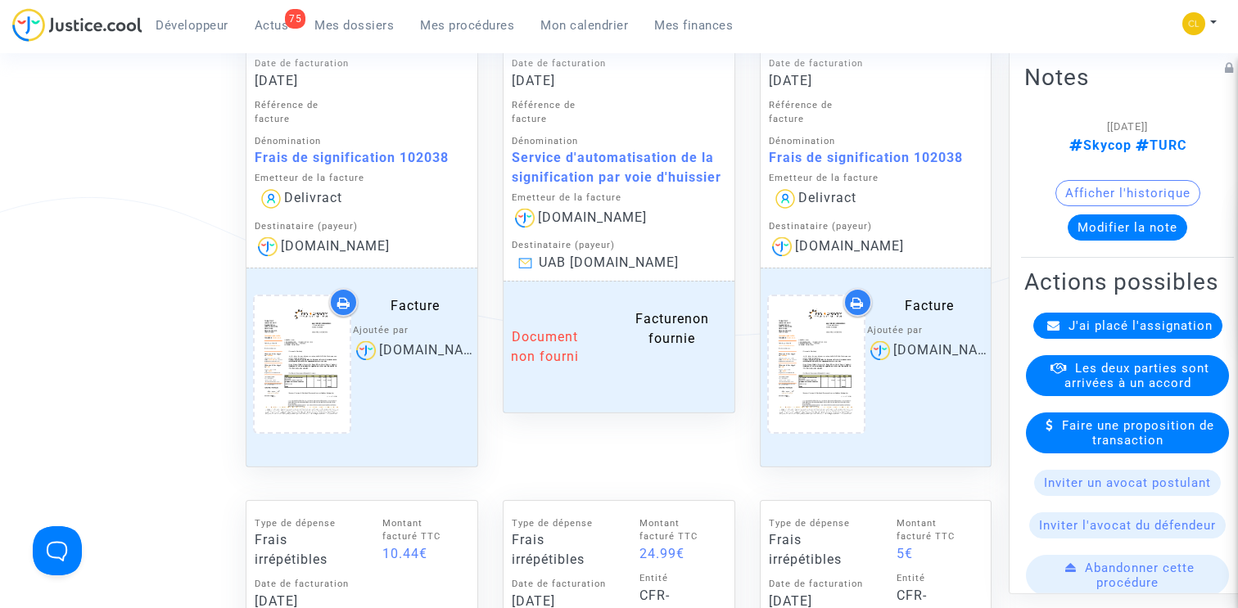
scroll to position [852, 0]
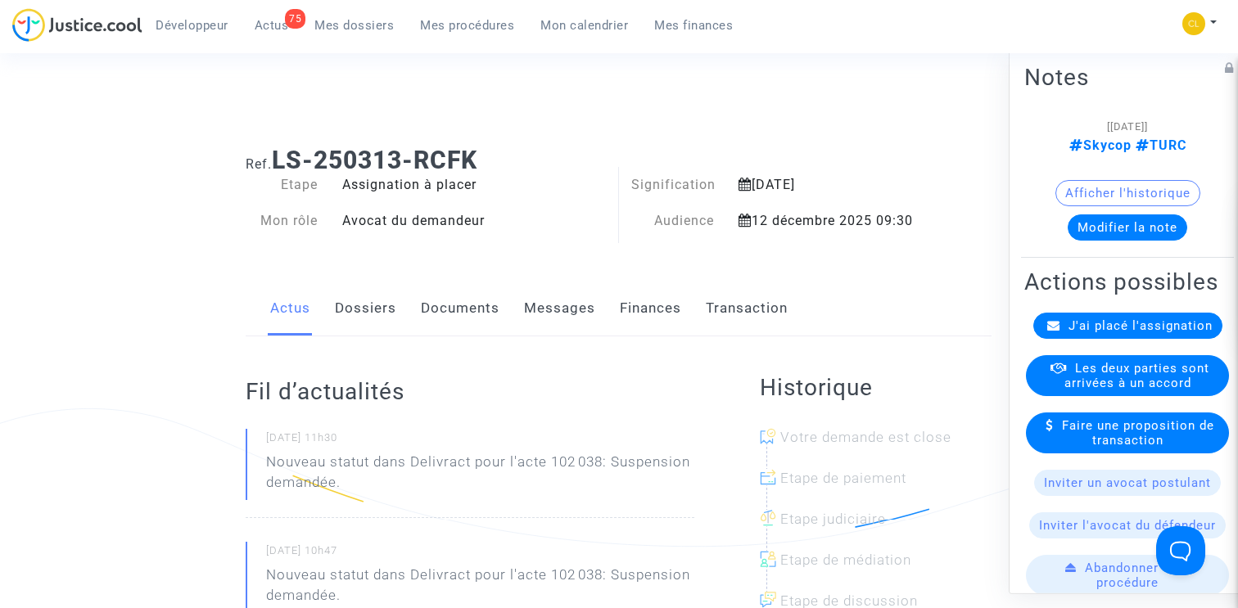
click at [637, 305] on link "Finances" at bounding box center [650, 309] width 61 height 54
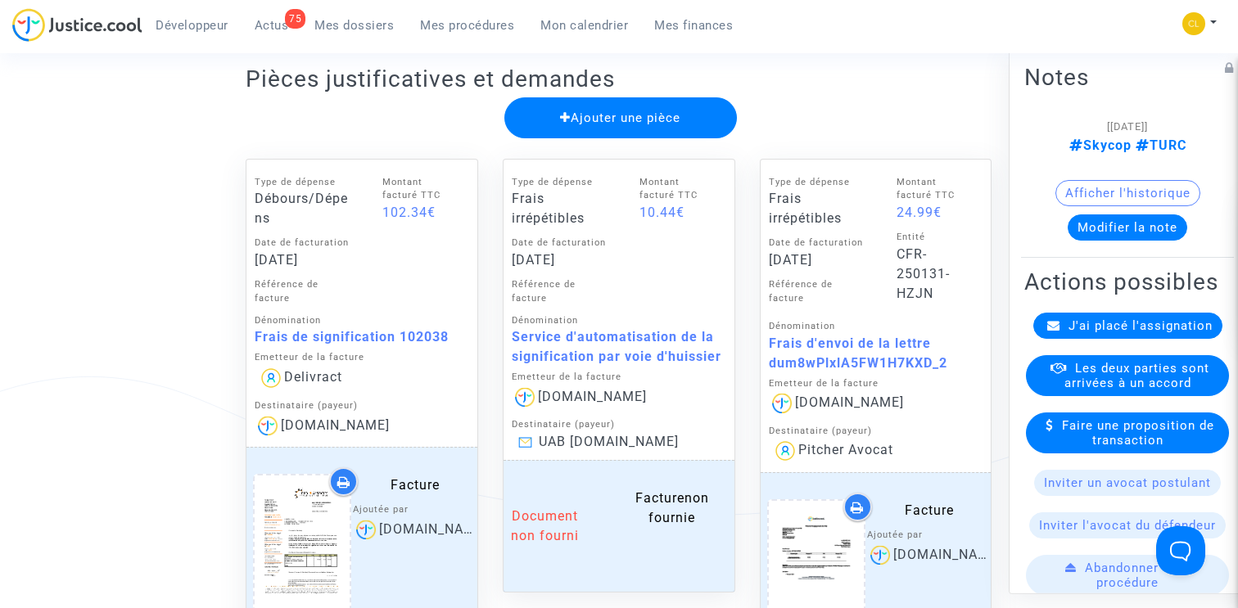
scroll to position [722, 0]
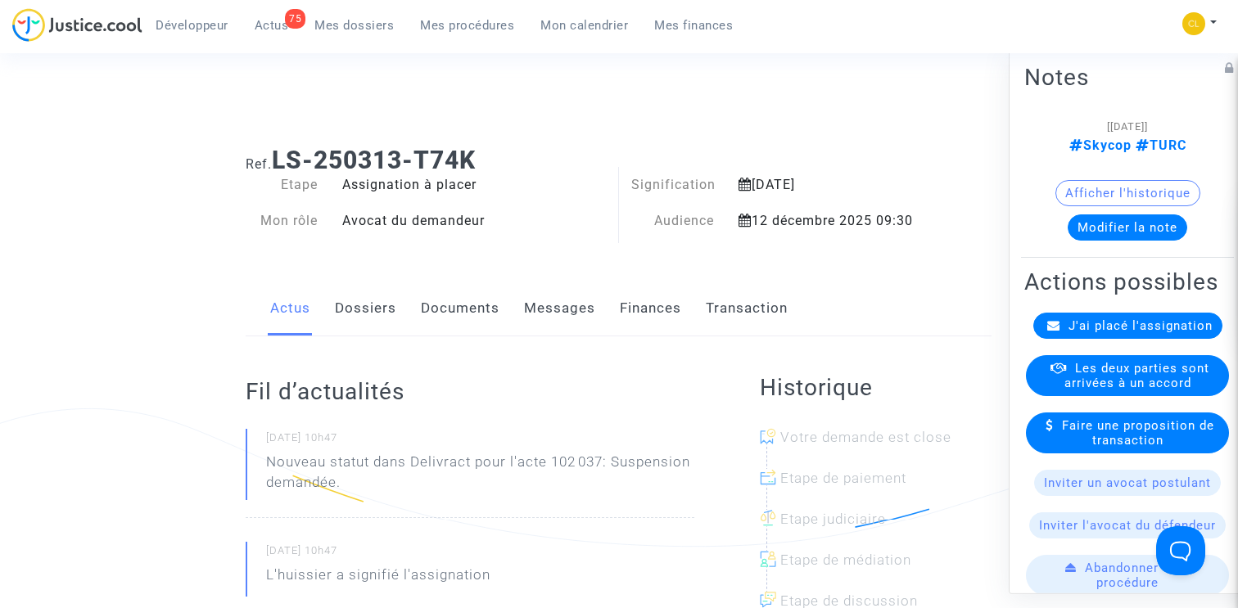
click at [445, 310] on link "Documents" at bounding box center [460, 309] width 79 height 54
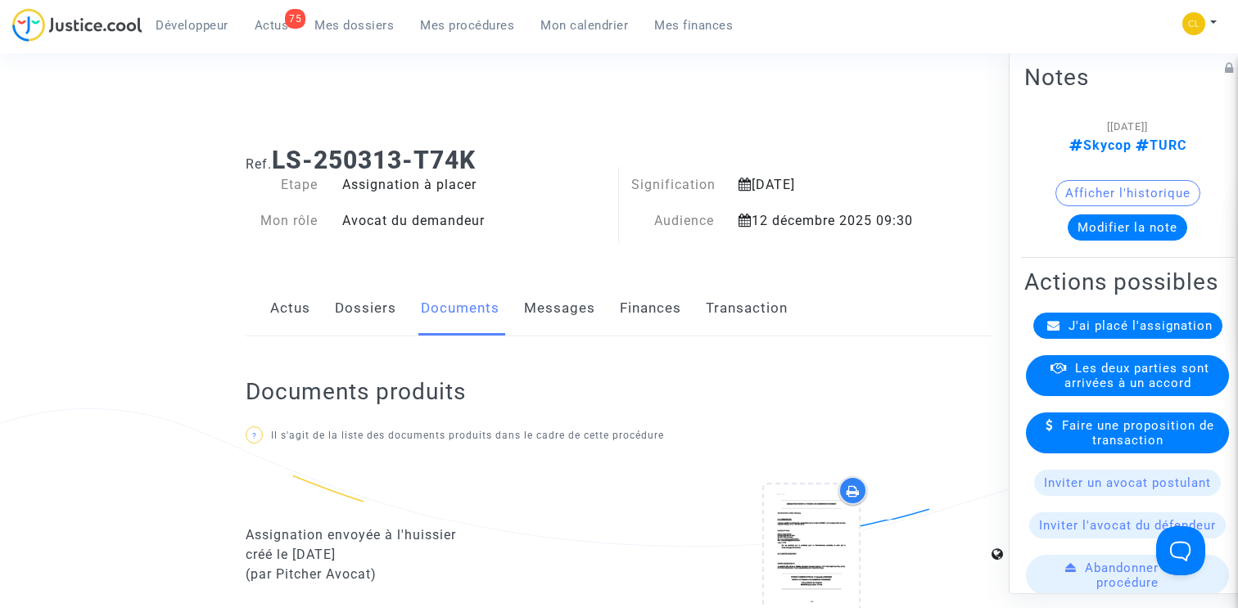
click at [684, 303] on div "Actus Dossiers Documents Messages Finances Transaction" at bounding box center [619, 309] width 746 height 55
click at [655, 313] on link "Finances" at bounding box center [650, 309] width 61 height 54
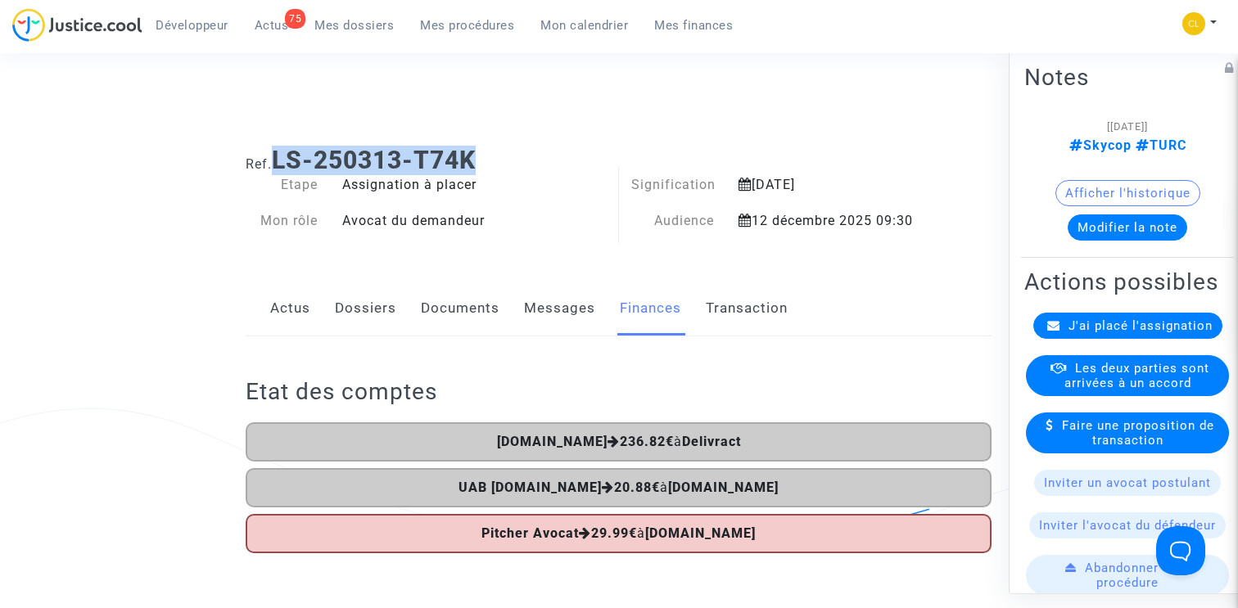
drag, startPoint x: 280, startPoint y: 165, endPoint x: 611, endPoint y: 165, distance: 330.8
click at [611, 165] on h1 "Ref. LS-250313-T74K" at bounding box center [619, 160] width 746 height 29
copy b "LS-250313-T74K"
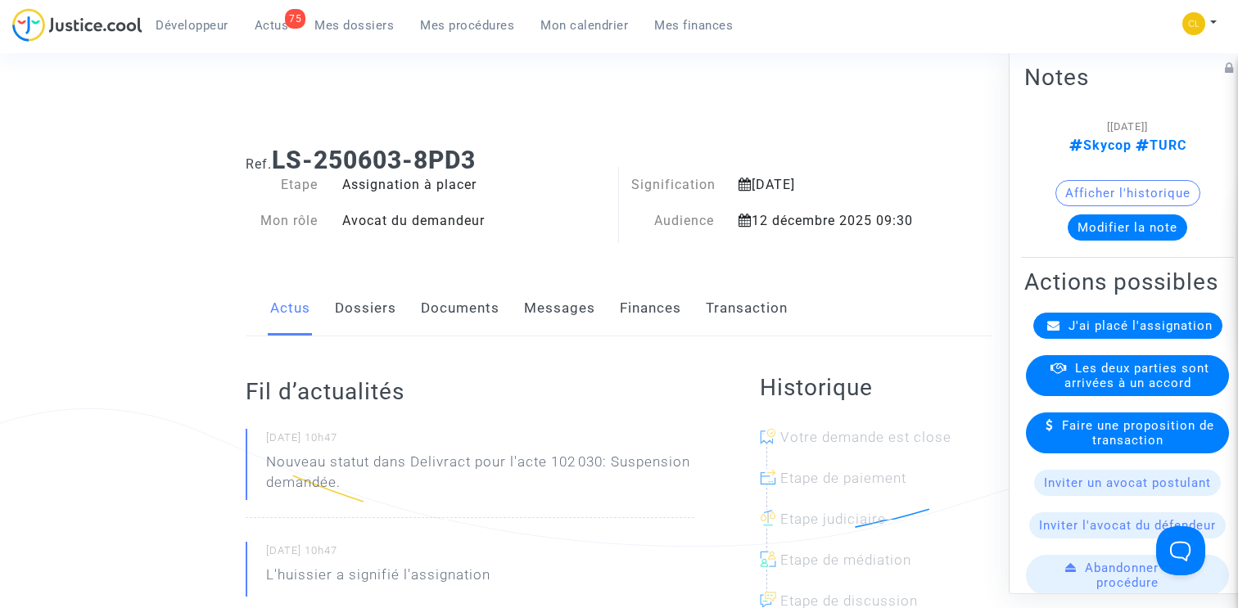
click at [461, 305] on link "Documents" at bounding box center [460, 309] width 79 height 54
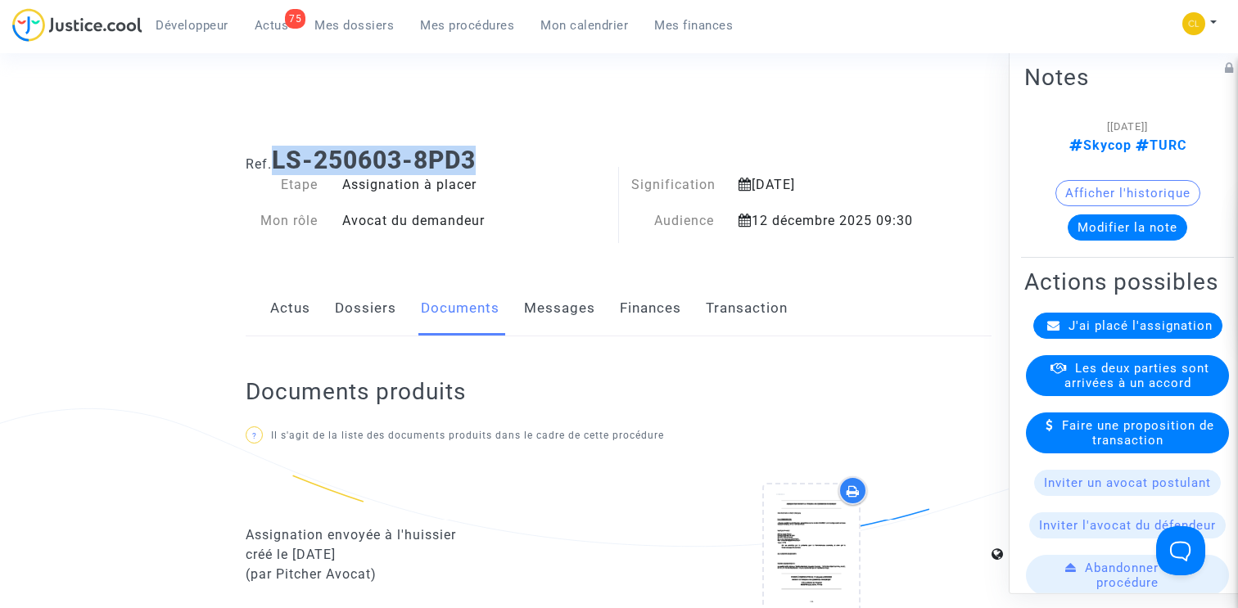
drag, startPoint x: 282, startPoint y: 160, endPoint x: 575, endPoint y: 160, distance: 293.1
click at [575, 160] on h1 "Ref. LS-250603-8PD3" at bounding box center [619, 160] width 746 height 29
copy b "LS-250603-8PD3"
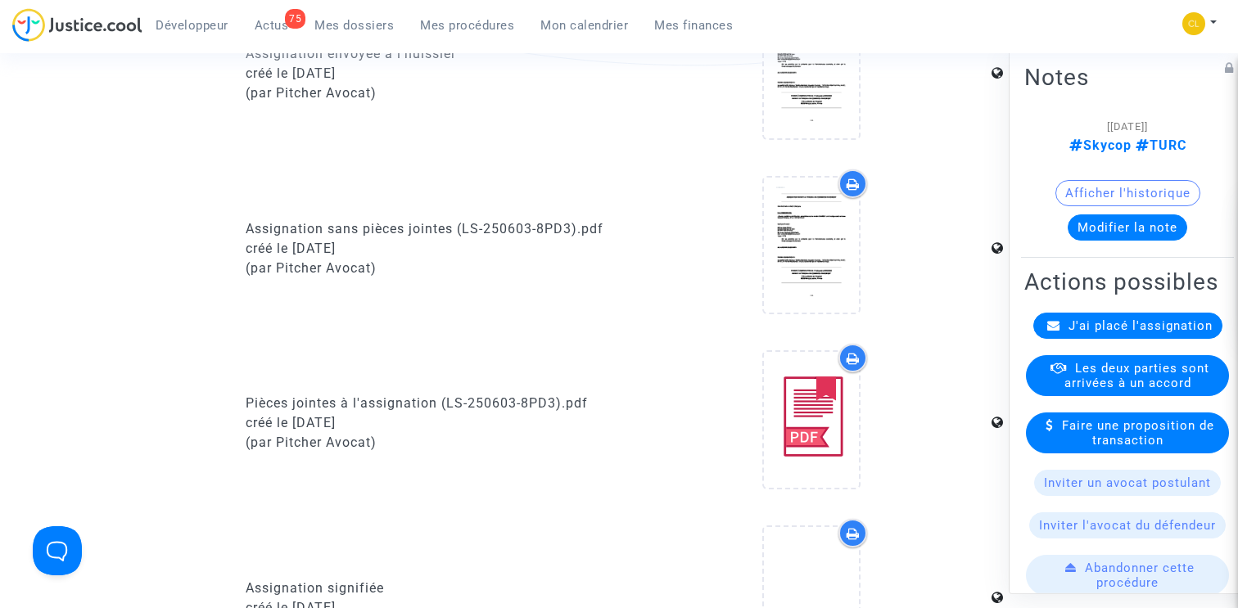
scroll to position [757, 0]
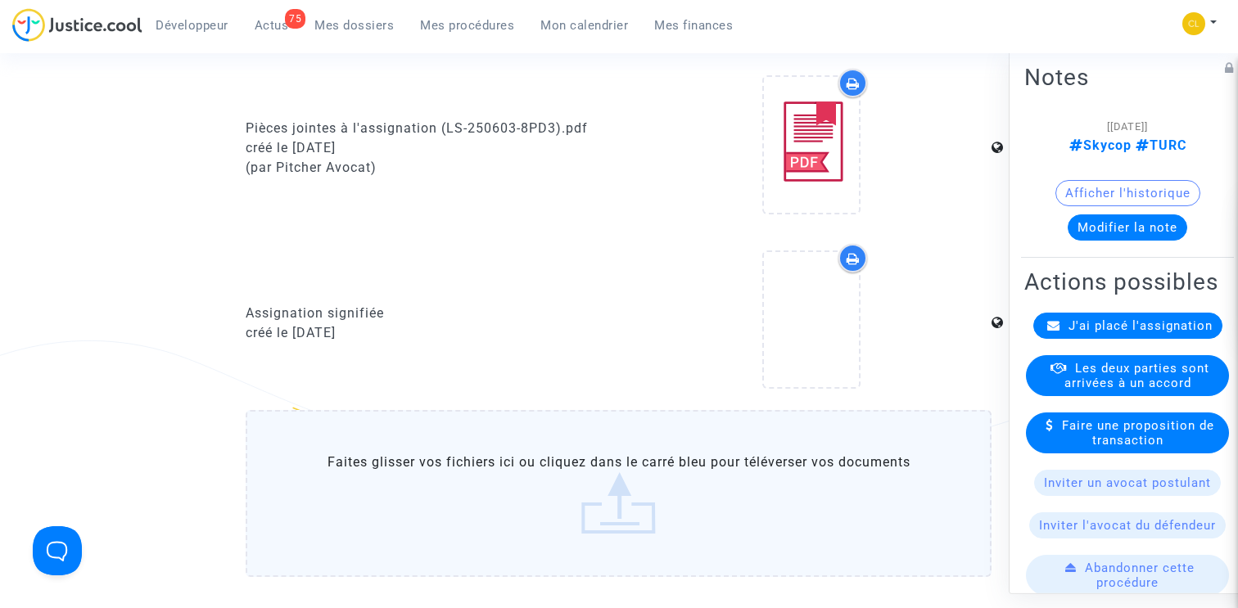
click at [585, 541] on label "Faites glisser vos fichiers ici ou cliquez dans le carré bleu pour téléverser v…" at bounding box center [619, 493] width 746 height 167
click at [0, 0] on input "Faites glisser vos fichiers ici ou cliquez dans le carré bleu pour téléverser v…" at bounding box center [0, 0] width 0 height 0
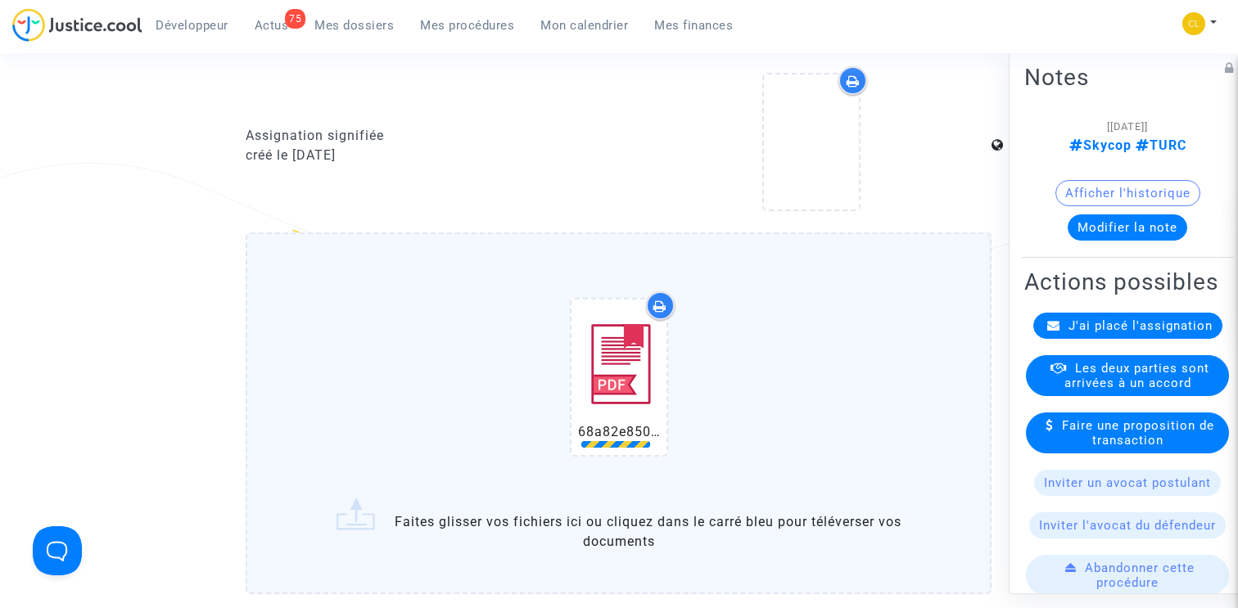
scroll to position [946, 0]
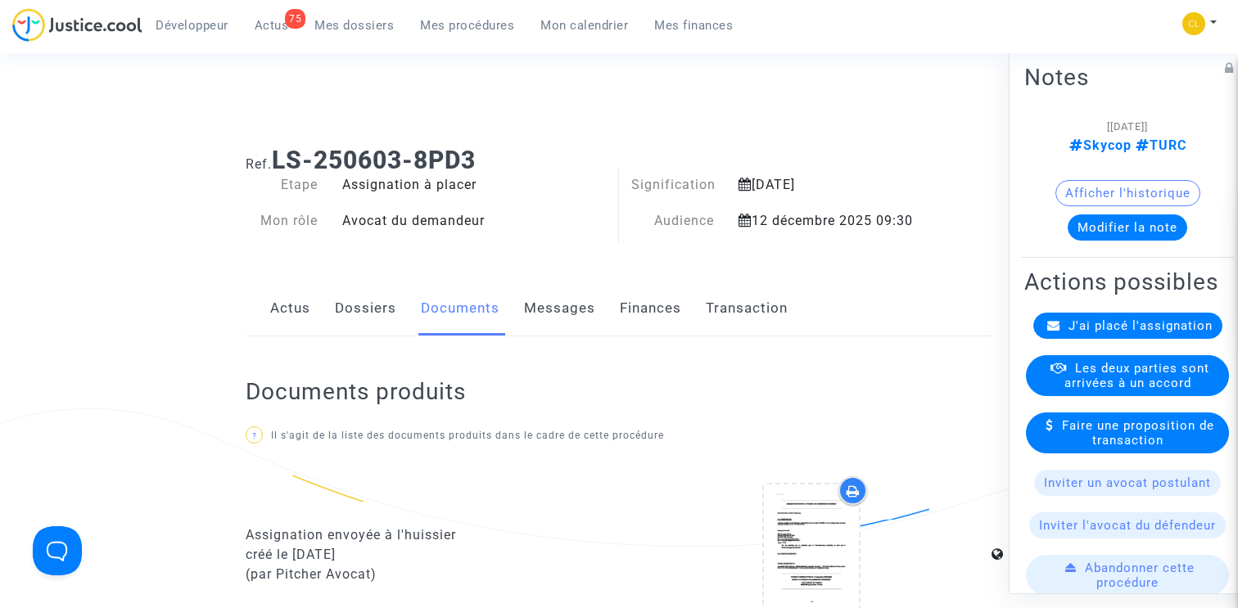
click at [671, 307] on link "Finances" at bounding box center [650, 309] width 61 height 54
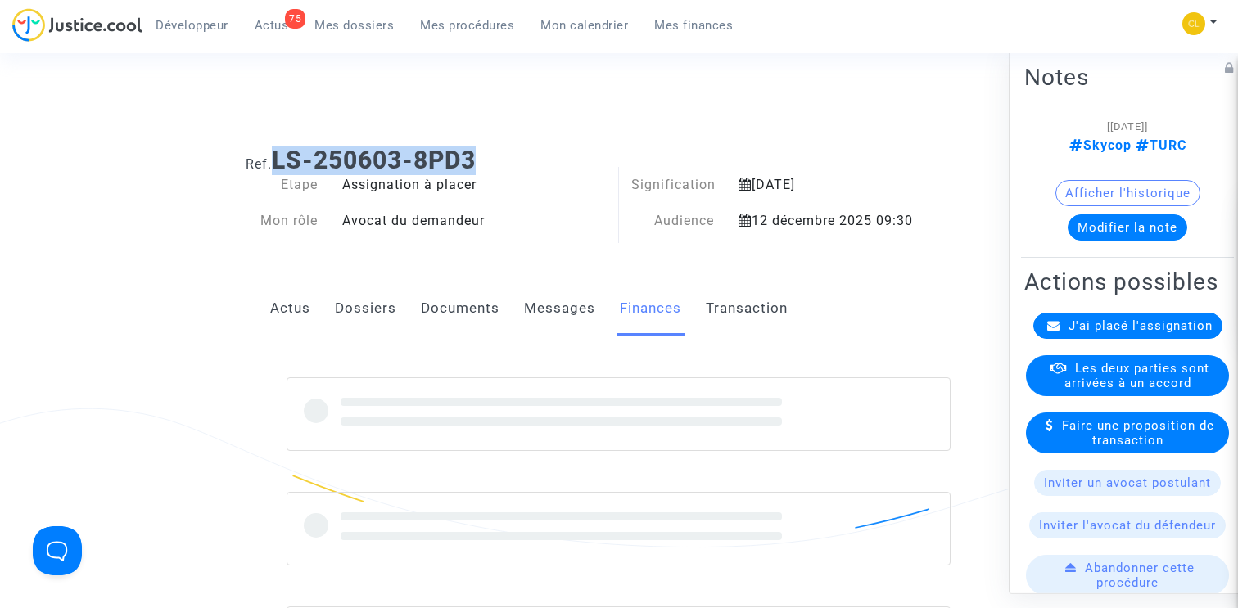
drag, startPoint x: 282, startPoint y: 155, endPoint x: 523, endPoint y: 156, distance: 241.5
click at [523, 156] on h1 "Ref. LS-250603-8PD3" at bounding box center [619, 160] width 746 height 29
copy b "LS-250603-8PD3"
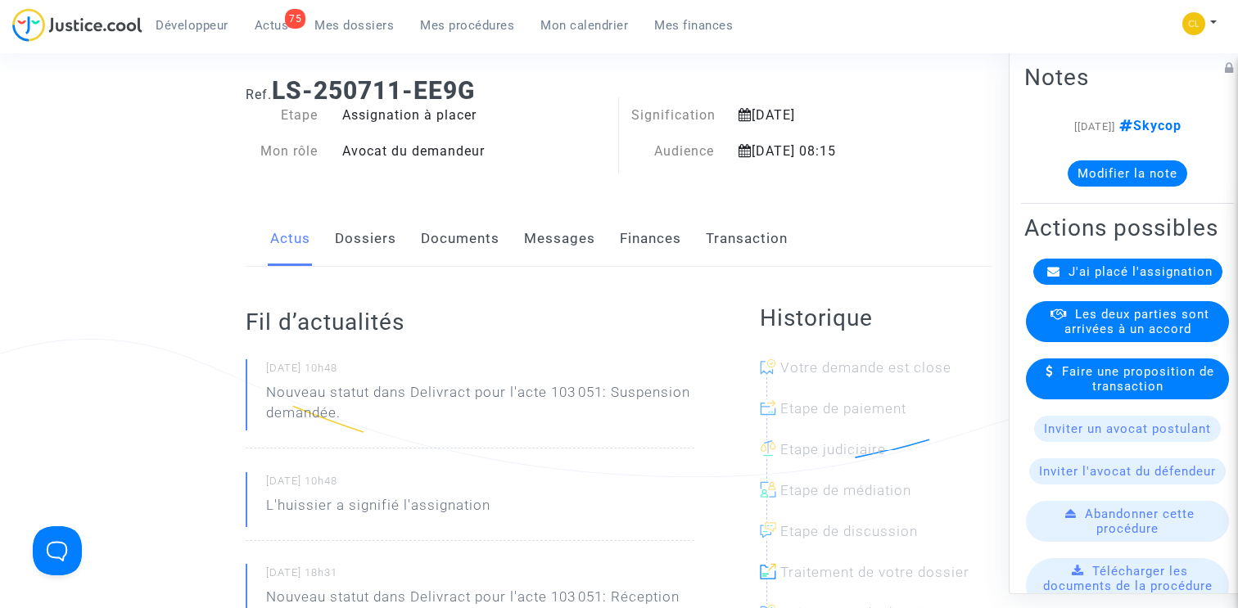
scroll to position [75, 0]
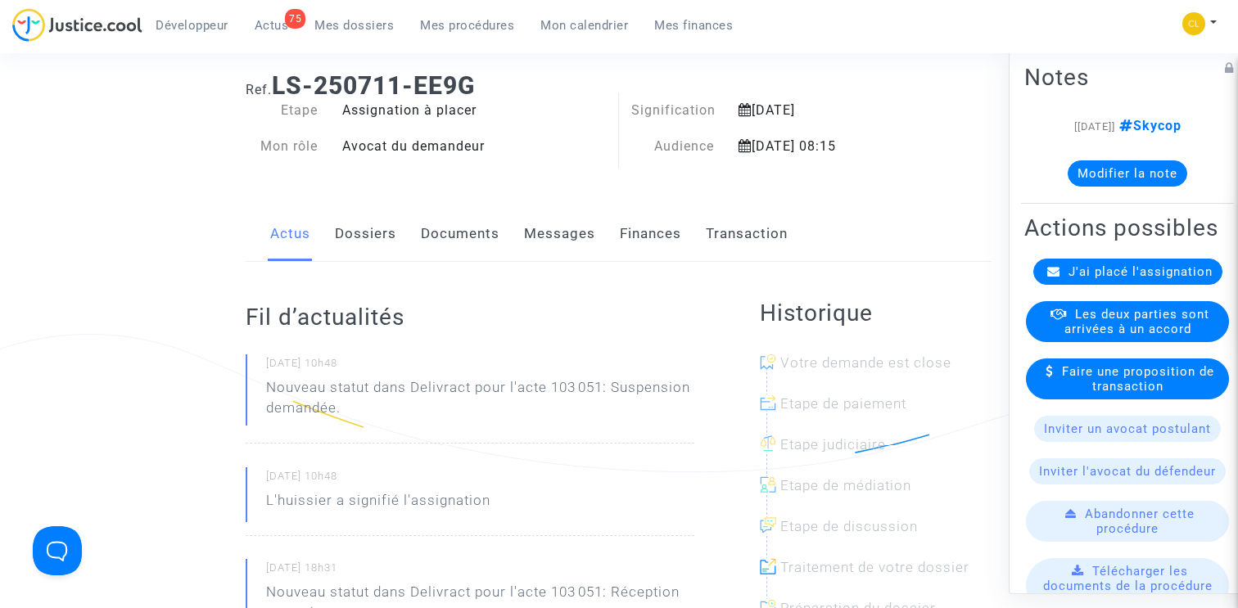
click at [454, 252] on link "Documents" at bounding box center [460, 234] width 79 height 54
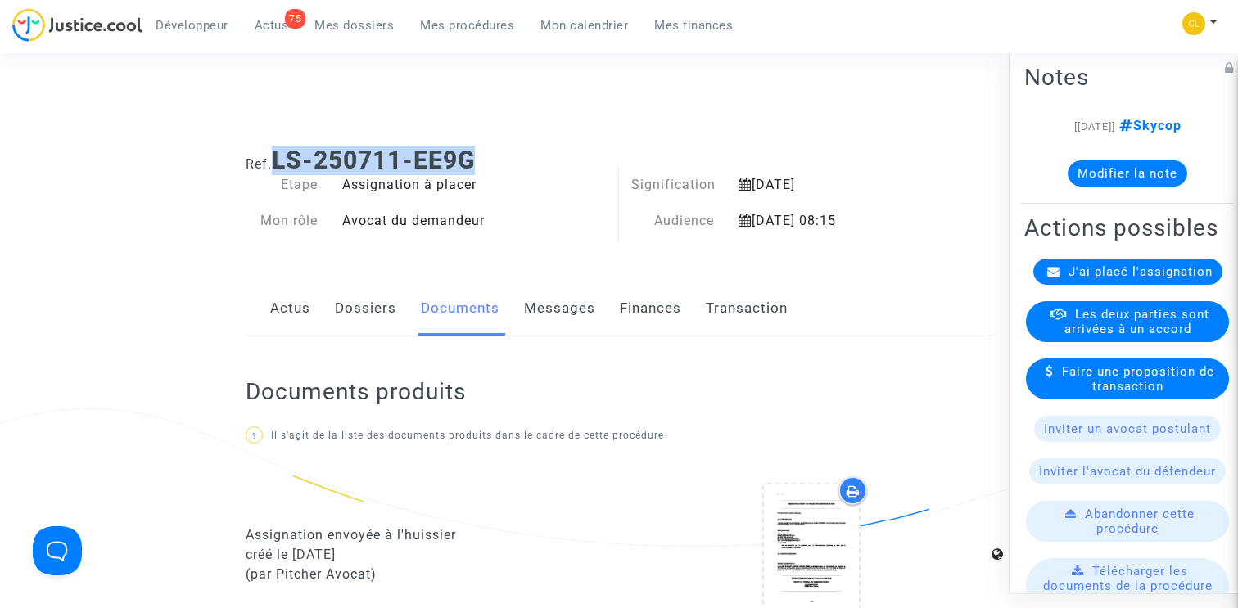
drag, startPoint x: 281, startPoint y: 156, endPoint x: 571, endPoint y: 156, distance: 290.6
click at [571, 156] on h1 "Ref. LS-250711-EE9G" at bounding box center [619, 160] width 746 height 29
copy b "LS-250711-EE9G"
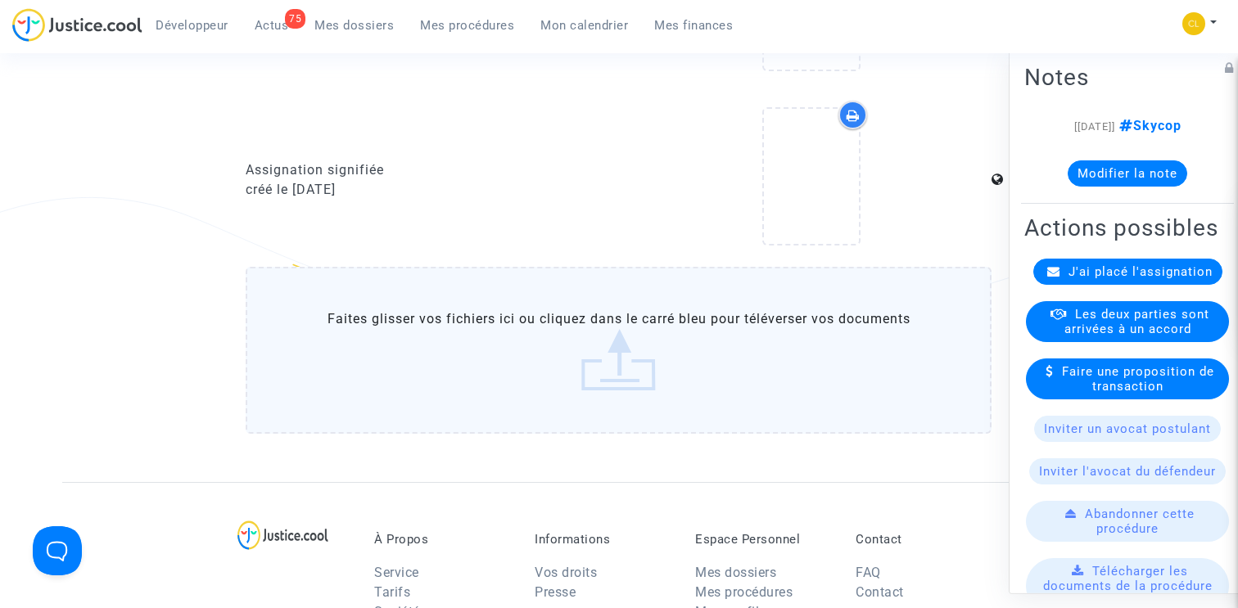
scroll to position [784, 0]
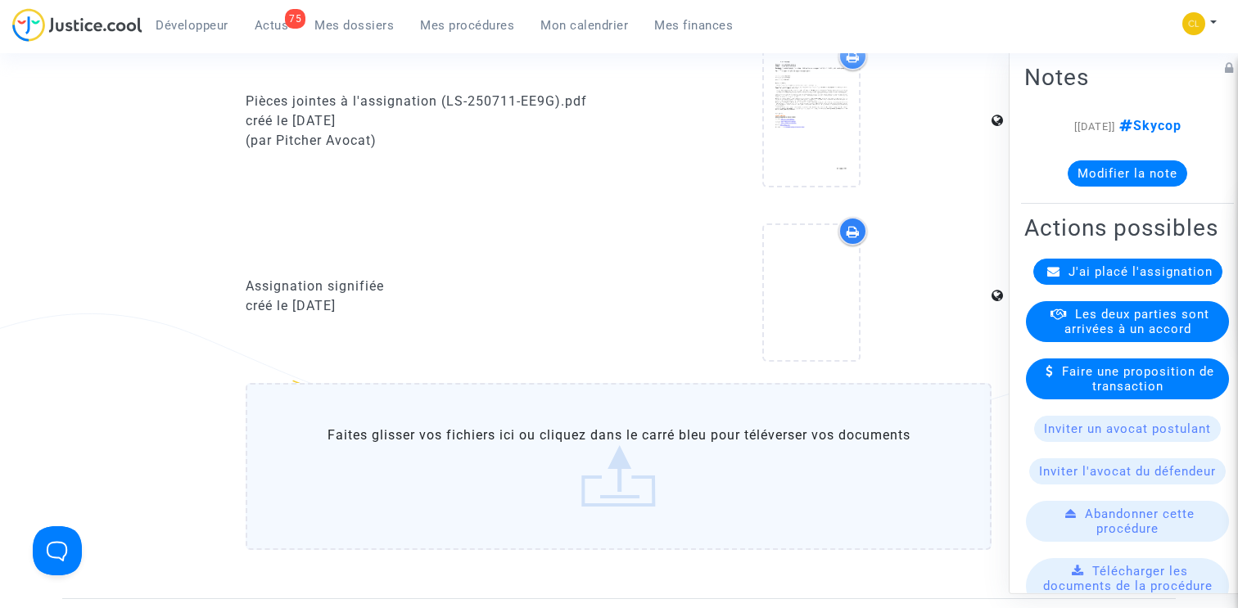
click at [575, 458] on label "Faites glisser vos fichiers ici ou cliquez dans le carré bleu pour téléverser v…" at bounding box center [619, 466] width 746 height 167
click at [0, 0] on input "Faites glisser vos fichiers ici ou cliquez dans le carré bleu pour téléverser v…" at bounding box center [0, 0] width 0 height 0
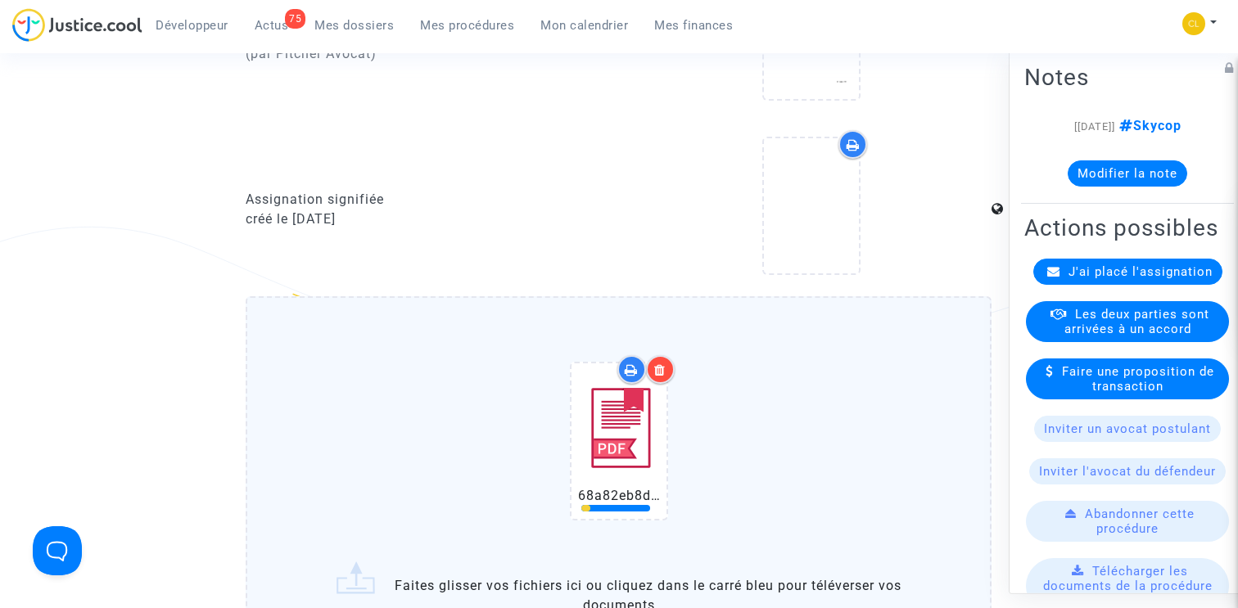
scroll to position [881, 0]
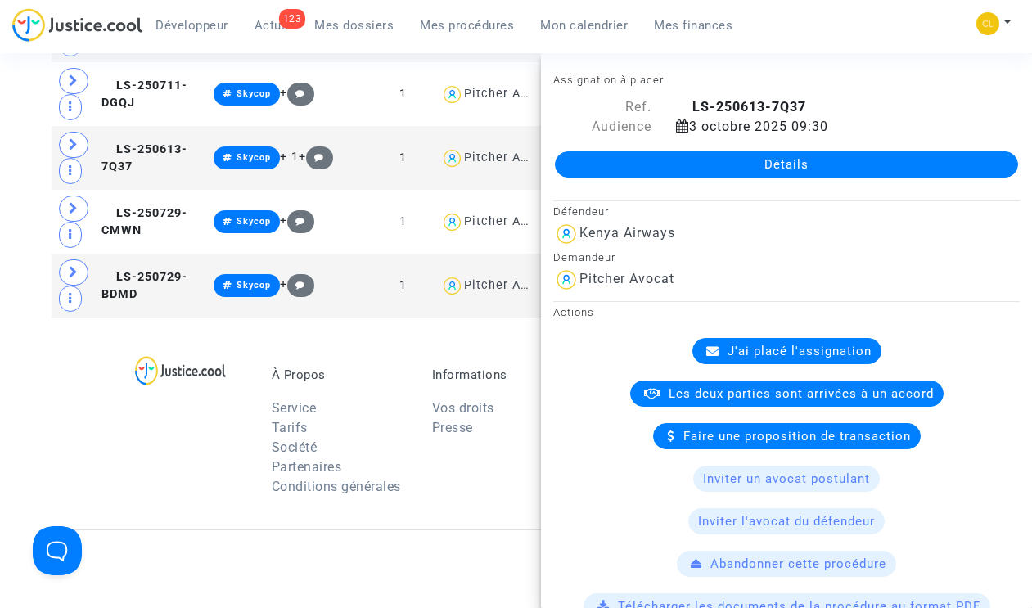
scroll to position [923, 0]
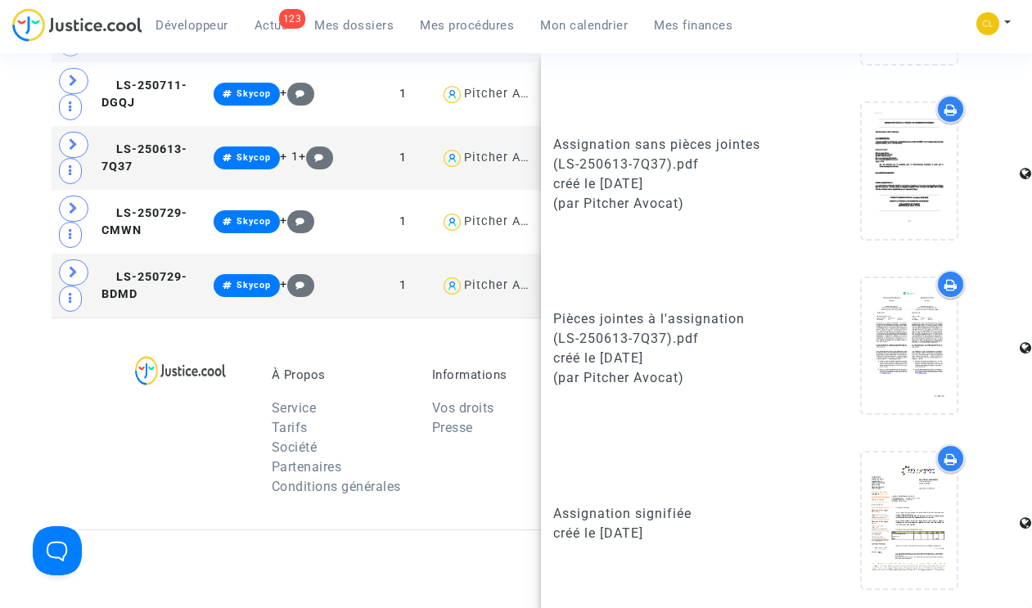
click at [504, 505] on div "À Propos Service Tarifs Société Partenaires Conditions générales Informations V…" at bounding box center [516, 424] width 929 height 212
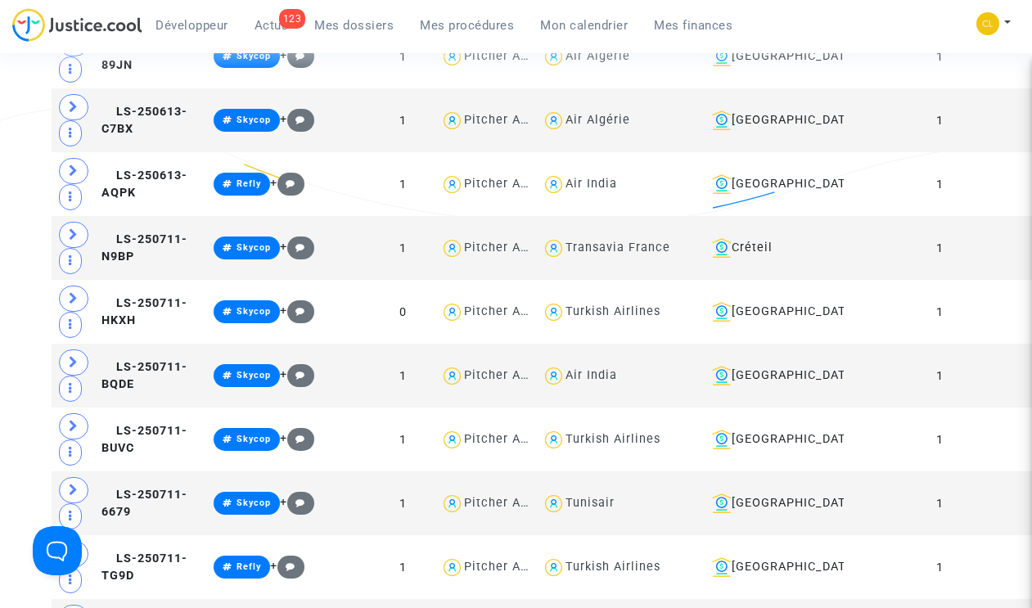
scroll to position [5391, 0]
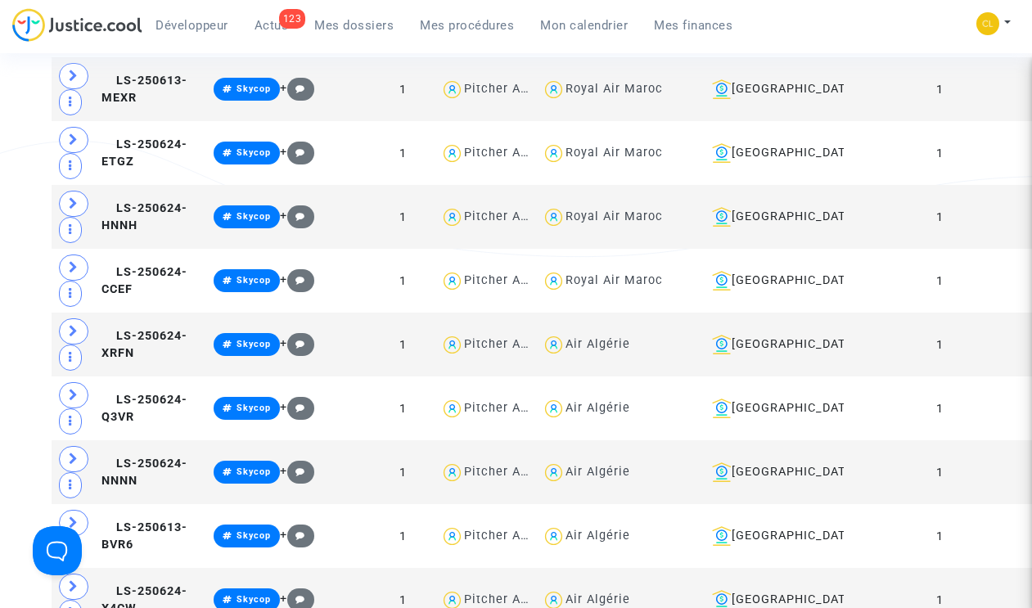
click at [450, 39] on div "Développeur 123 Actus Mes dossiers Mes procédures Mon calendrier Mes finances" at bounding box center [379, 30] width 734 height 45
click at [457, 36] on link "Mes procédures" at bounding box center [467, 25] width 120 height 25
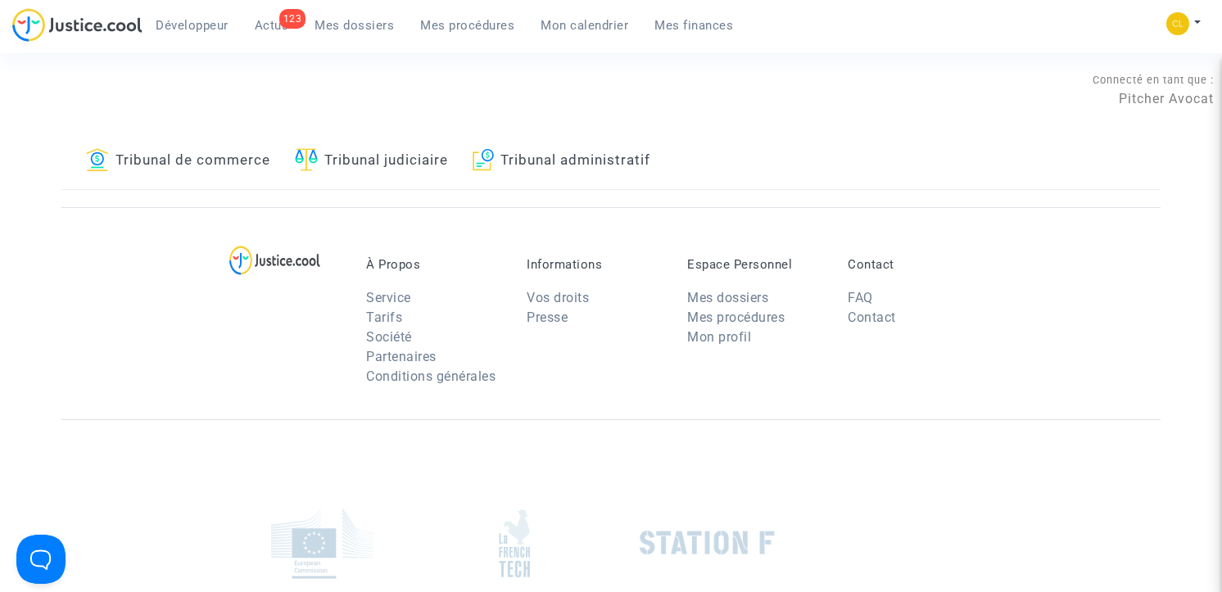
click at [425, 23] on span "Mes procédures" at bounding box center [467, 25] width 94 height 15
click at [369, 133] on div "Connecté en tant que : Pitcher Avocat" at bounding box center [606, 113] width 1213 height 39
click at [369, 152] on link "Tribunal judiciaire" at bounding box center [371, 161] width 153 height 56
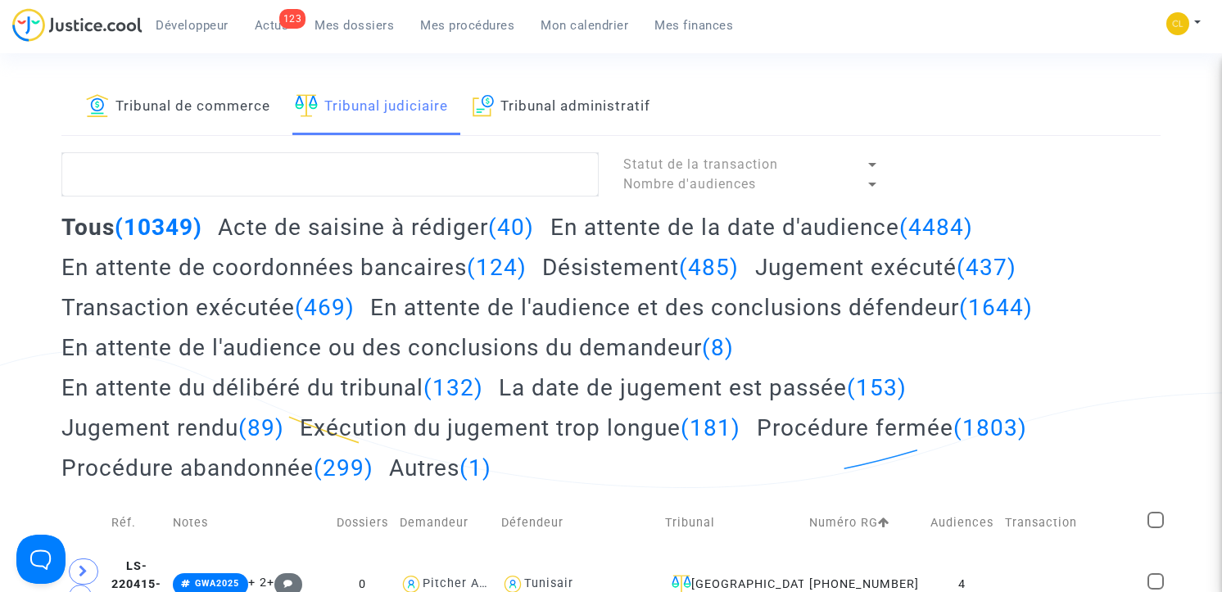
scroll to position [56, 0]
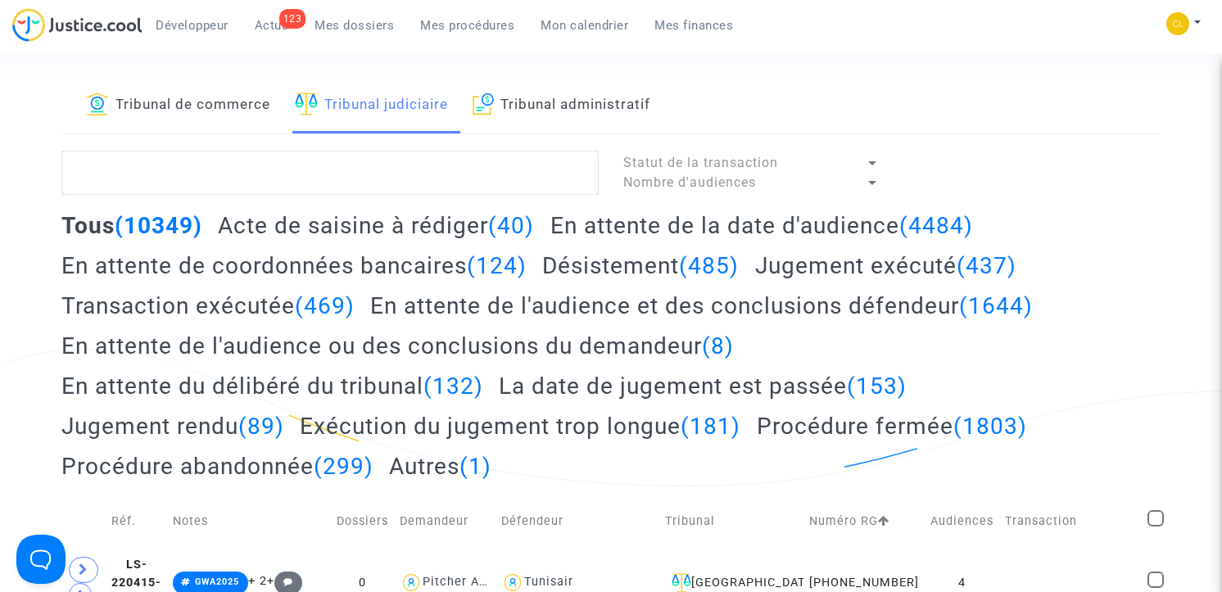
click at [222, 91] on link "Tribunal de commerce" at bounding box center [178, 106] width 184 height 56
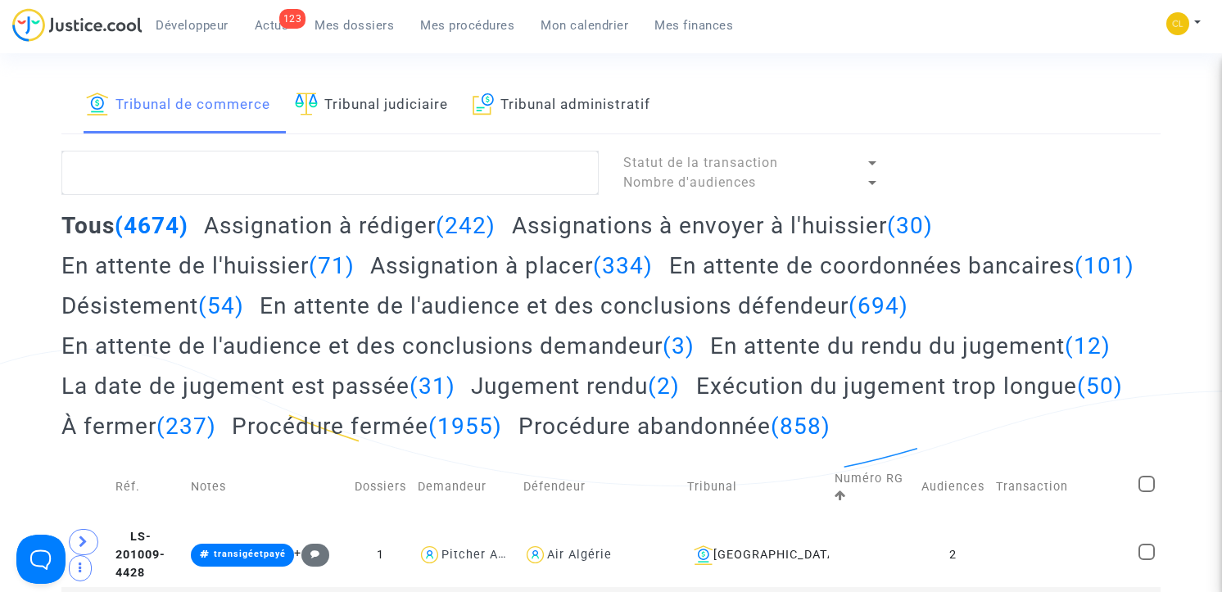
click at [386, 105] on link "Tribunal judiciaire" at bounding box center [371, 106] width 153 height 56
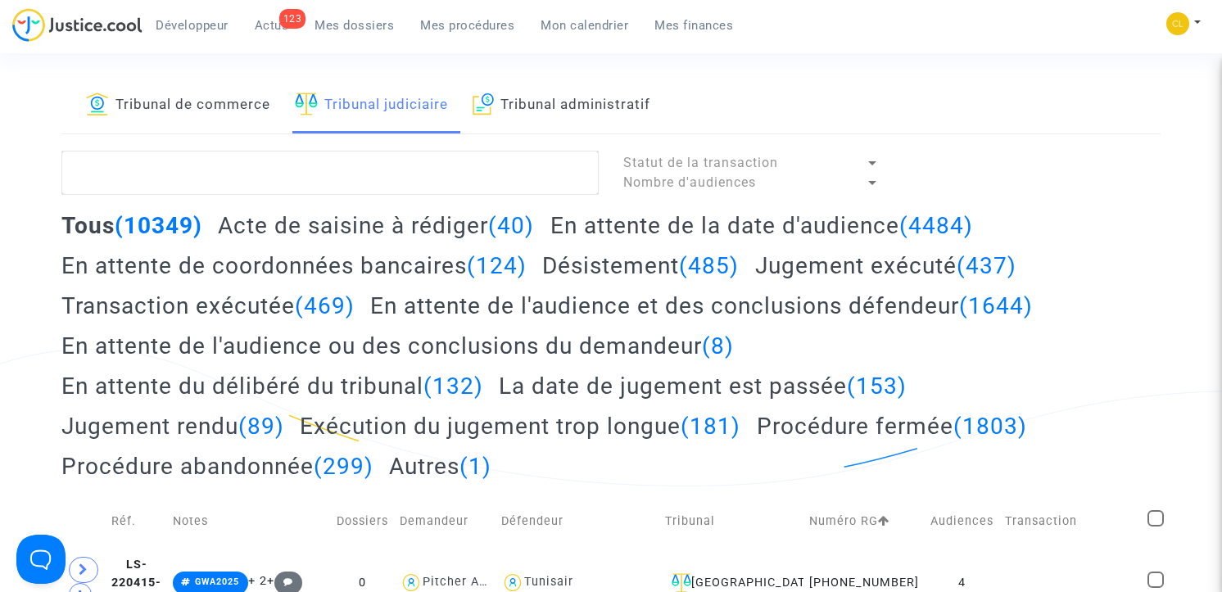
click at [364, 219] on h2 "Acte de saisine à rédiger (40)" at bounding box center [376, 225] width 316 height 29
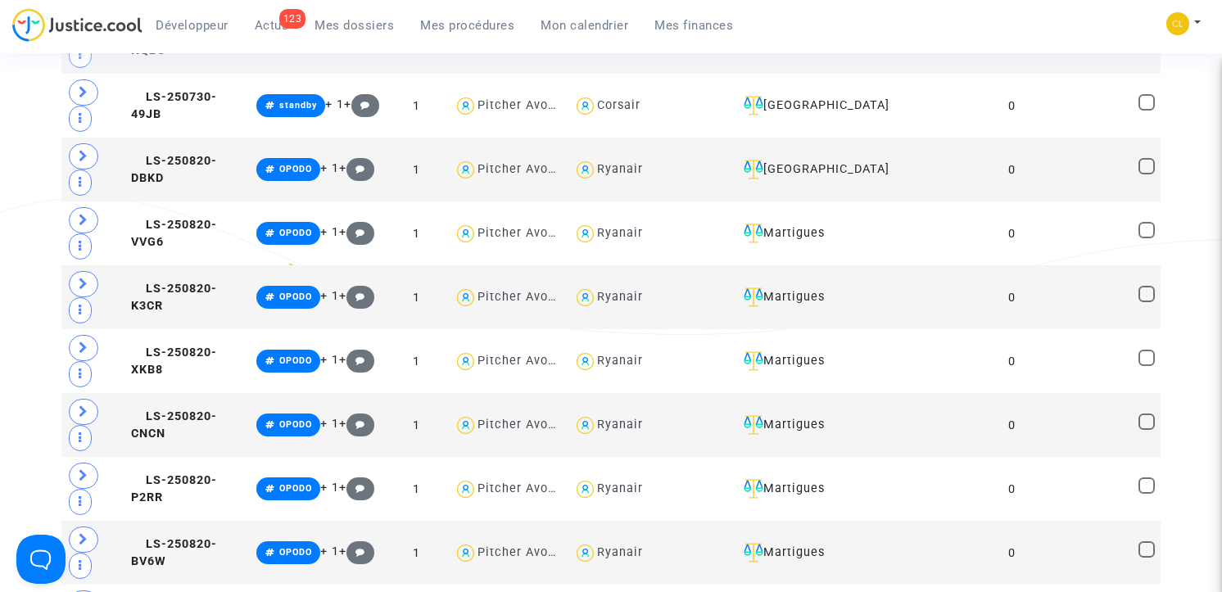
scroll to position [1702, 0]
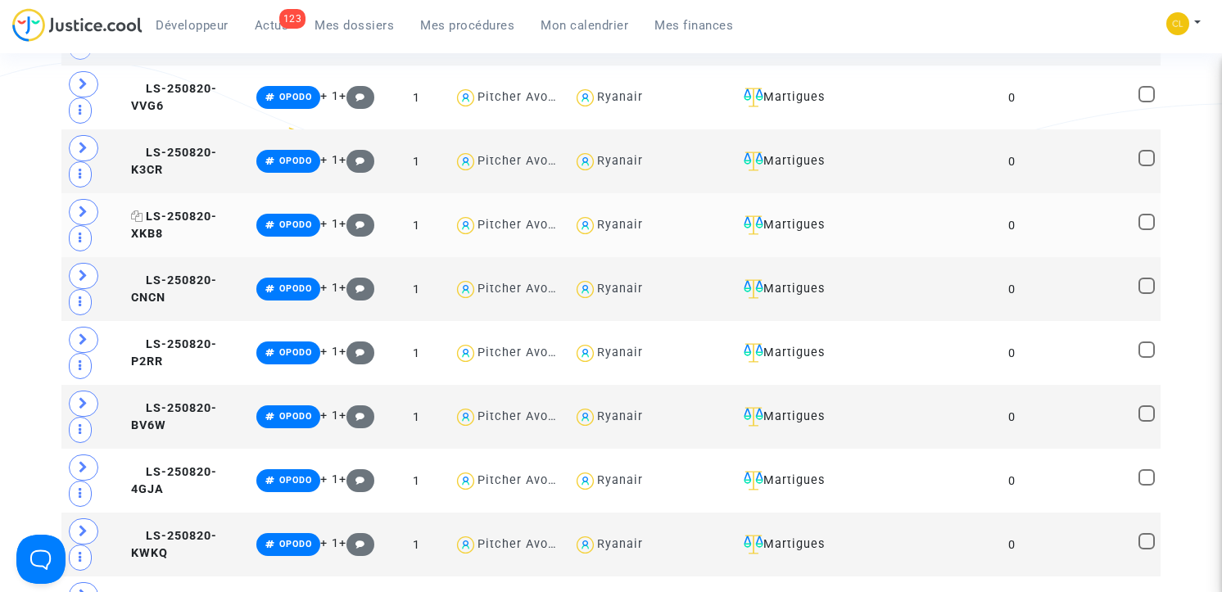
click at [191, 214] on span "LS-250820-XKB8" at bounding box center [174, 226] width 86 height 32
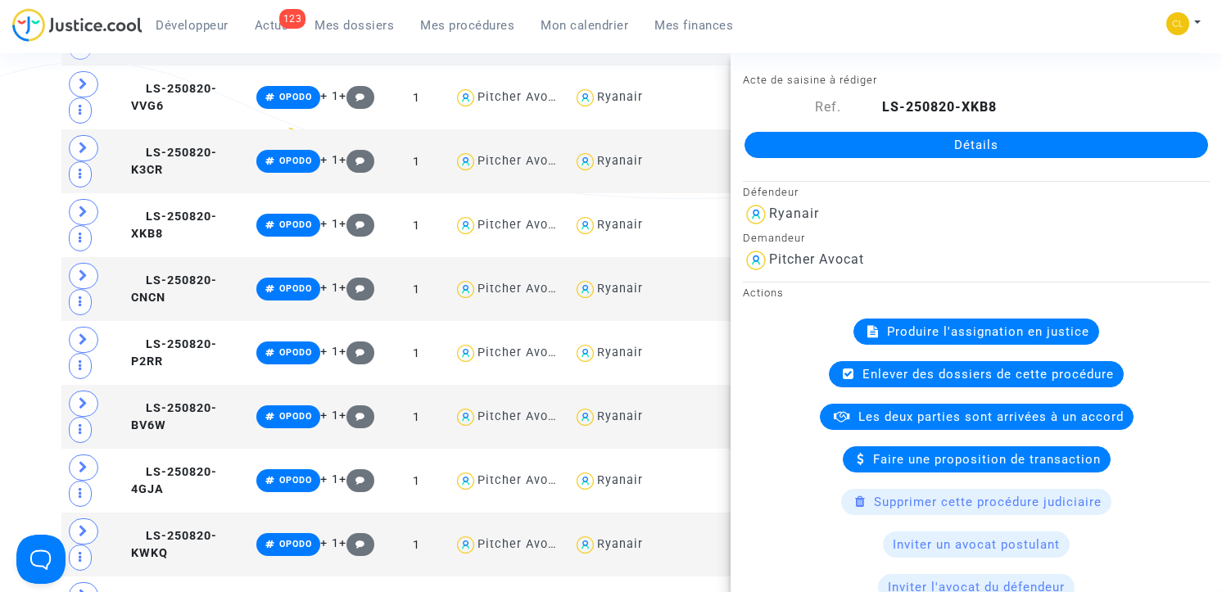
click at [960, 324] on span "Produire l'assignation en justice" at bounding box center [988, 331] width 202 height 15
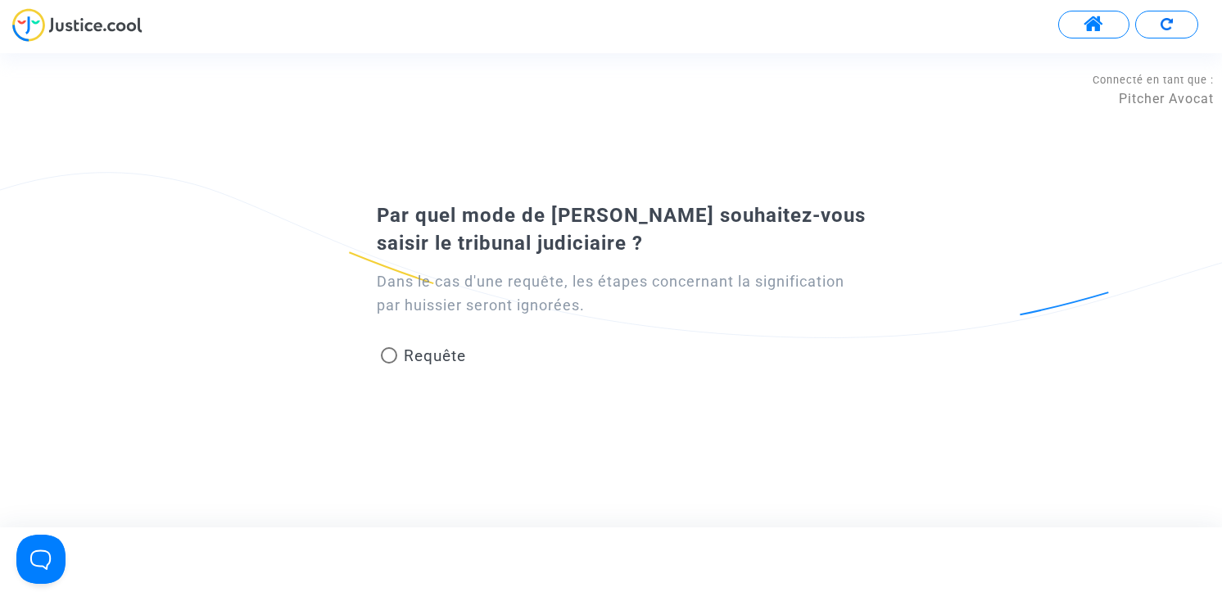
click at [411, 343] on div "Requête" at bounding box center [577, 359] width 426 height 37
click at [431, 358] on span "Requête" at bounding box center [435, 355] width 62 height 19
click at [389, 364] on input "Requête" at bounding box center [388, 364] width 1 height 1
radio input "true"
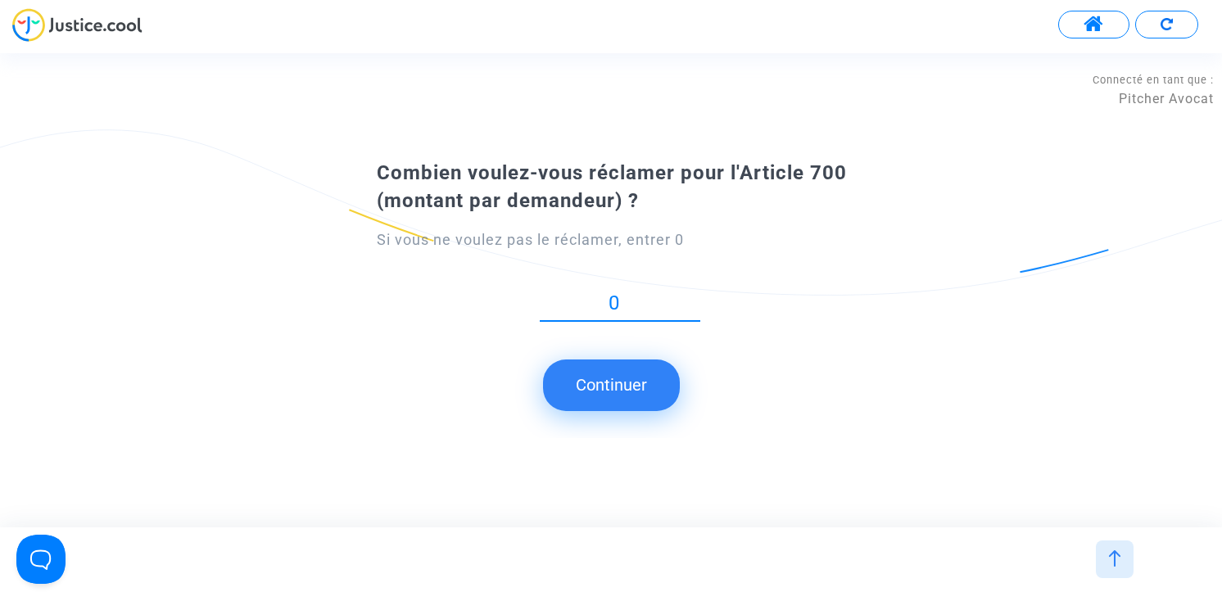
type input "0"
click at [621, 413] on div "Combien voulez-vous réclamer pour l'Article 700 (montant par demandeur) ? Si vo…" at bounding box center [611, 290] width 1222 height 296
click at [621, 403] on button "Continuer" at bounding box center [611, 384] width 137 height 51
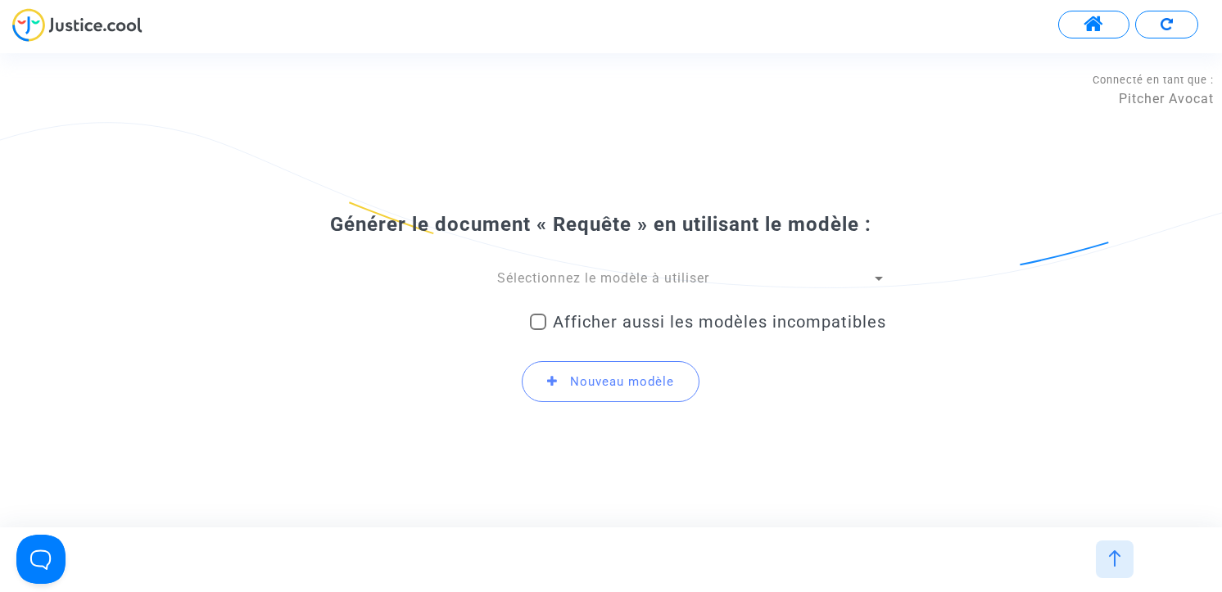
click at [609, 279] on span "Sélectionnez le modèle à utiliser" at bounding box center [603, 278] width 212 height 16
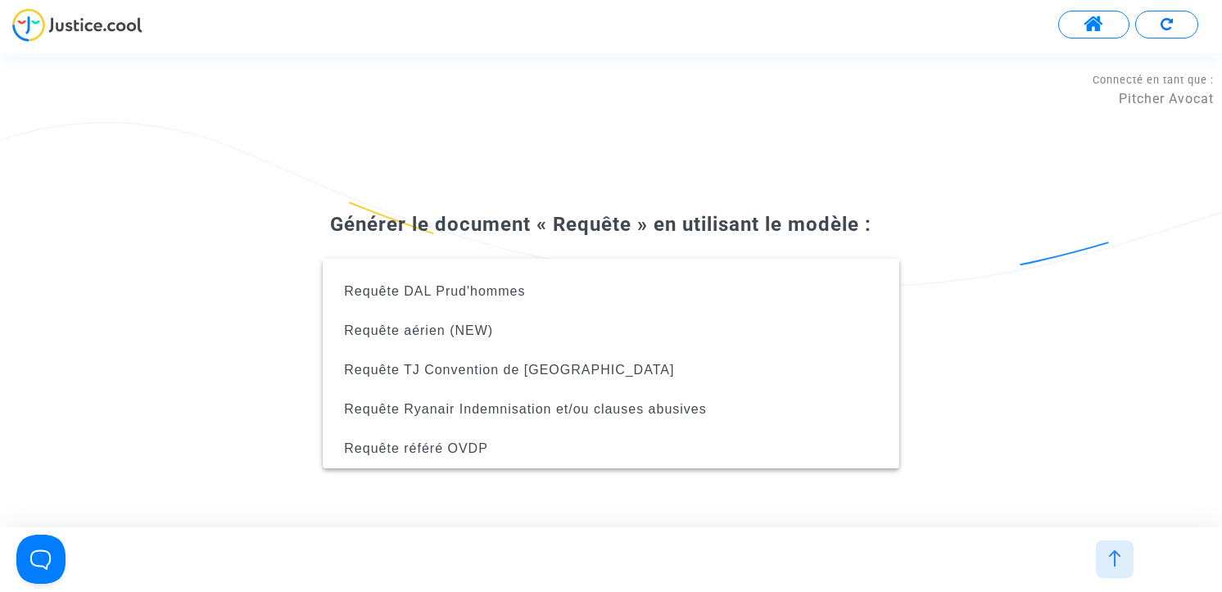
scroll to position [293, 0]
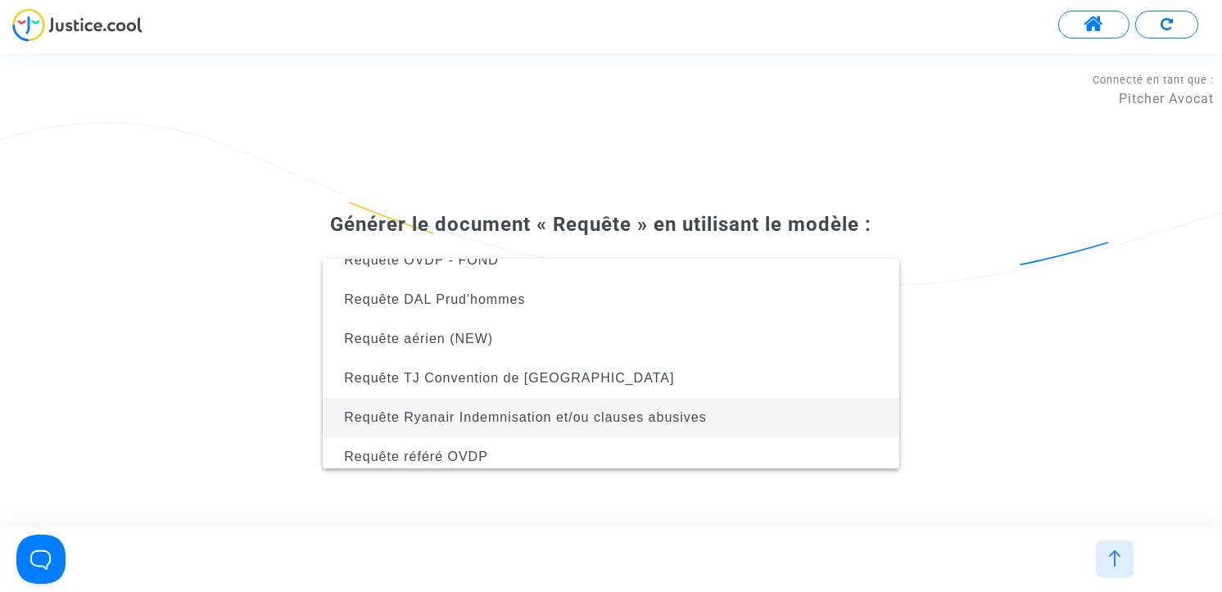
click at [579, 410] on span "Requête Ryanair Indemnisation et/ou clauses abusives" at bounding box center [525, 417] width 362 height 14
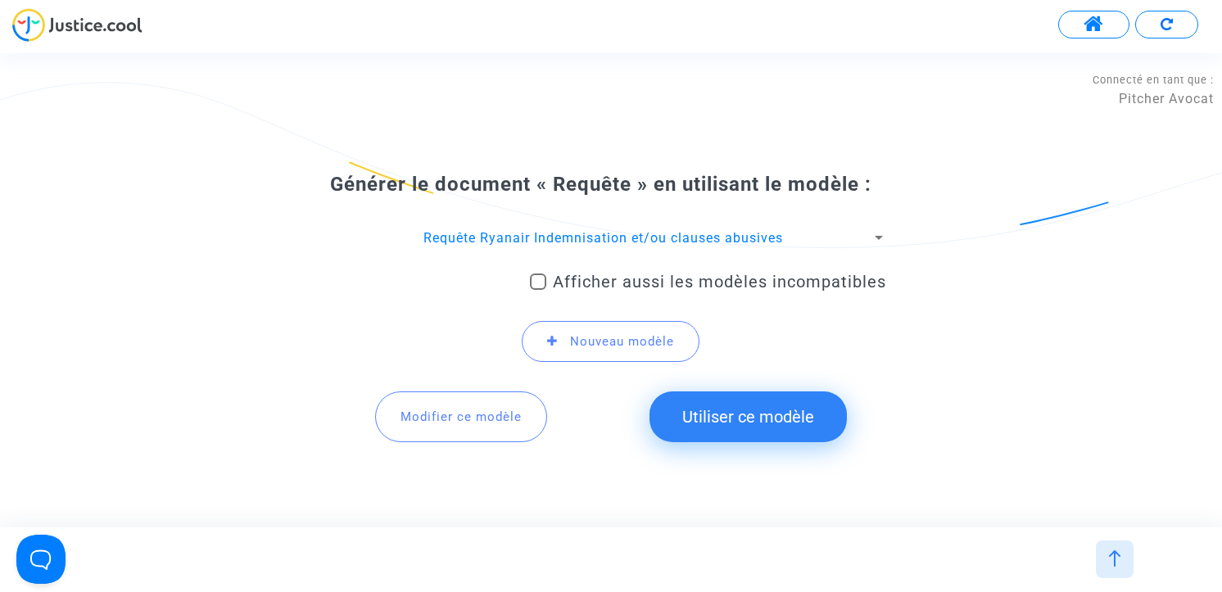
click at [694, 427] on button "Utiliser ce modèle" at bounding box center [747, 416] width 197 height 51
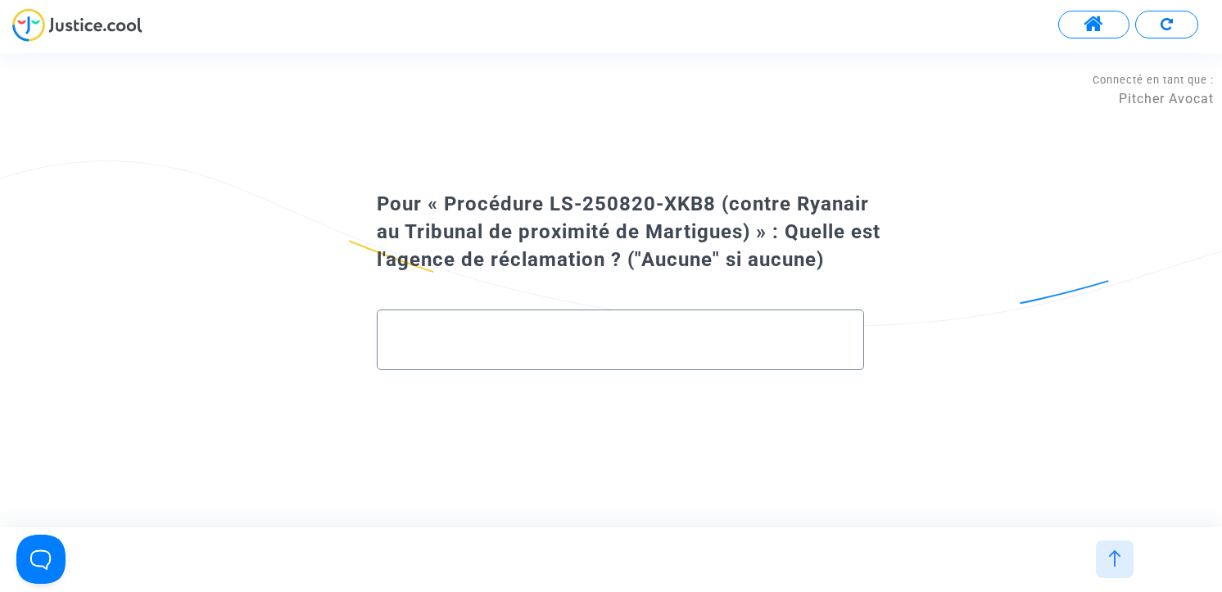
click at [1032, 563] on div at bounding box center [1114, 559] width 51 height 38
click at [1032, 562] on img at bounding box center [1114, 558] width 16 height 16
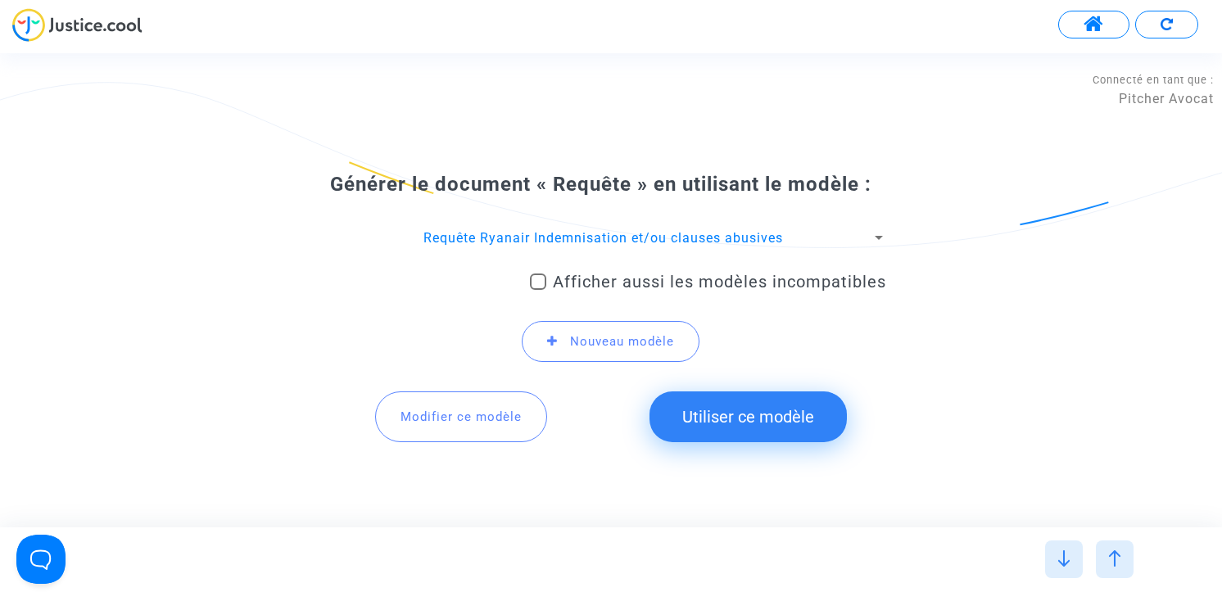
click at [1032, 11] on button at bounding box center [1093, 25] width 71 height 28
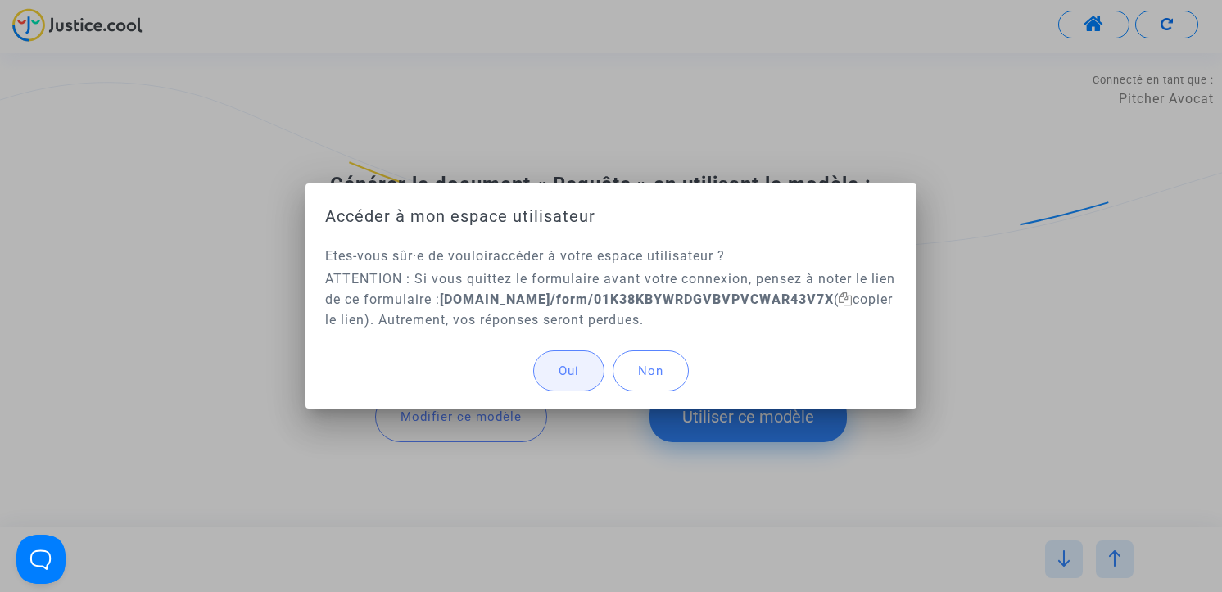
click at [544, 377] on button "Oui" at bounding box center [568, 370] width 71 height 41
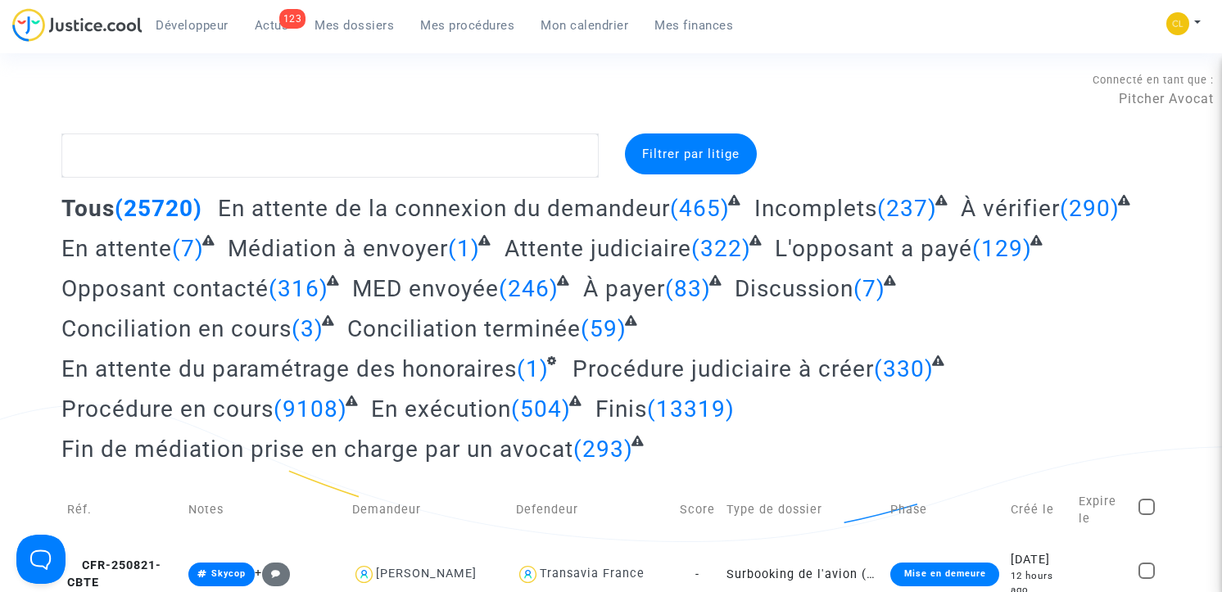
click at [377, 15] on link "Mes dossiers" at bounding box center [354, 25] width 106 height 25
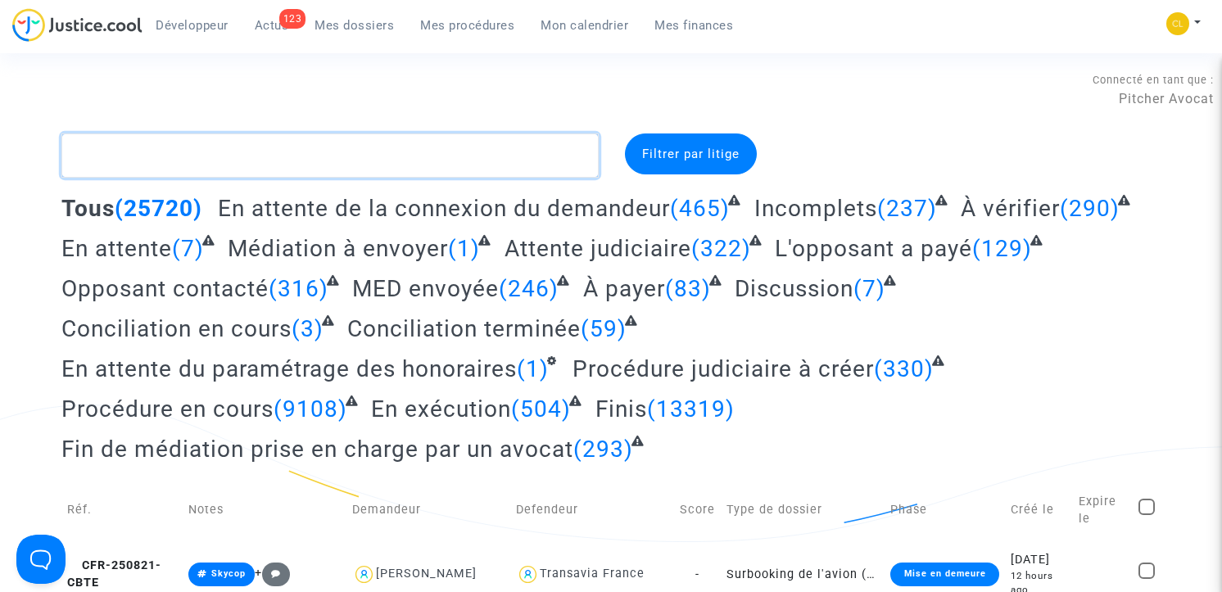
click at [296, 146] on textarea at bounding box center [329, 155] width 537 height 44
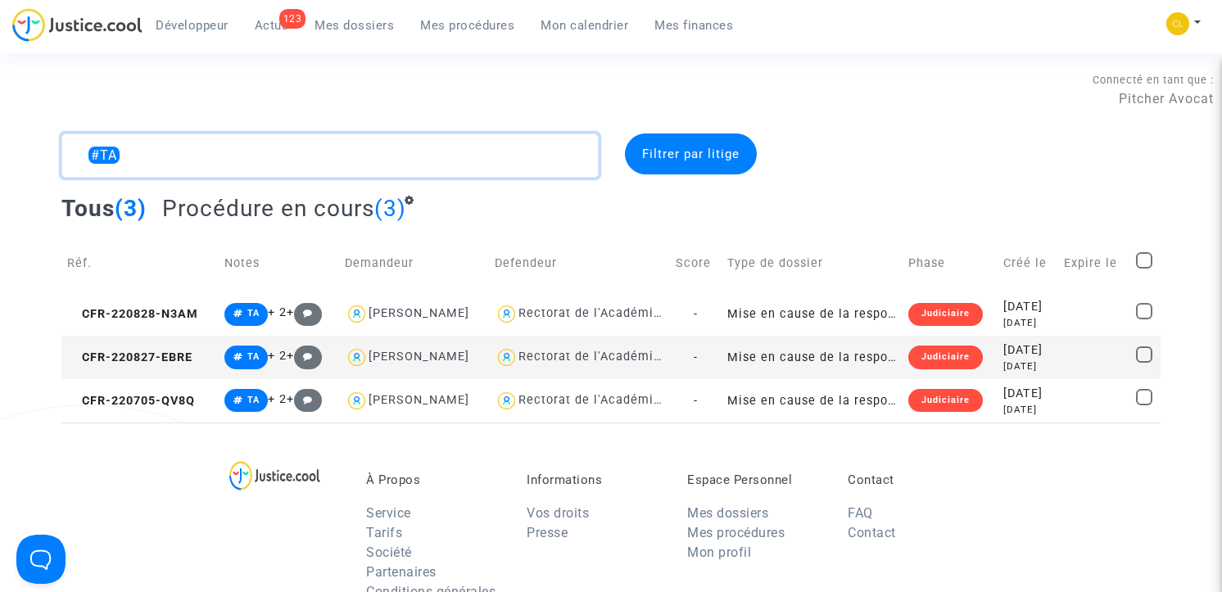
type textarea "#TA"
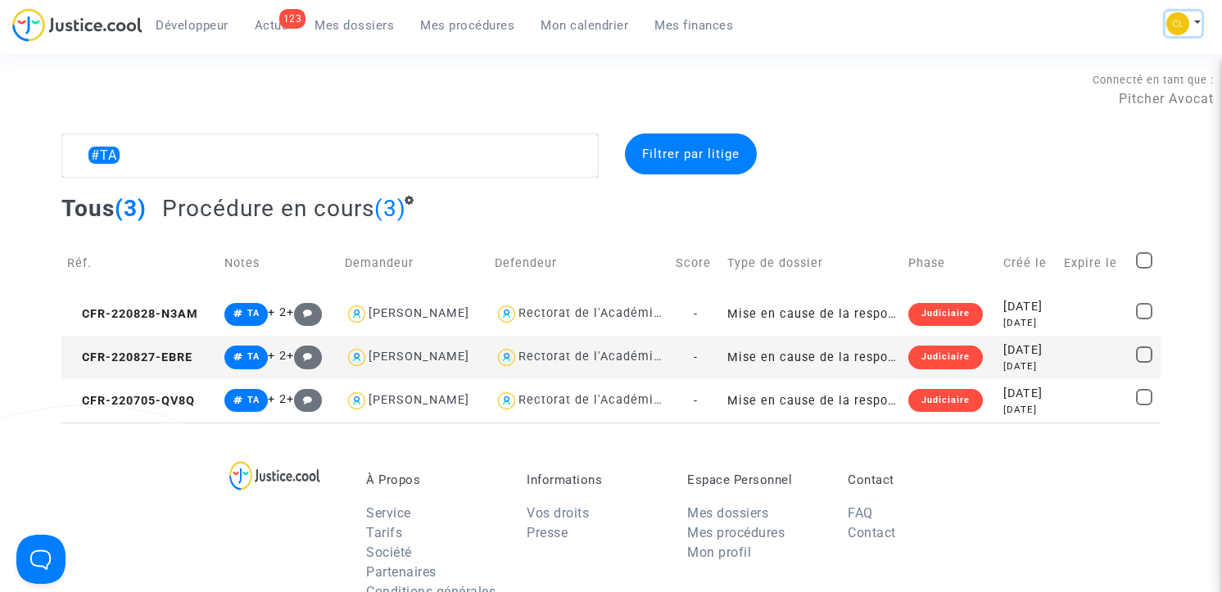
click at [1032, 21] on button at bounding box center [1183, 23] width 36 height 25
click at [1032, 80] on link "Changer de compte" at bounding box center [1117, 84] width 165 height 26
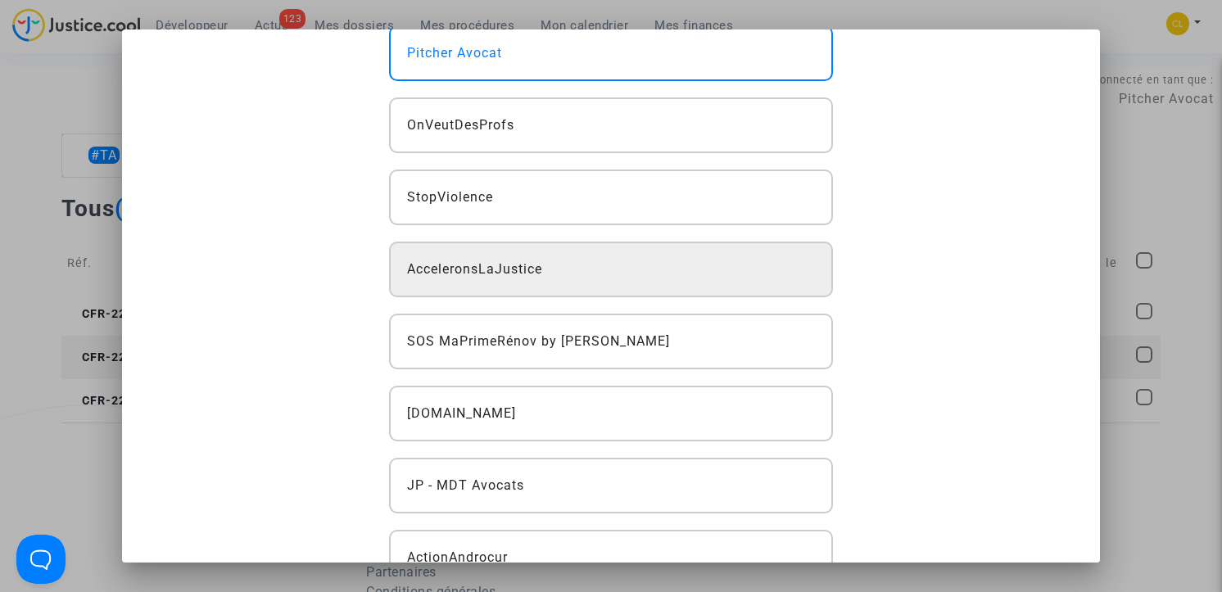
scroll to position [96, 0]
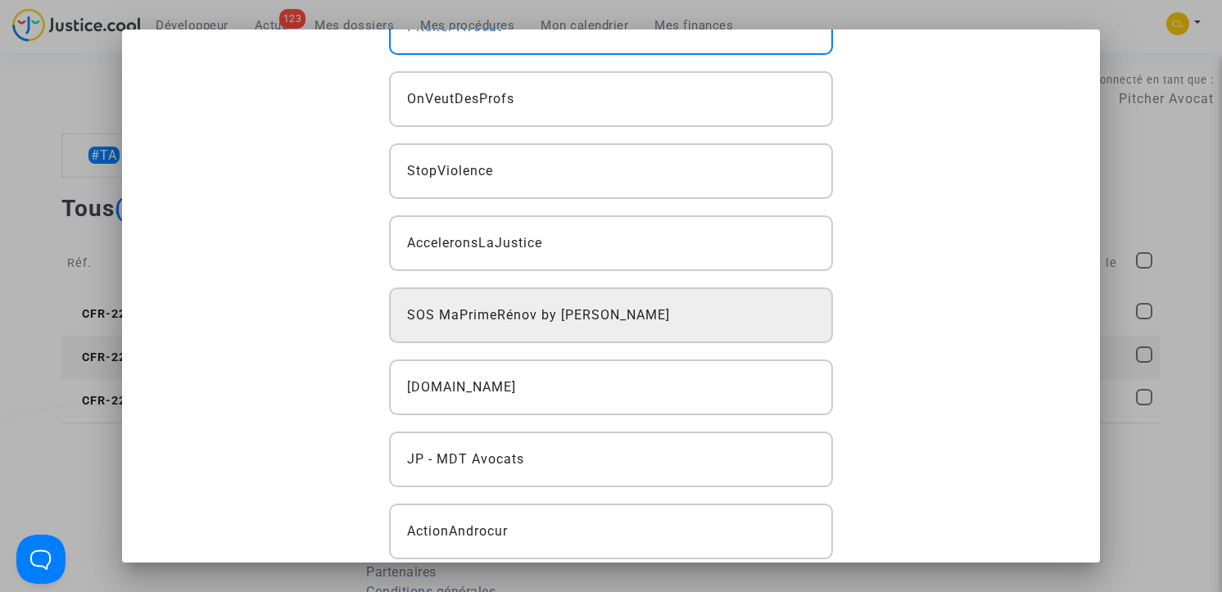
click at [566, 310] on span "SOS MaPrimeRénov by [PERSON_NAME]" at bounding box center [538, 315] width 263 height 20
